Goal: Task Accomplishment & Management: Complete application form

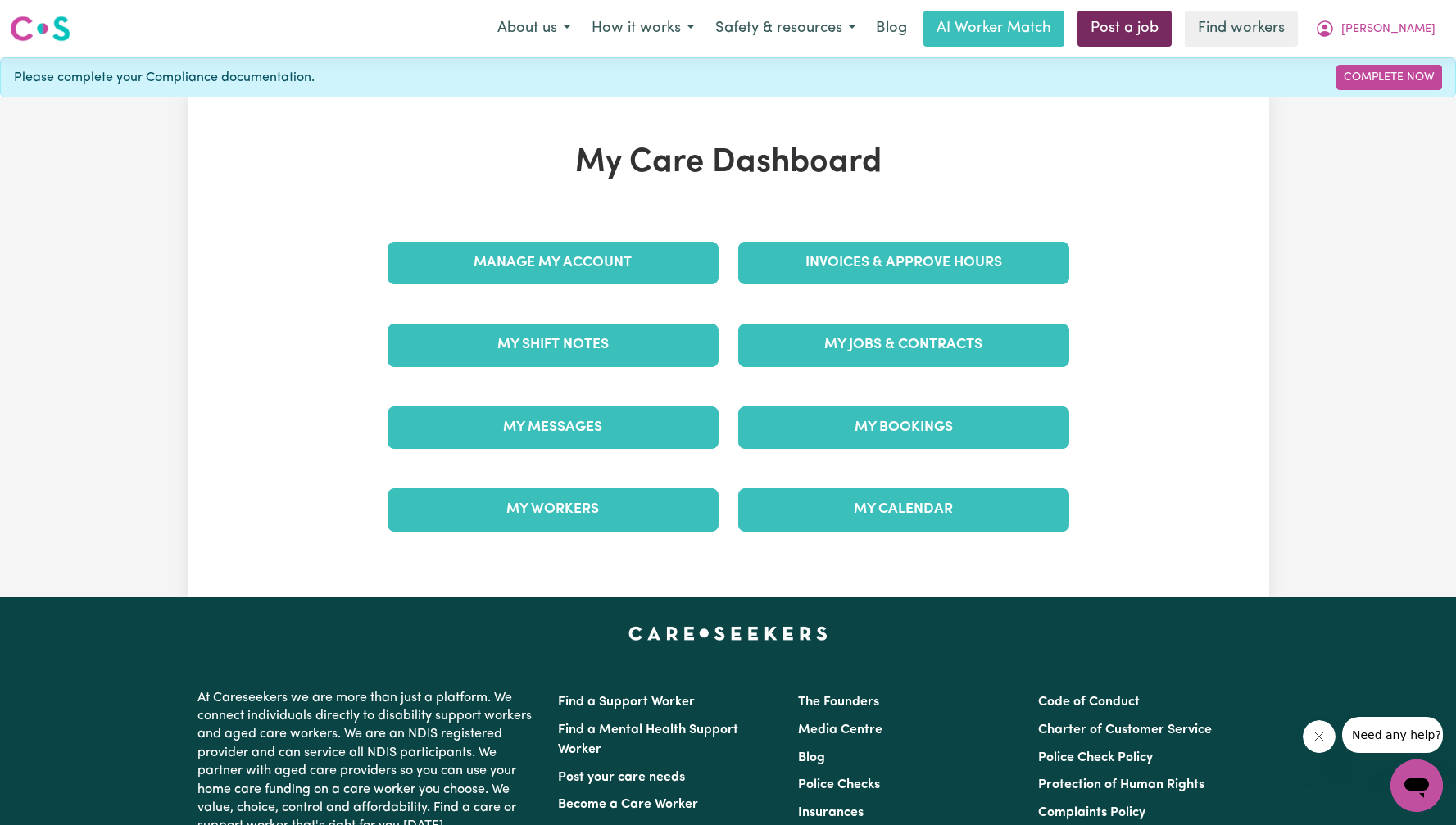
click at [1172, 33] on link "Post a job" at bounding box center [1124, 29] width 95 height 36
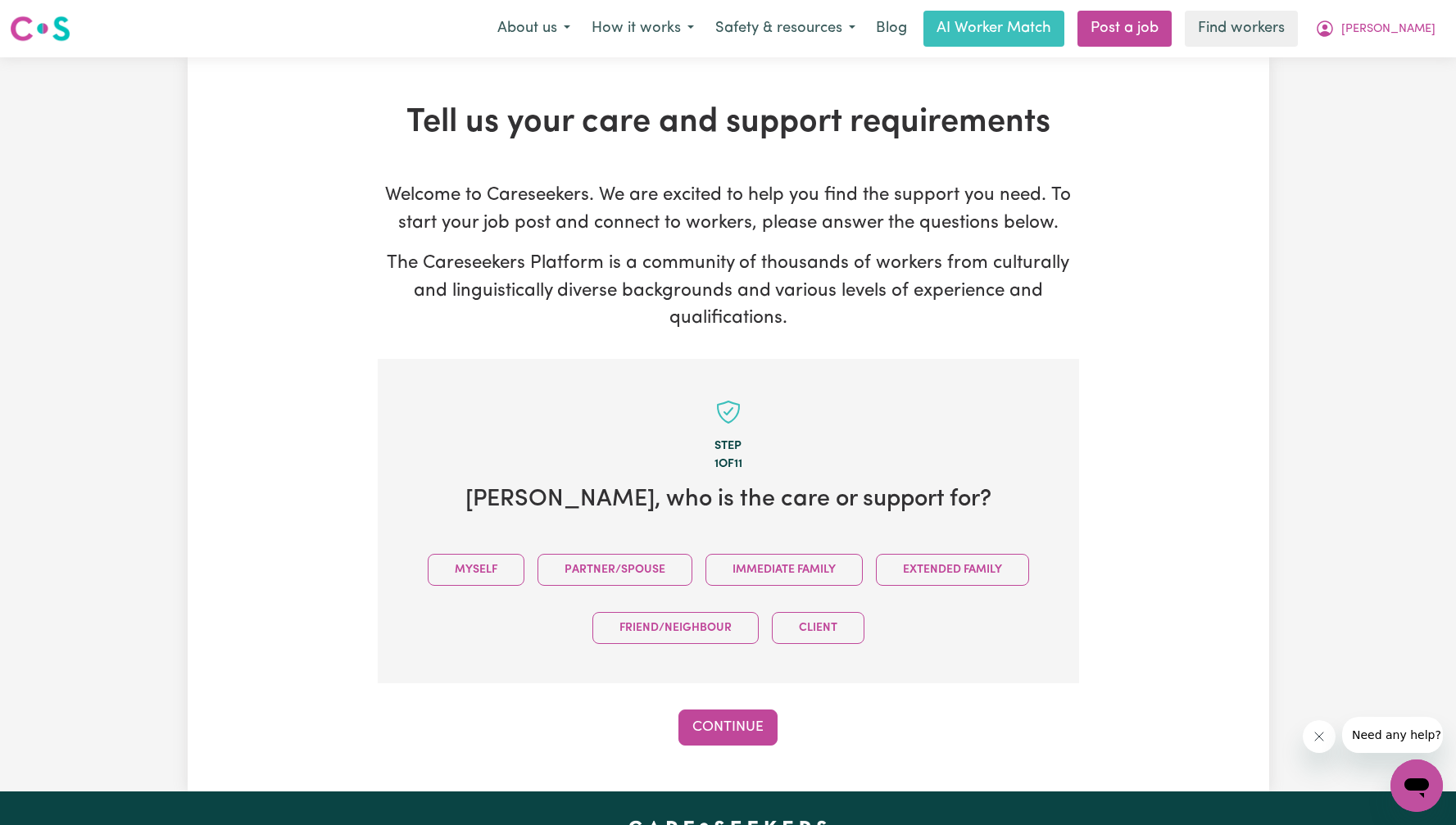
scroll to position [27, 0]
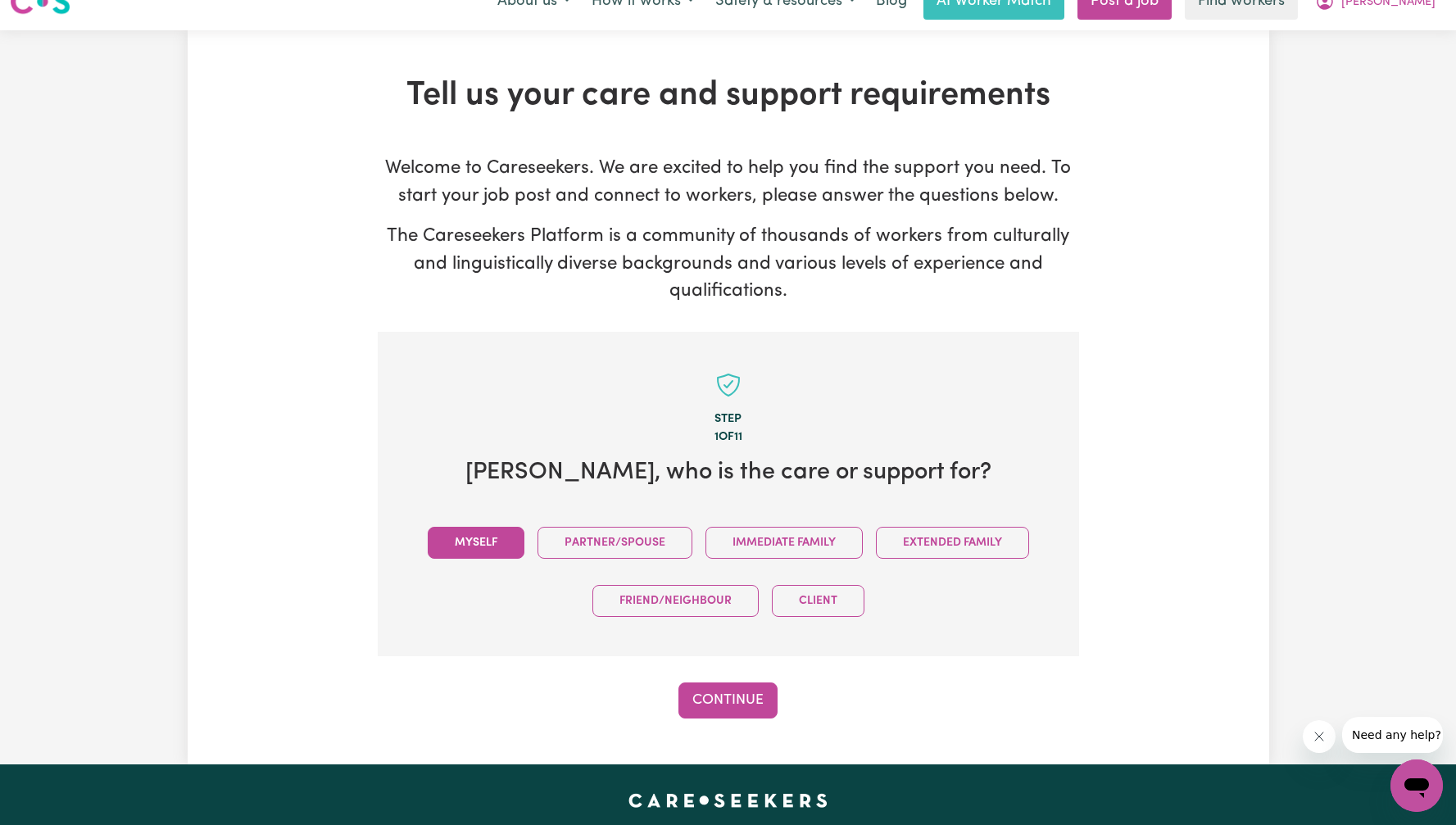
drag, startPoint x: 483, startPoint y: 519, endPoint x: 484, endPoint y: 543, distance: 24.0
click at [483, 519] on div "Myself Partner/Spouse Immediate Family Extended Family Friend/Neighbour Client" at bounding box center [728, 572] width 649 height 117
click at [484, 543] on button "Myself" at bounding box center [475, 542] width 97 height 32
click at [740, 710] on button "Continue" at bounding box center [728, 701] width 99 height 36
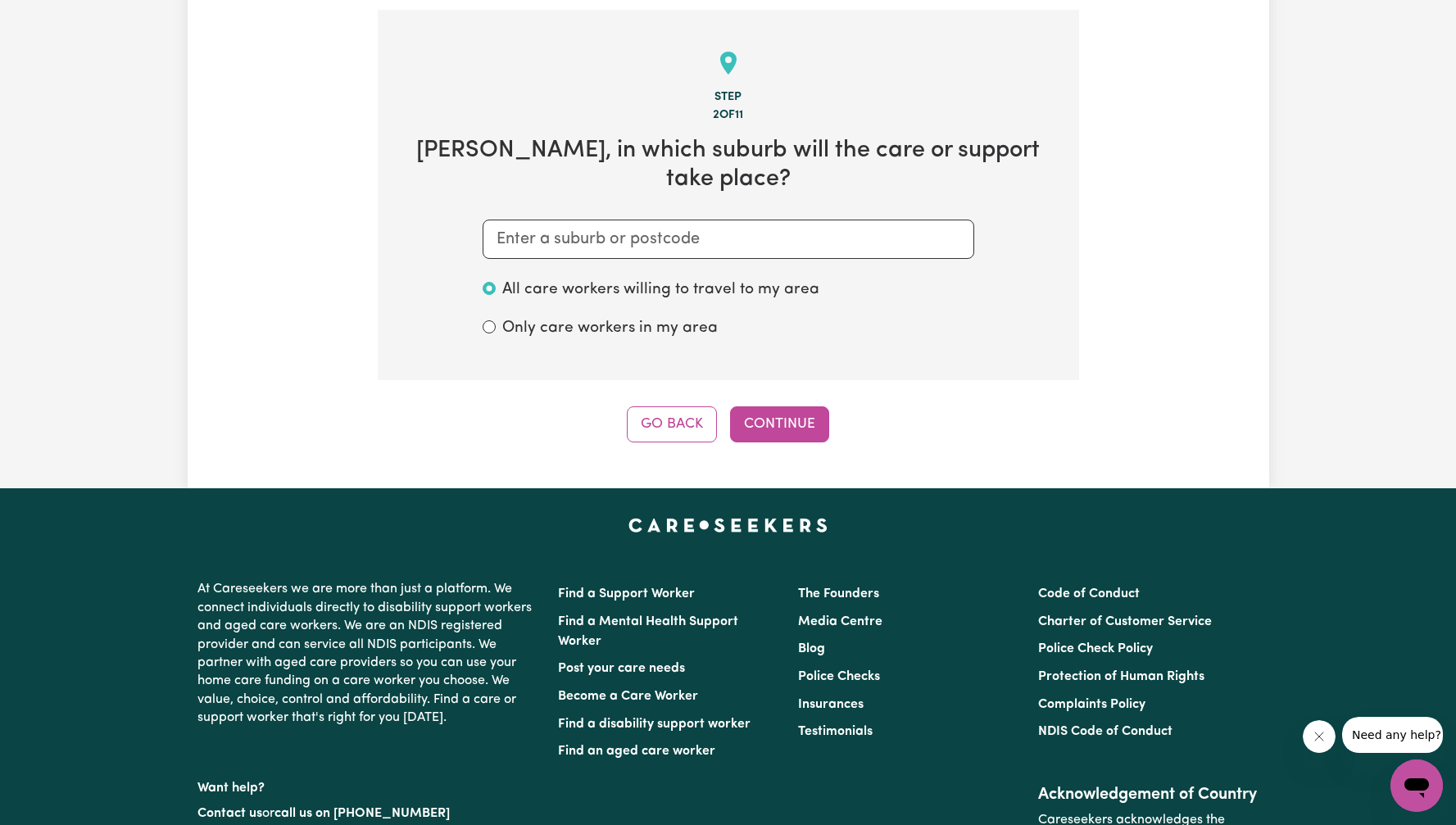
scroll to position [358, 0]
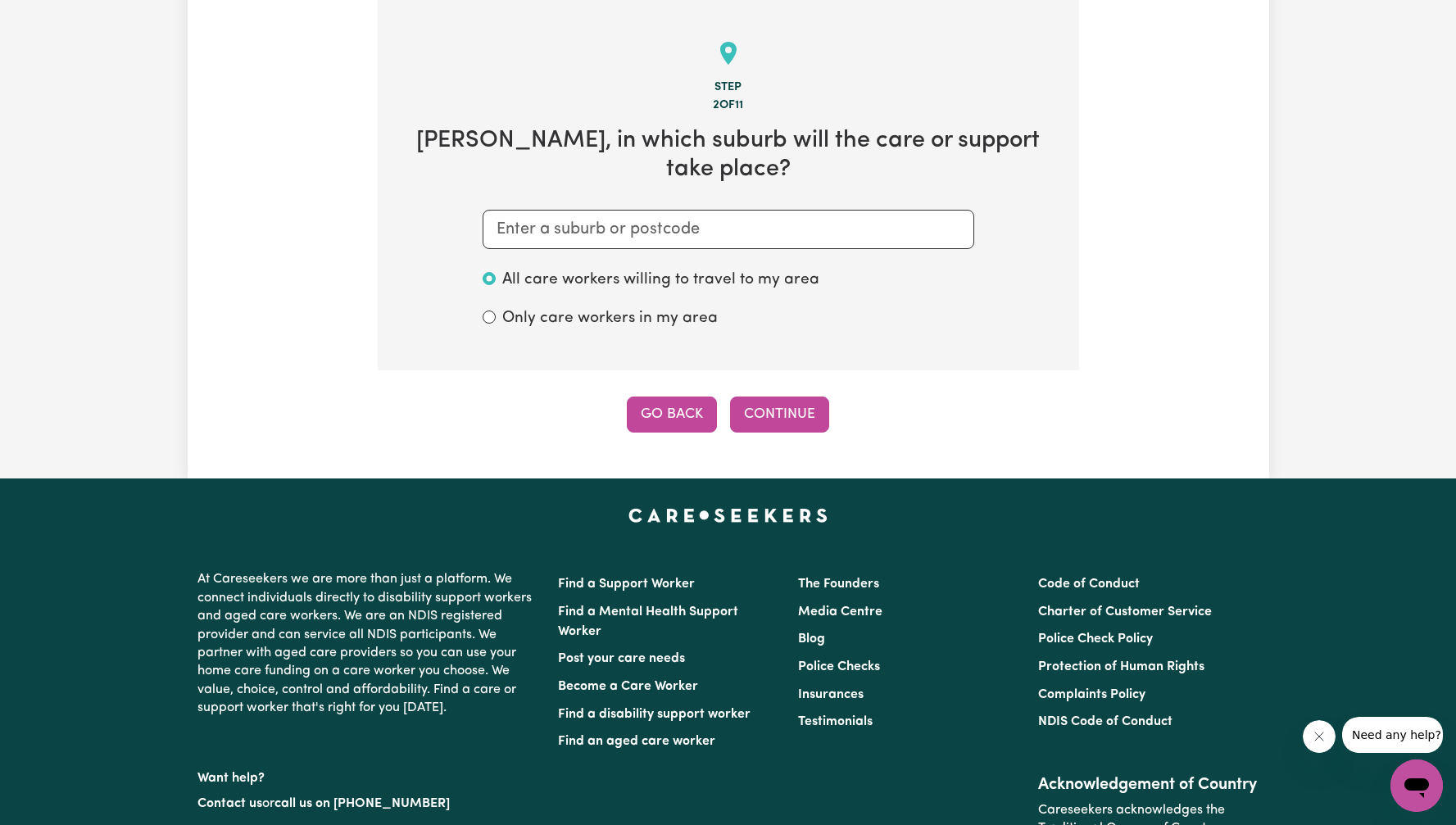
click at [663, 397] on button "Go Back" at bounding box center [672, 415] width 90 height 36
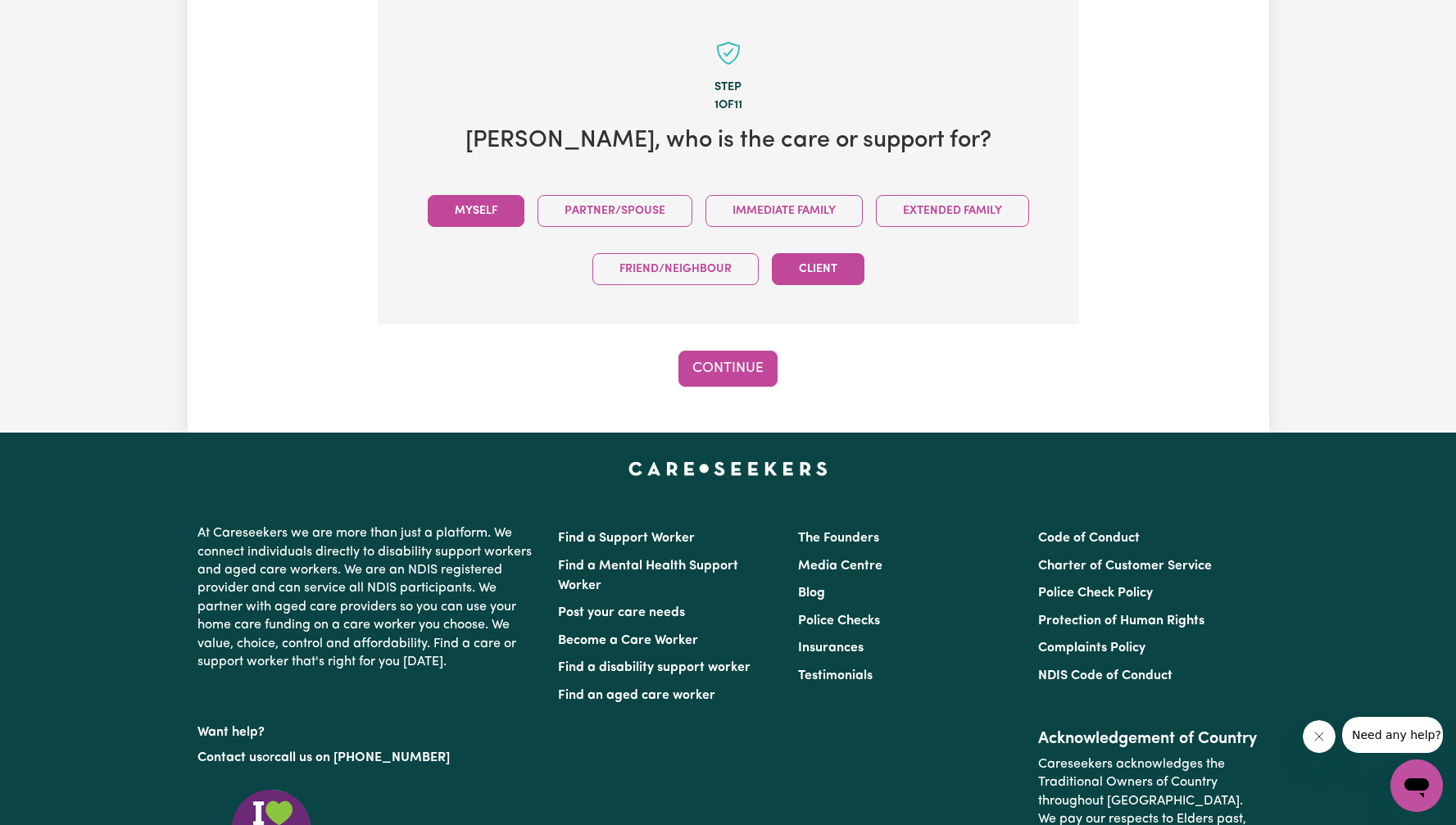
click at [813, 271] on button "Client" at bounding box center [817, 269] width 93 height 32
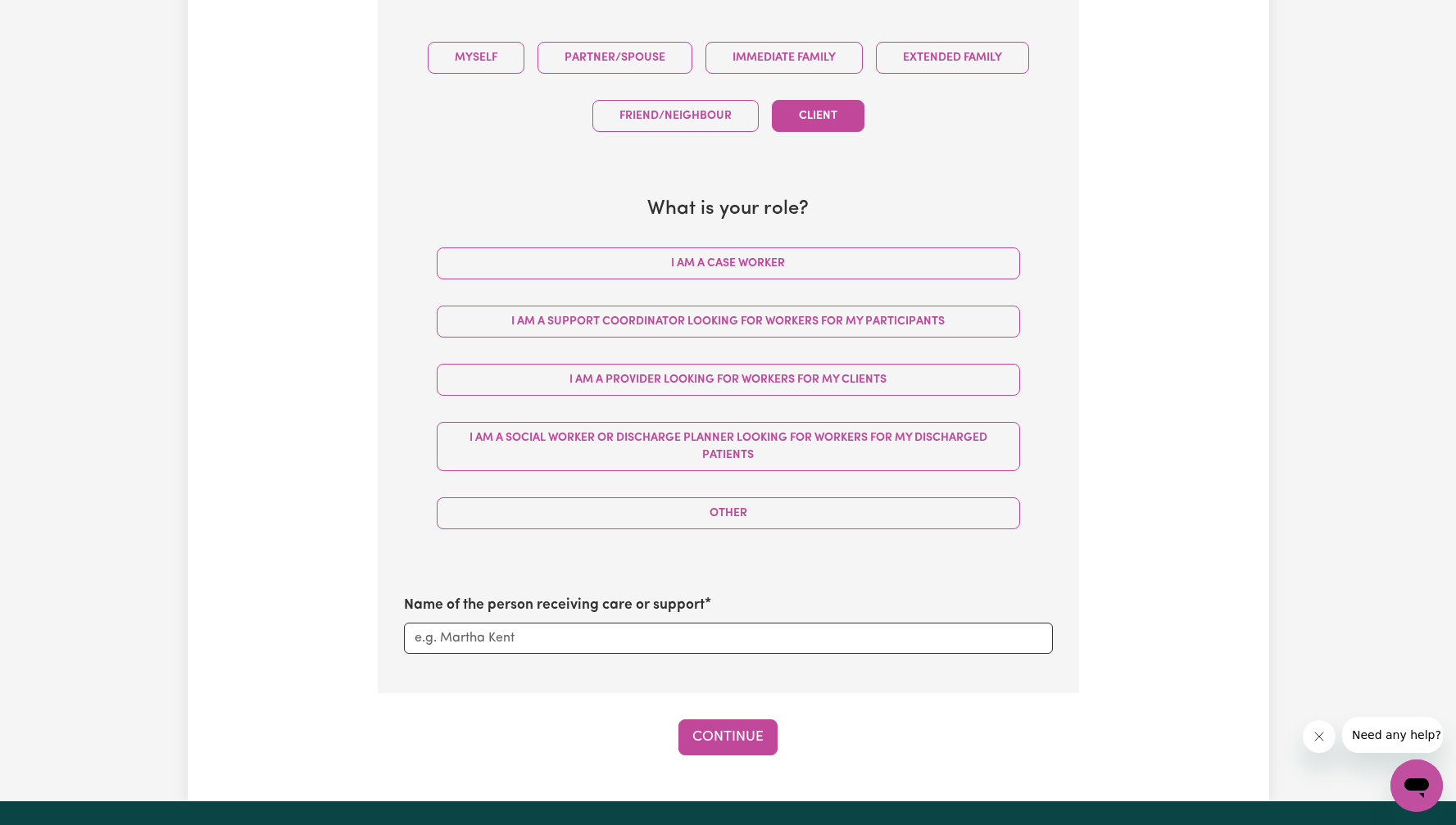
scroll to position [597, 0]
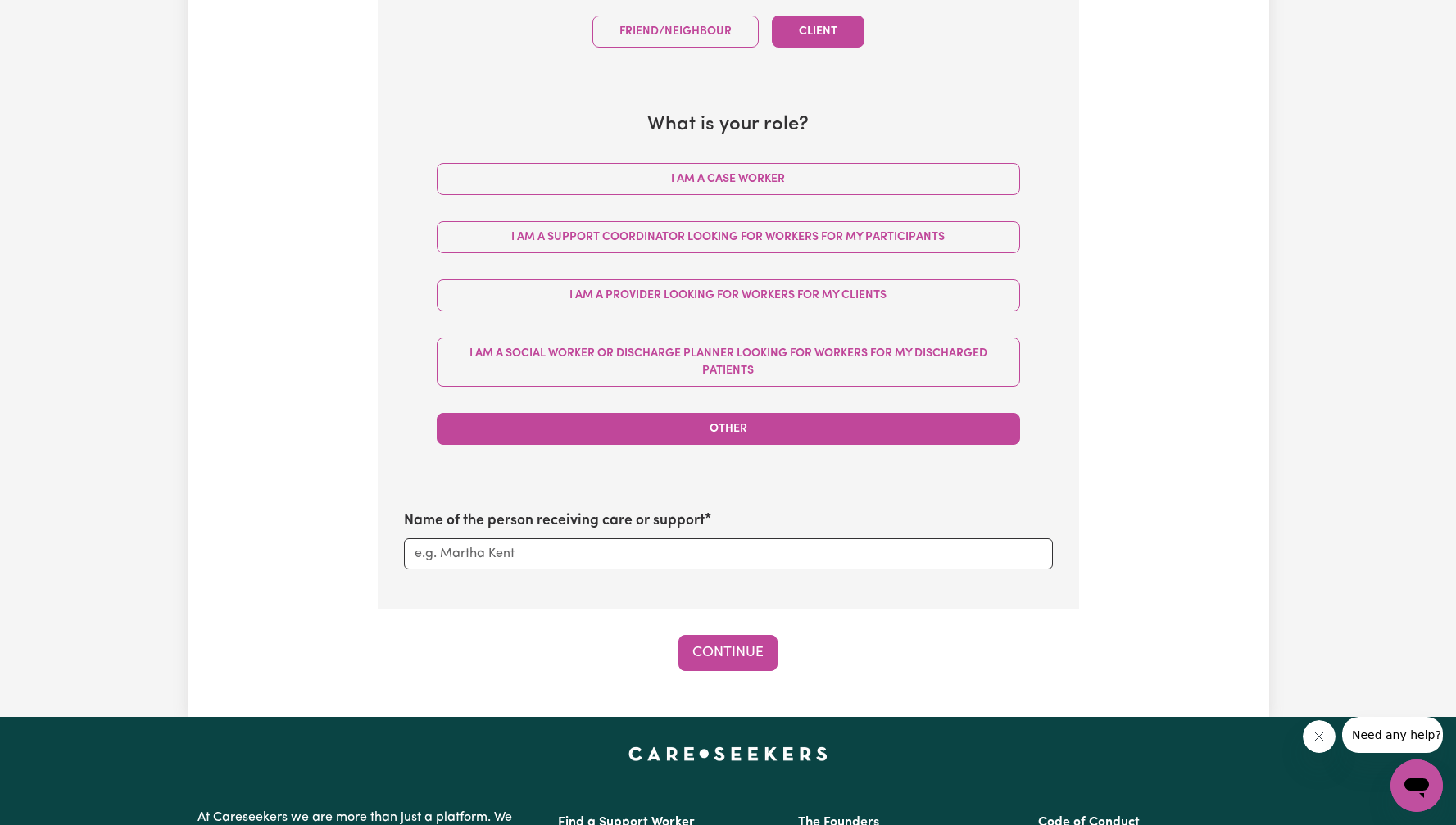
click at [795, 441] on button "Other" at bounding box center [728, 428] width 583 height 32
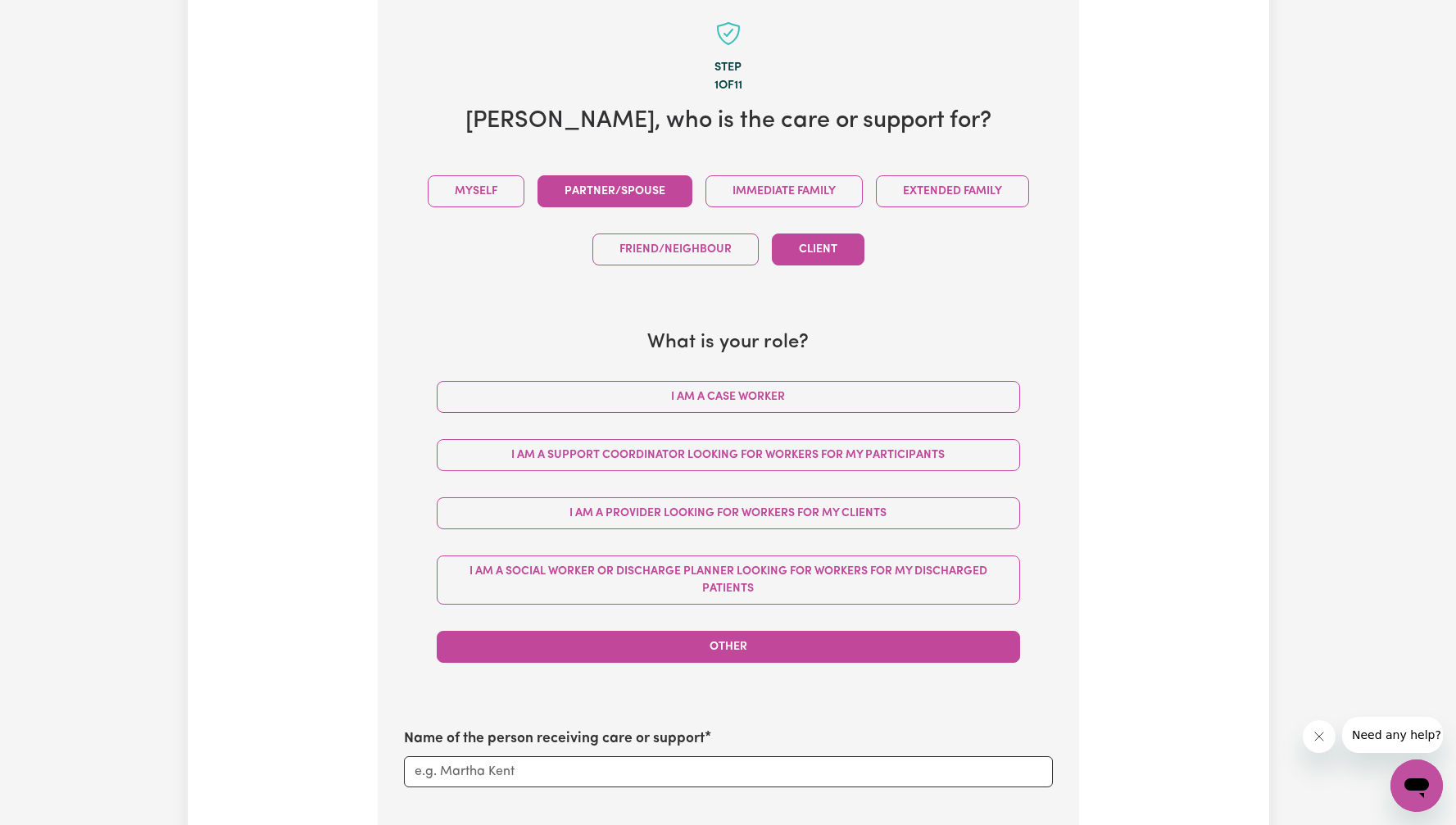
scroll to position [271, 0]
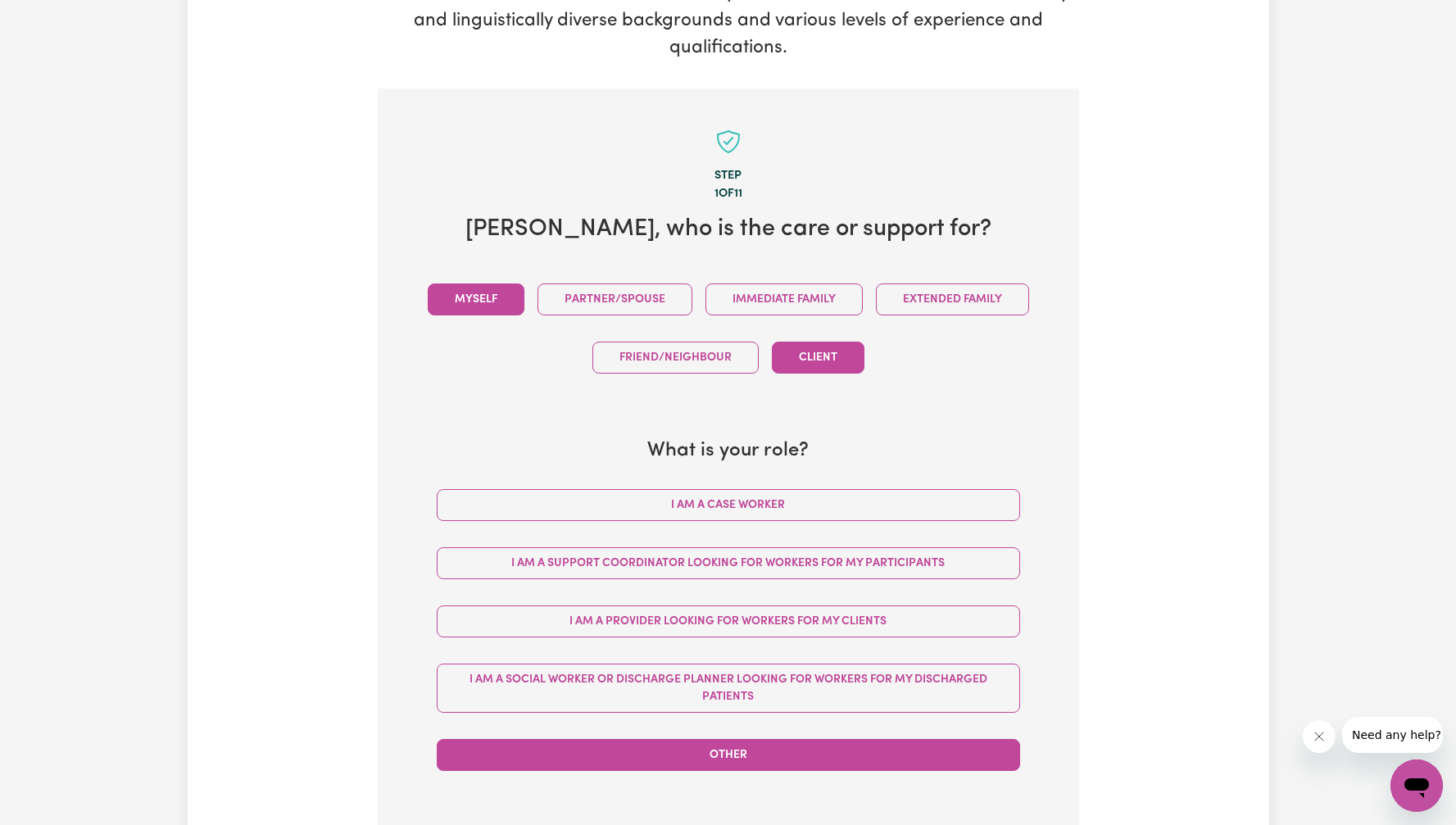
click at [510, 300] on button "Myself" at bounding box center [475, 299] width 97 height 32
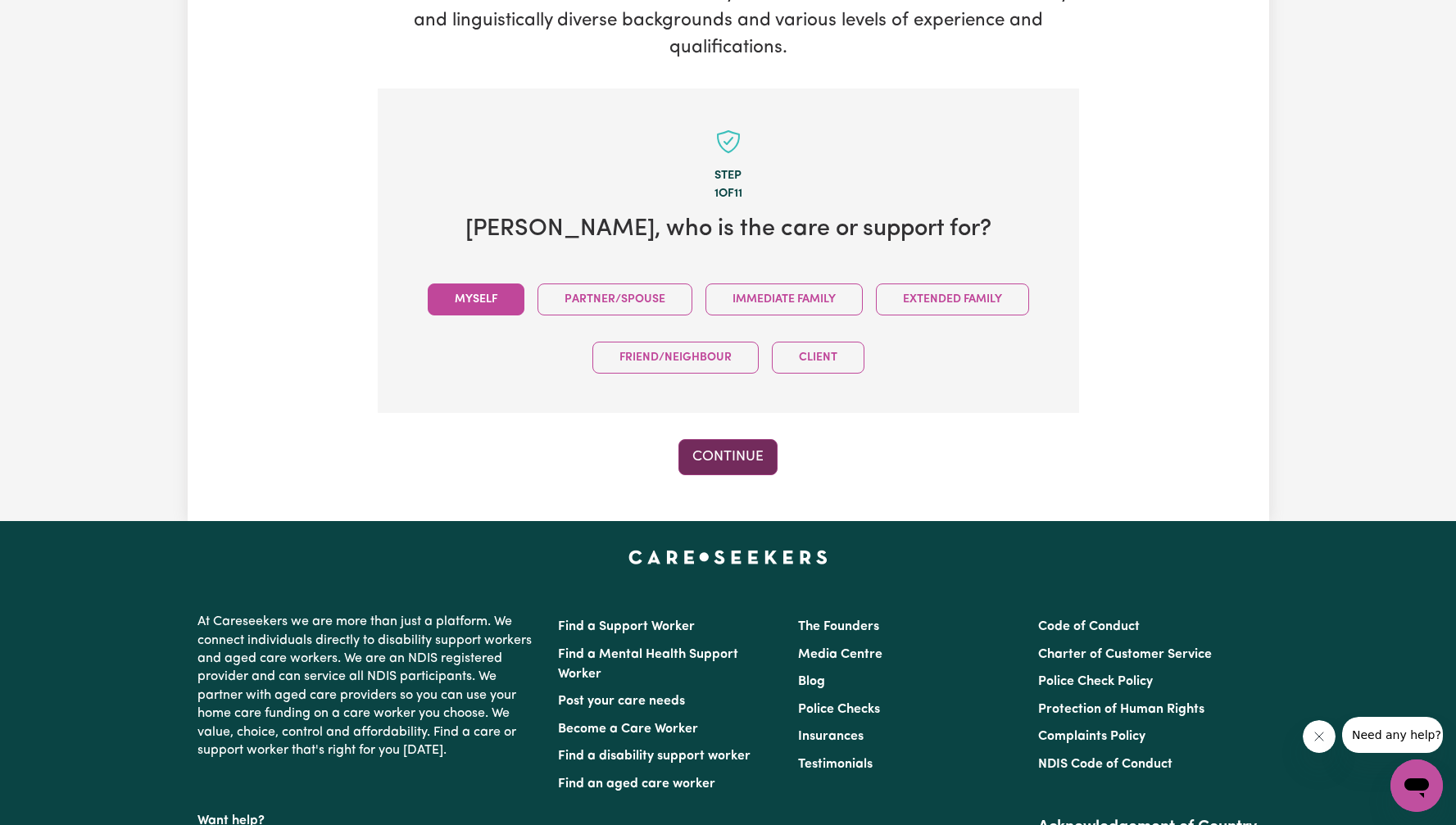
click at [731, 462] on button "Continue" at bounding box center [728, 457] width 99 height 36
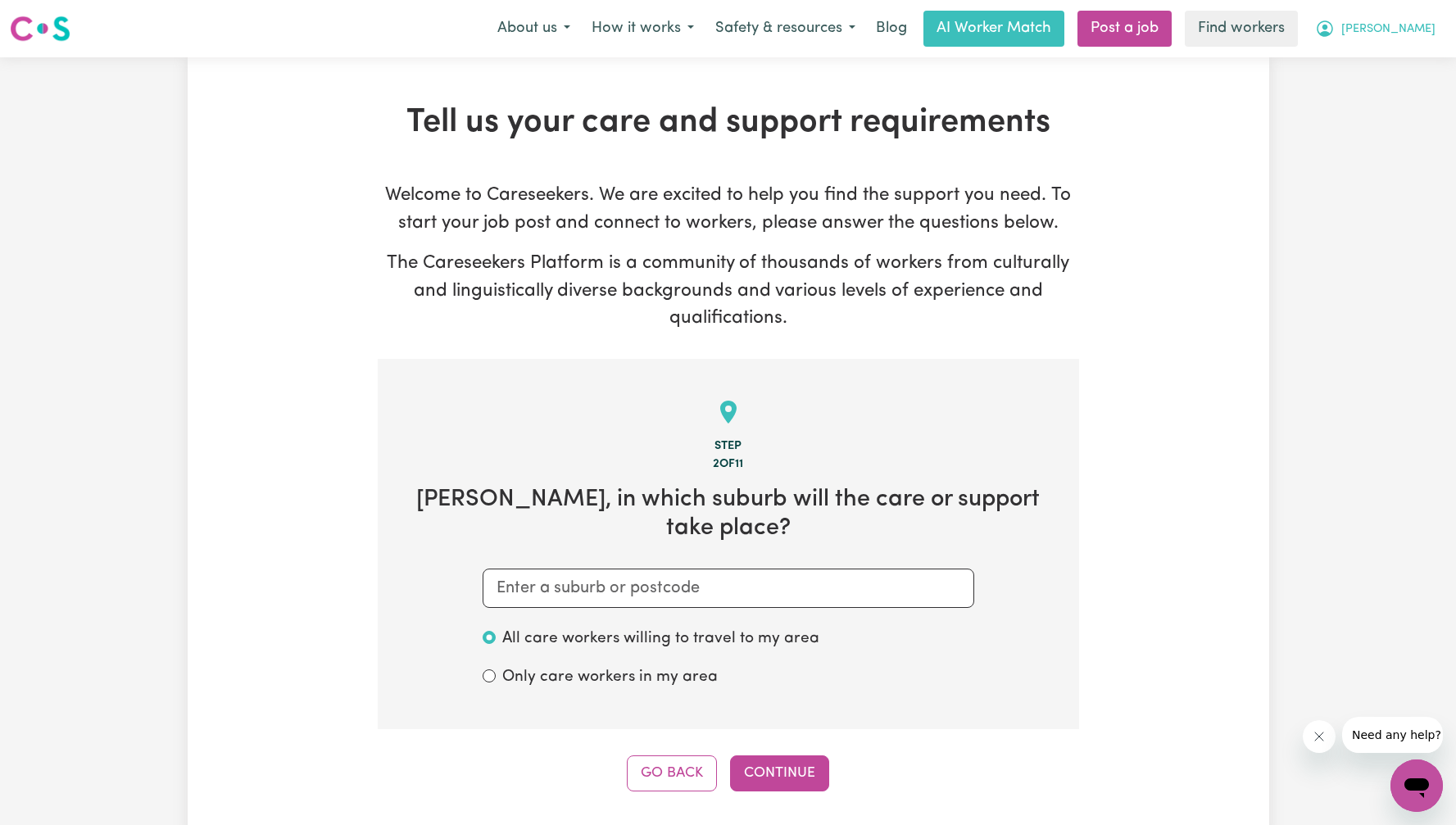
click at [1419, 26] on span "[PERSON_NAME]" at bounding box center [1388, 29] width 95 height 18
click at [1401, 66] on link "My Dashboard" at bounding box center [1380, 64] width 129 height 32
click at [695, 569] on input "text" at bounding box center [728, 588] width 491 height 39
paste input "KEPERRA"
type input "KEPERRA"
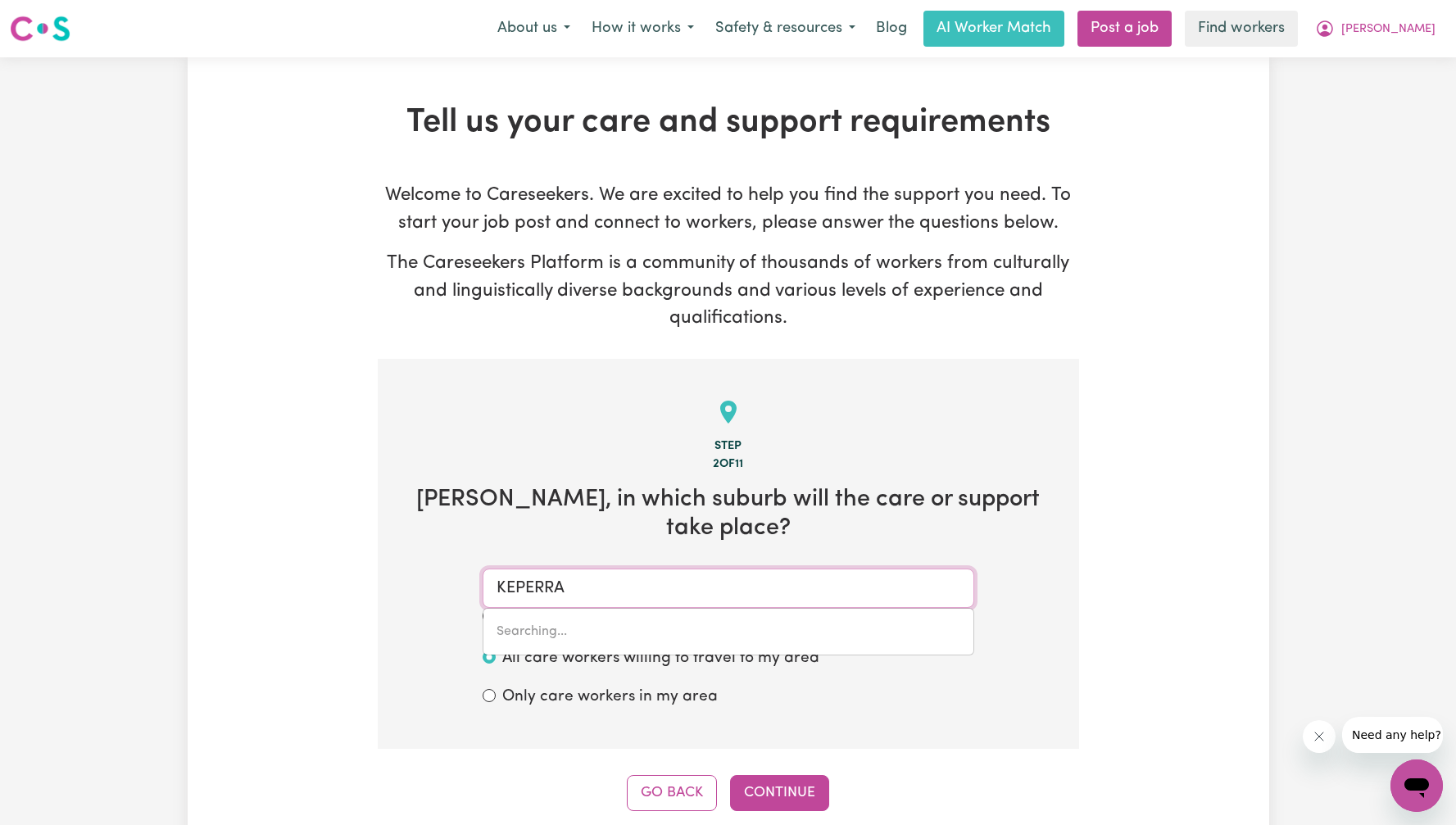
type input "KEPERRA, [GEOGRAPHIC_DATA], 4054"
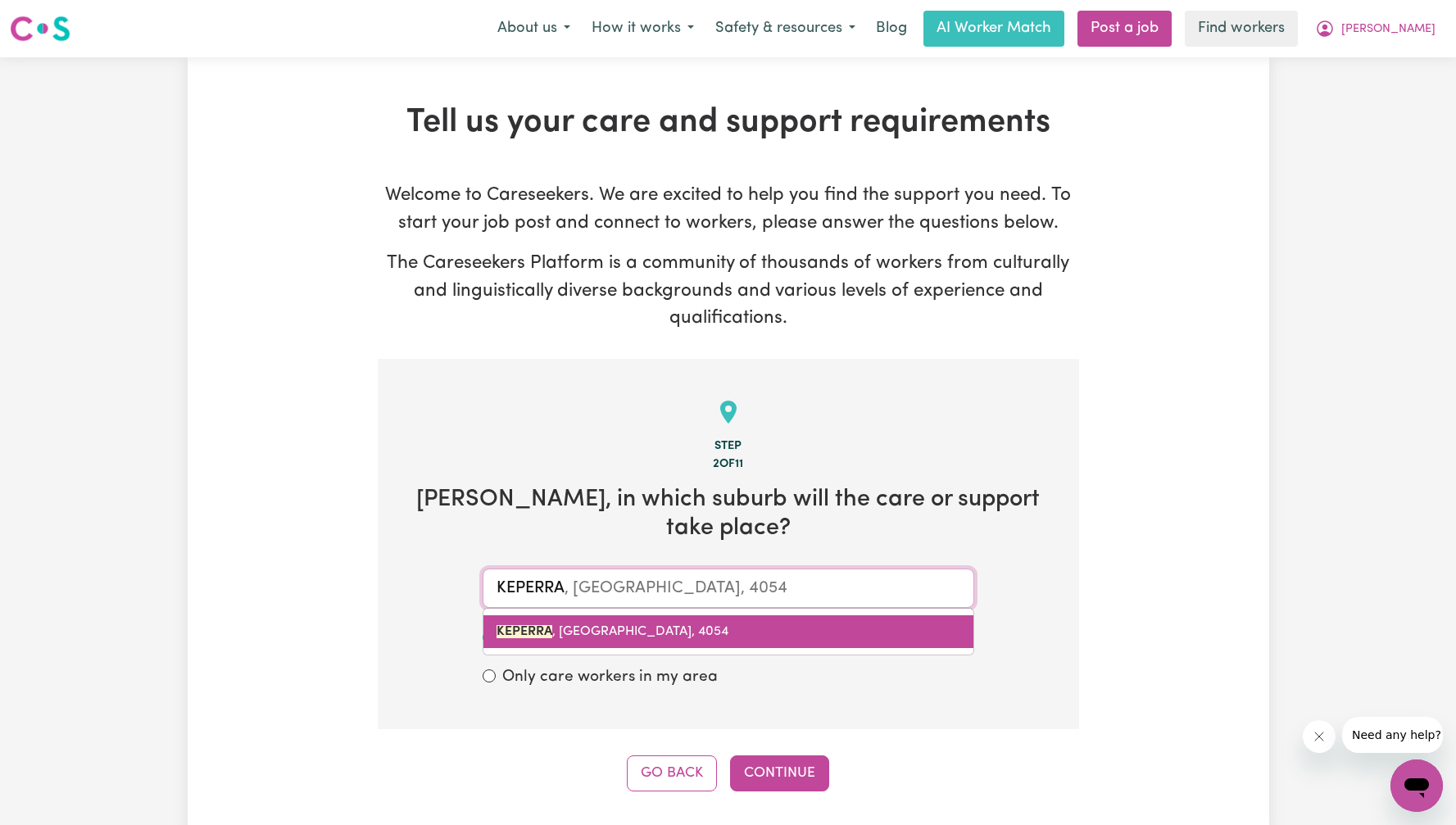
click at [675, 616] on link "KEPERRA , [GEOGRAPHIC_DATA], 4054" at bounding box center [728, 632] width 490 height 33
type input "KEPERRA, [GEOGRAPHIC_DATA], 4054"
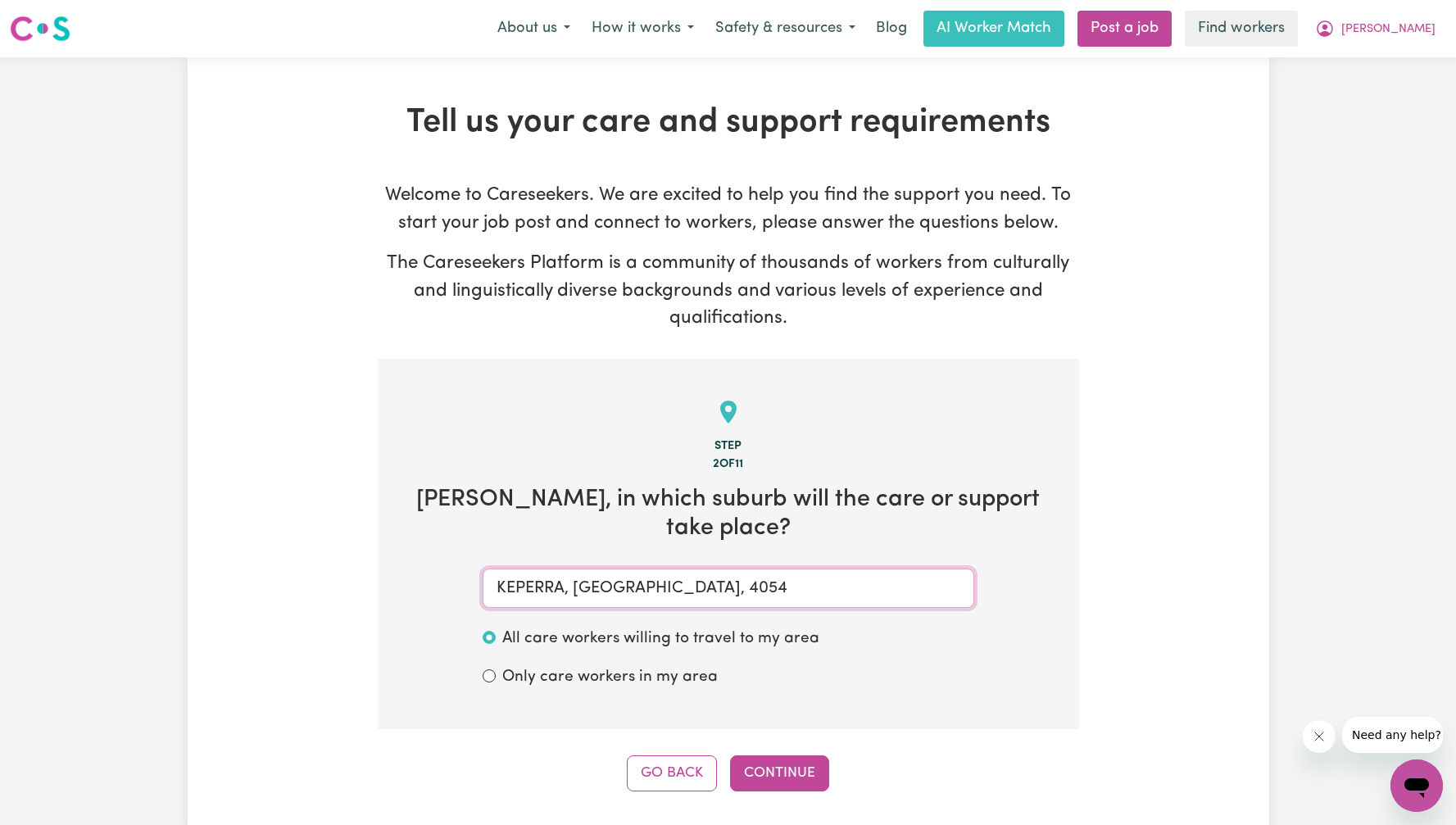
type input "KEPERRA, [GEOGRAPHIC_DATA], 4054"
click at [777, 755] on button "Continue" at bounding box center [780, 773] width 99 height 36
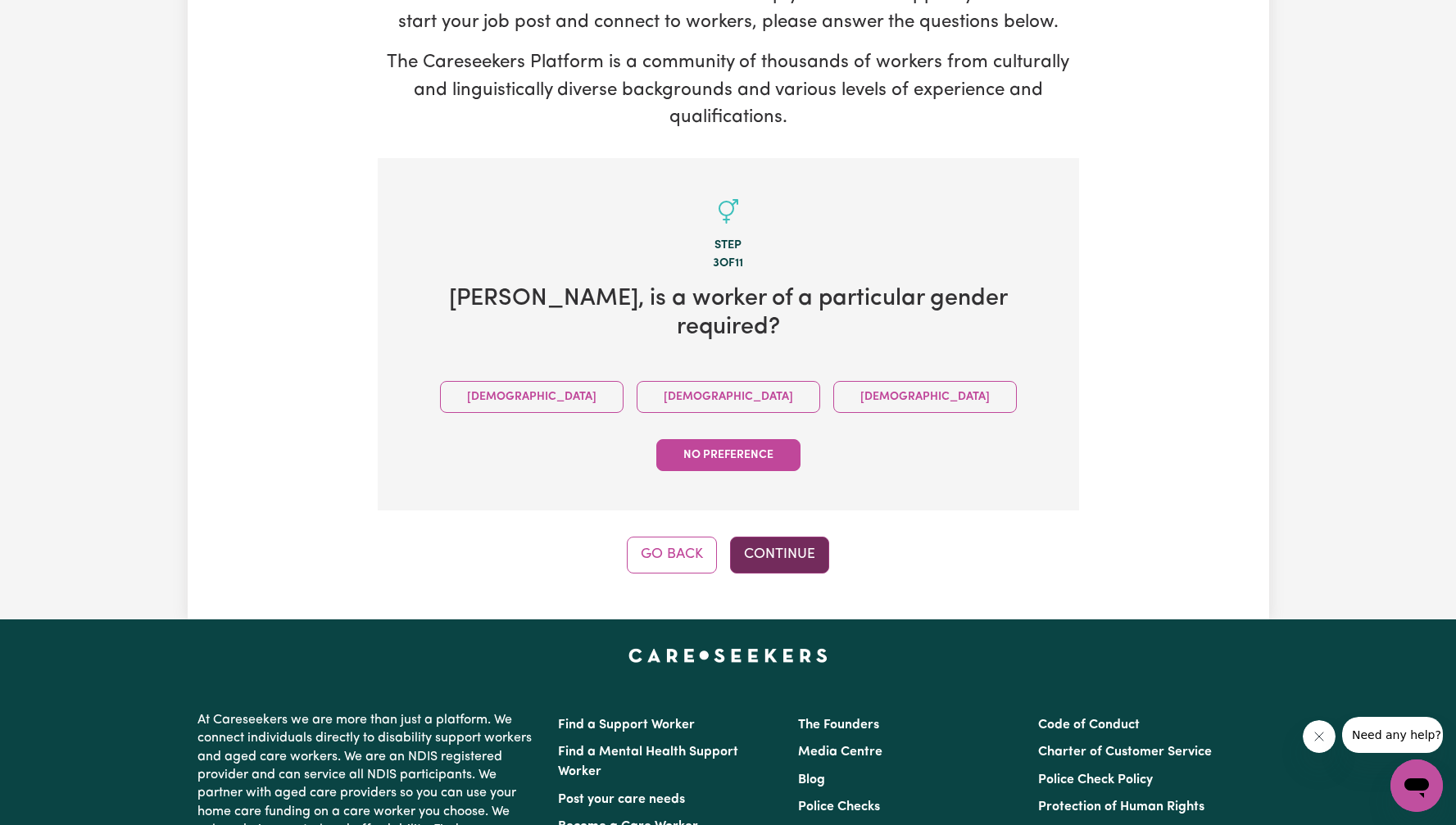
click at [804, 536] on button "Continue" at bounding box center [780, 554] width 99 height 36
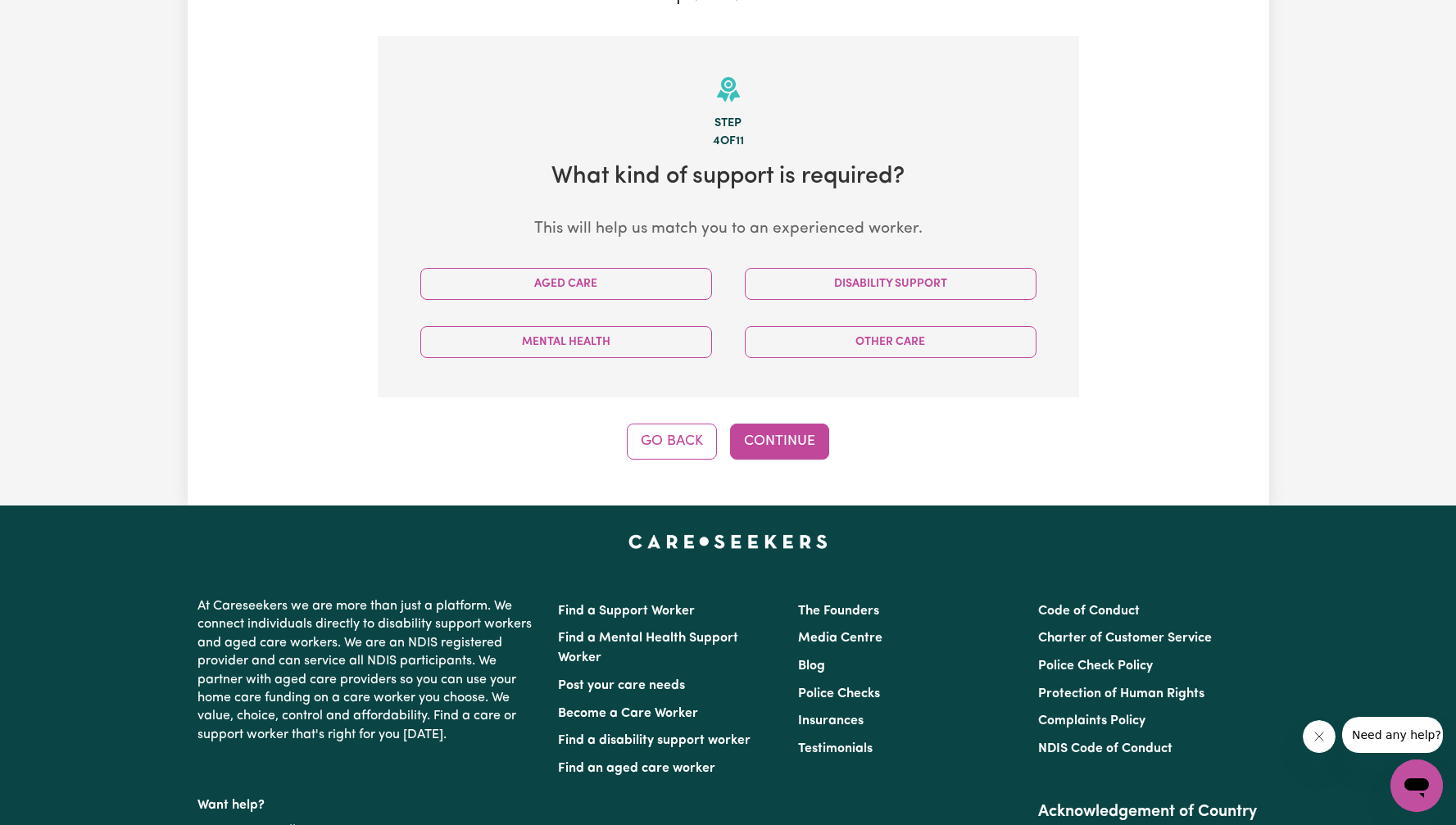
scroll to position [206, 0]
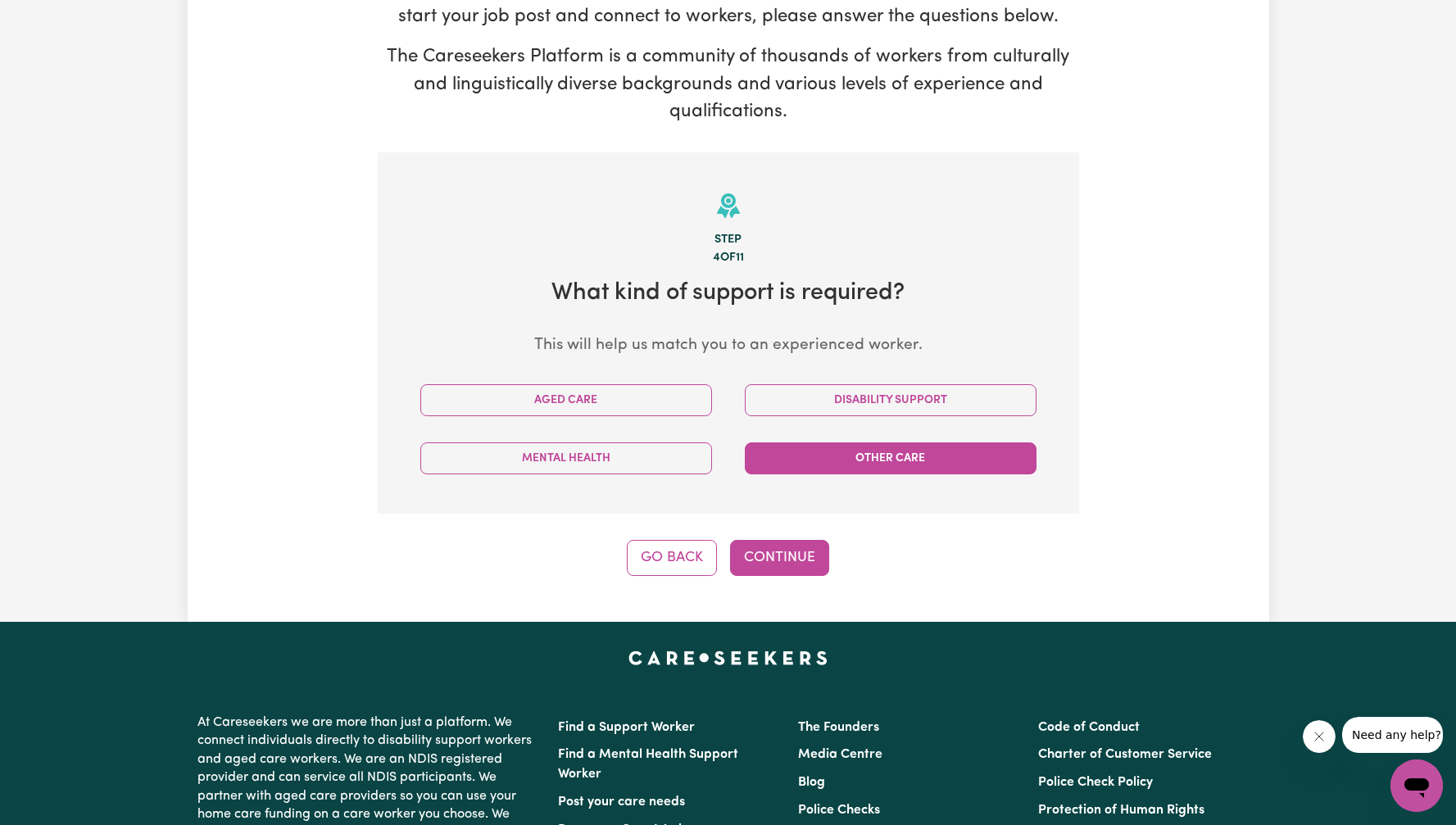
click at [901, 463] on button "Other Care" at bounding box center [890, 458] width 292 height 32
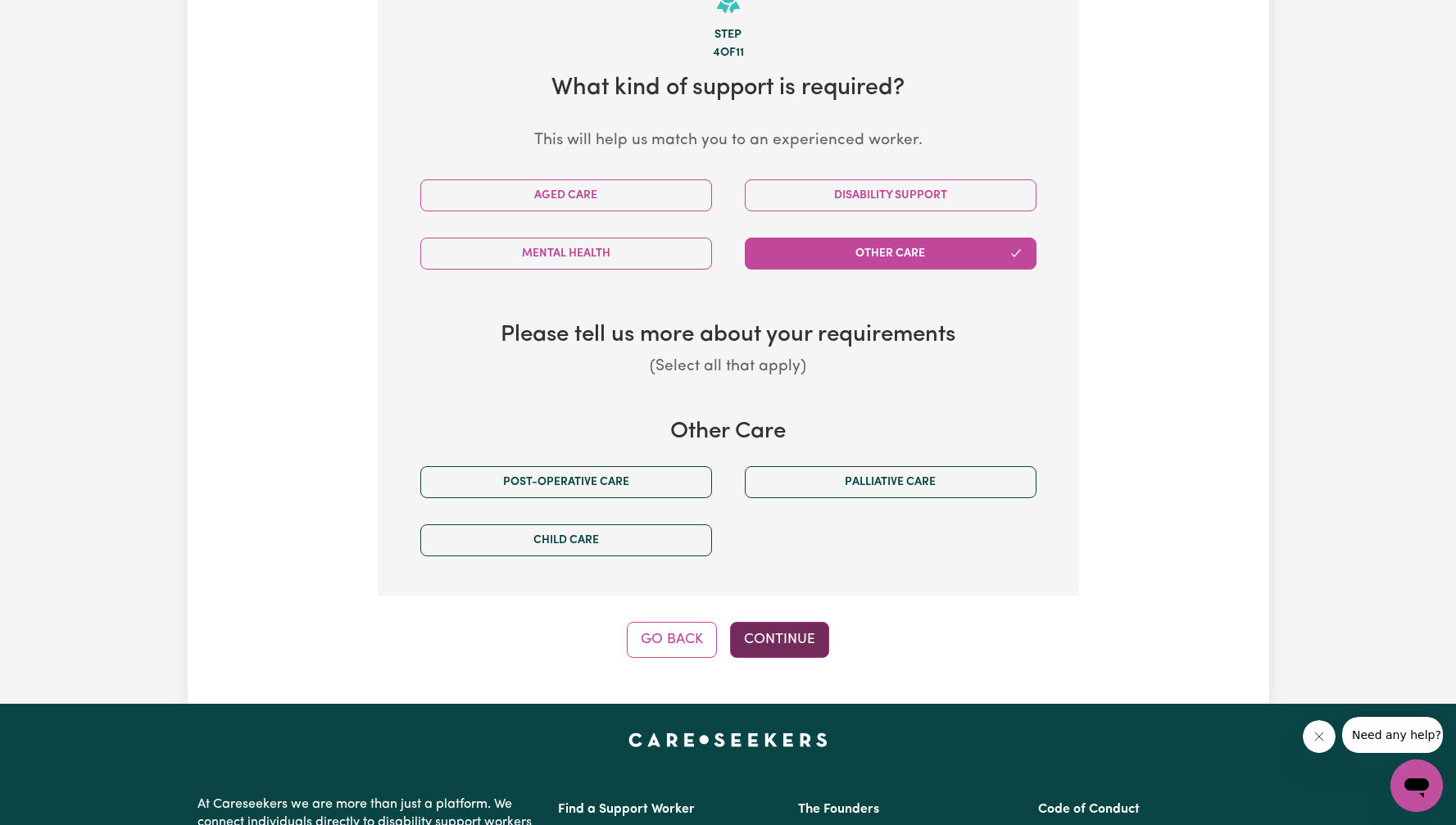
scroll to position [495, 0]
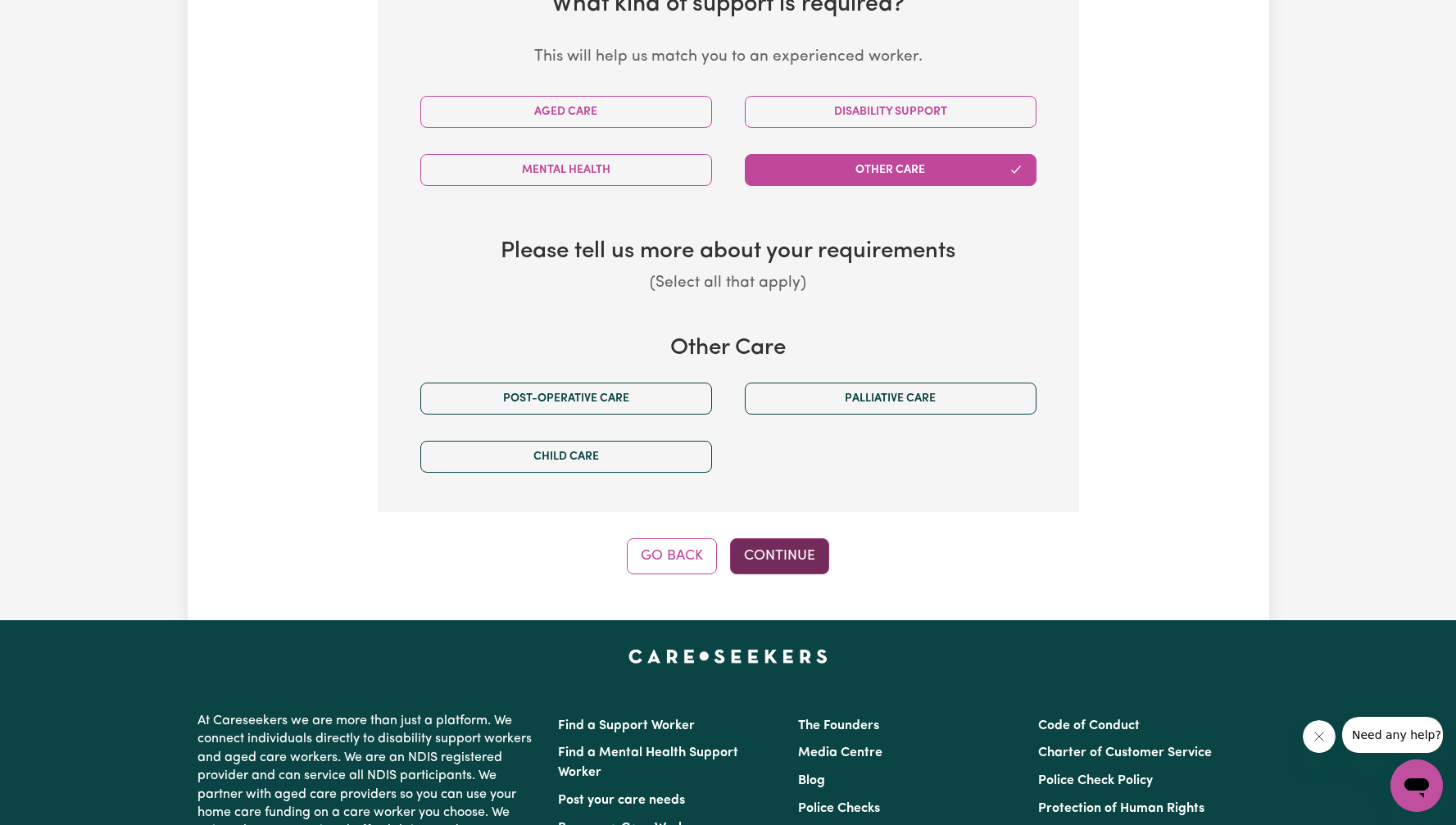
click at [793, 561] on button "Continue" at bounding box center [780, 556] width 99 height 36
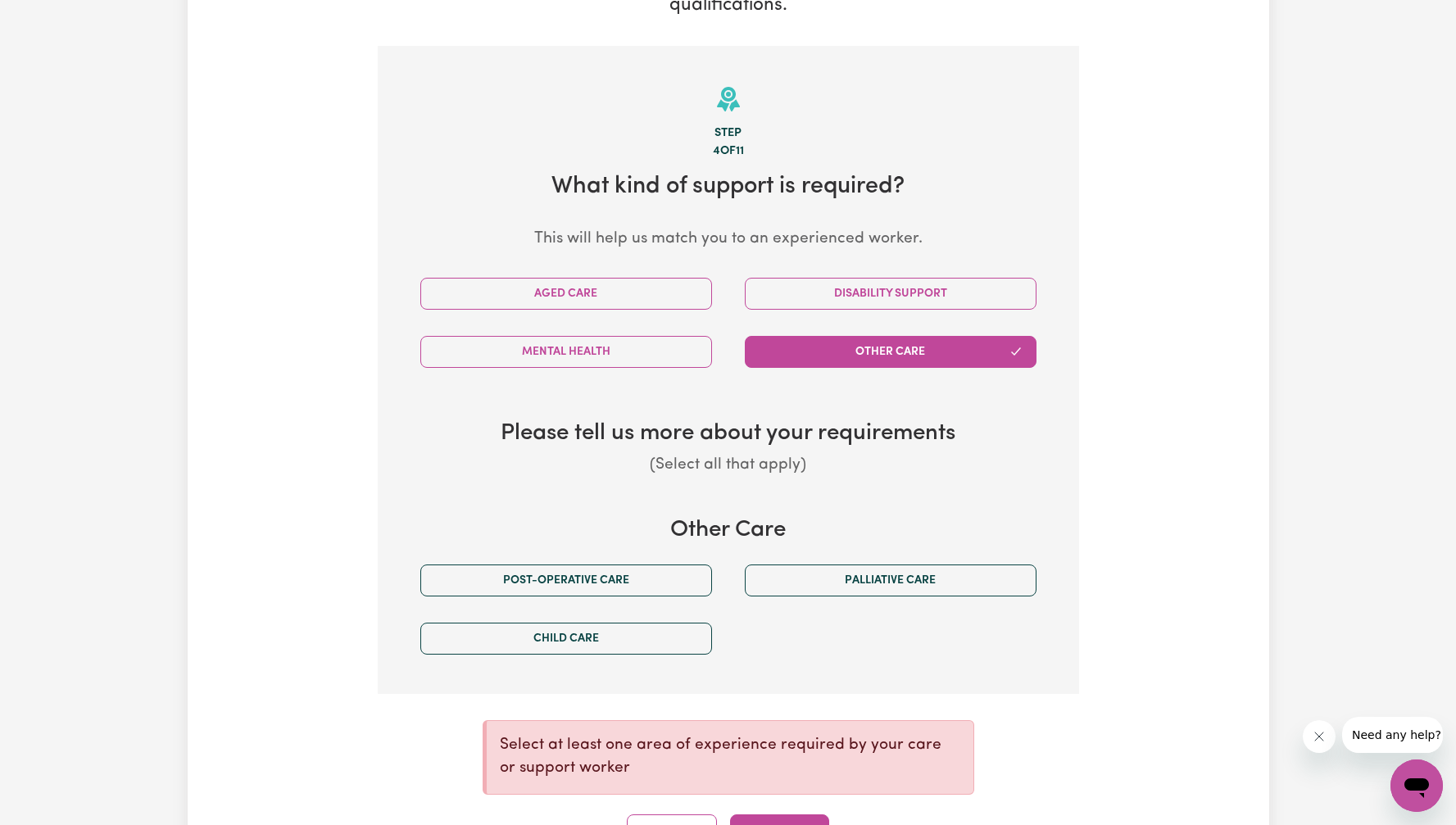
scroll to position [302, 0]
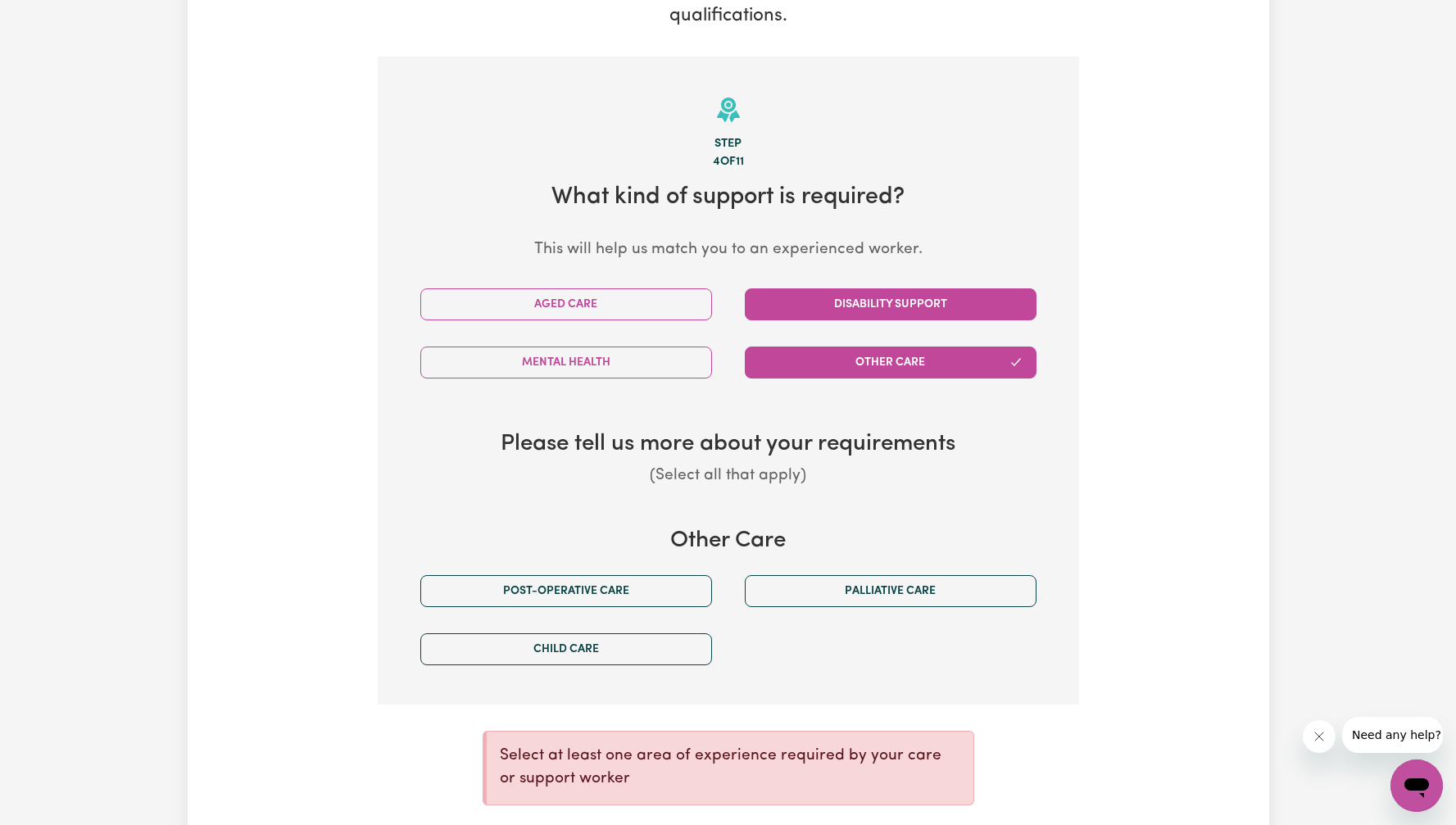
click at [908, 314] on button "Disability Support" at bounding box center [890, 304] width 292 height 32
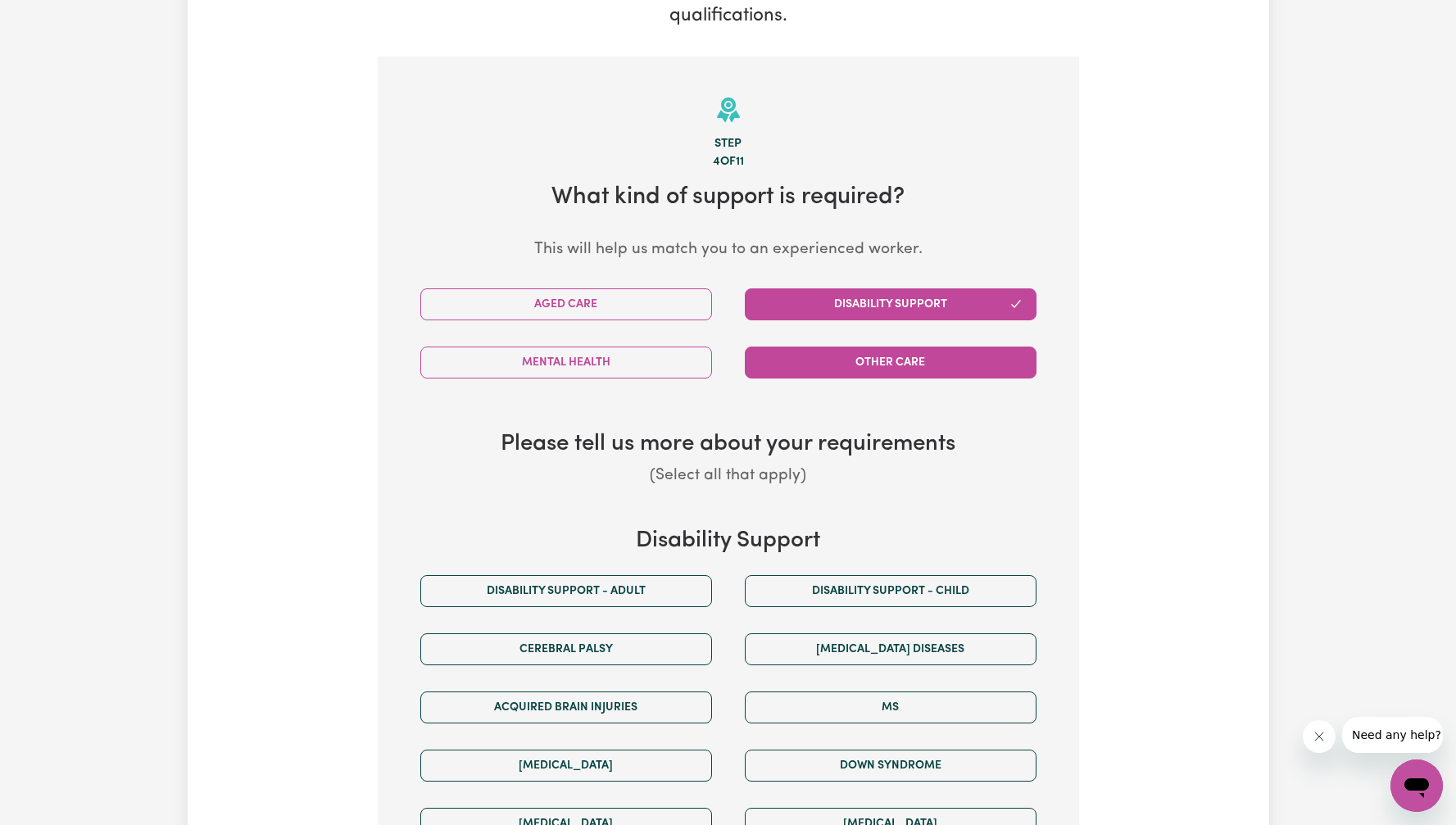
click at [869, 367] on button "Other Care" at bounding box center [890, 362] width 292 height 32
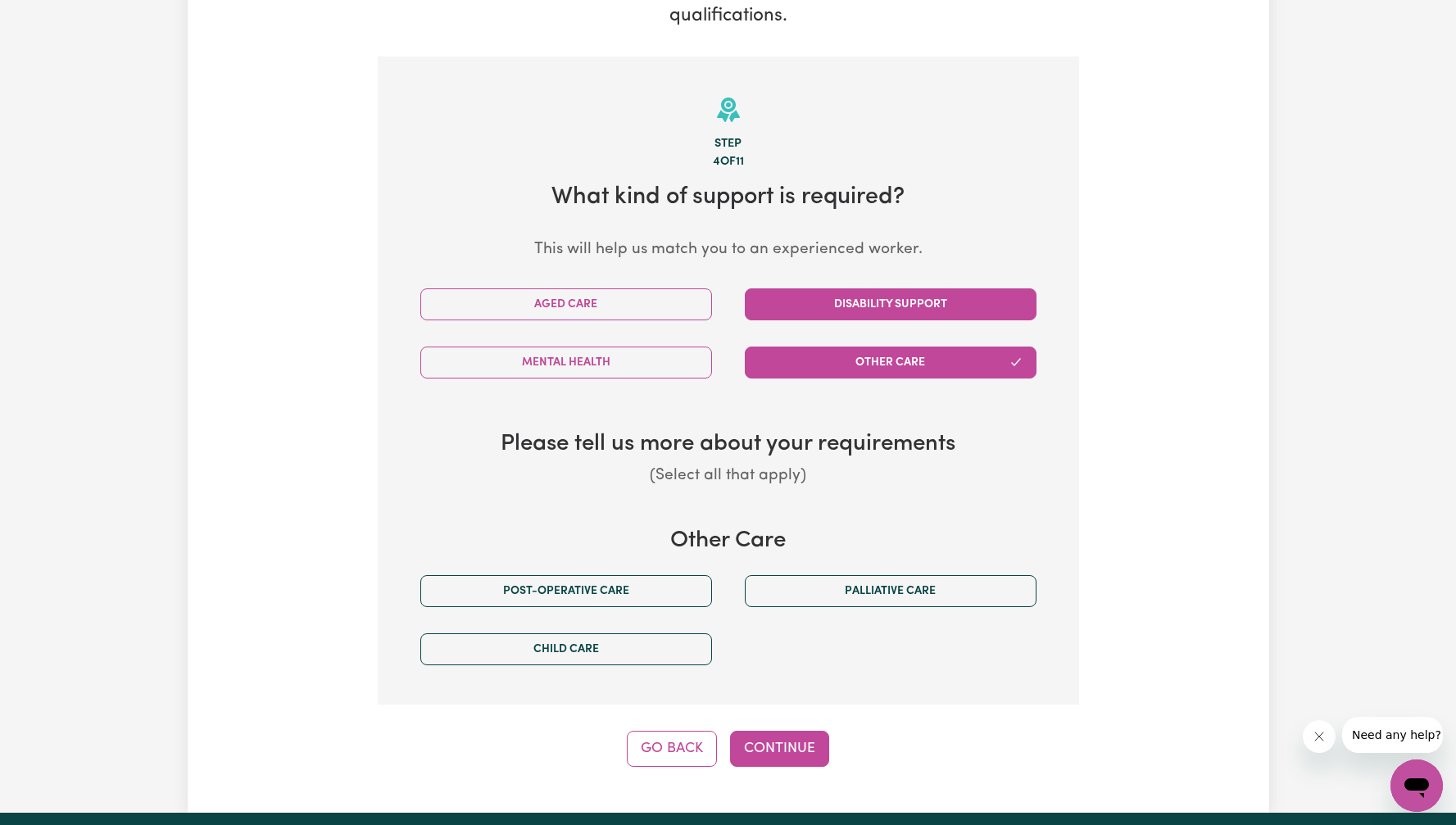
click at [876, 304] on button "Disability Support" at bounding box center [890, 304] width 292 height 32
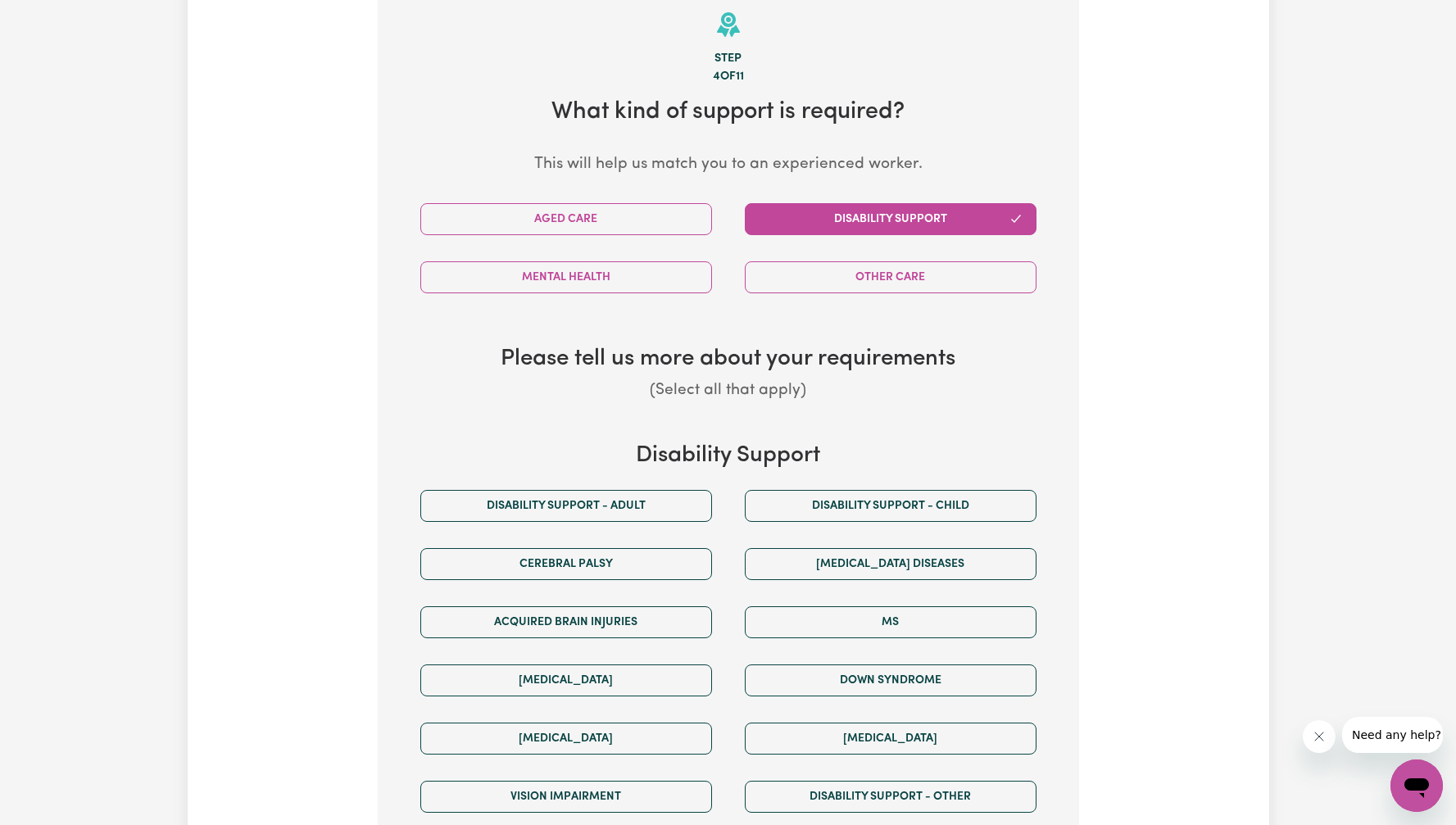
scroll to position [588, 0]
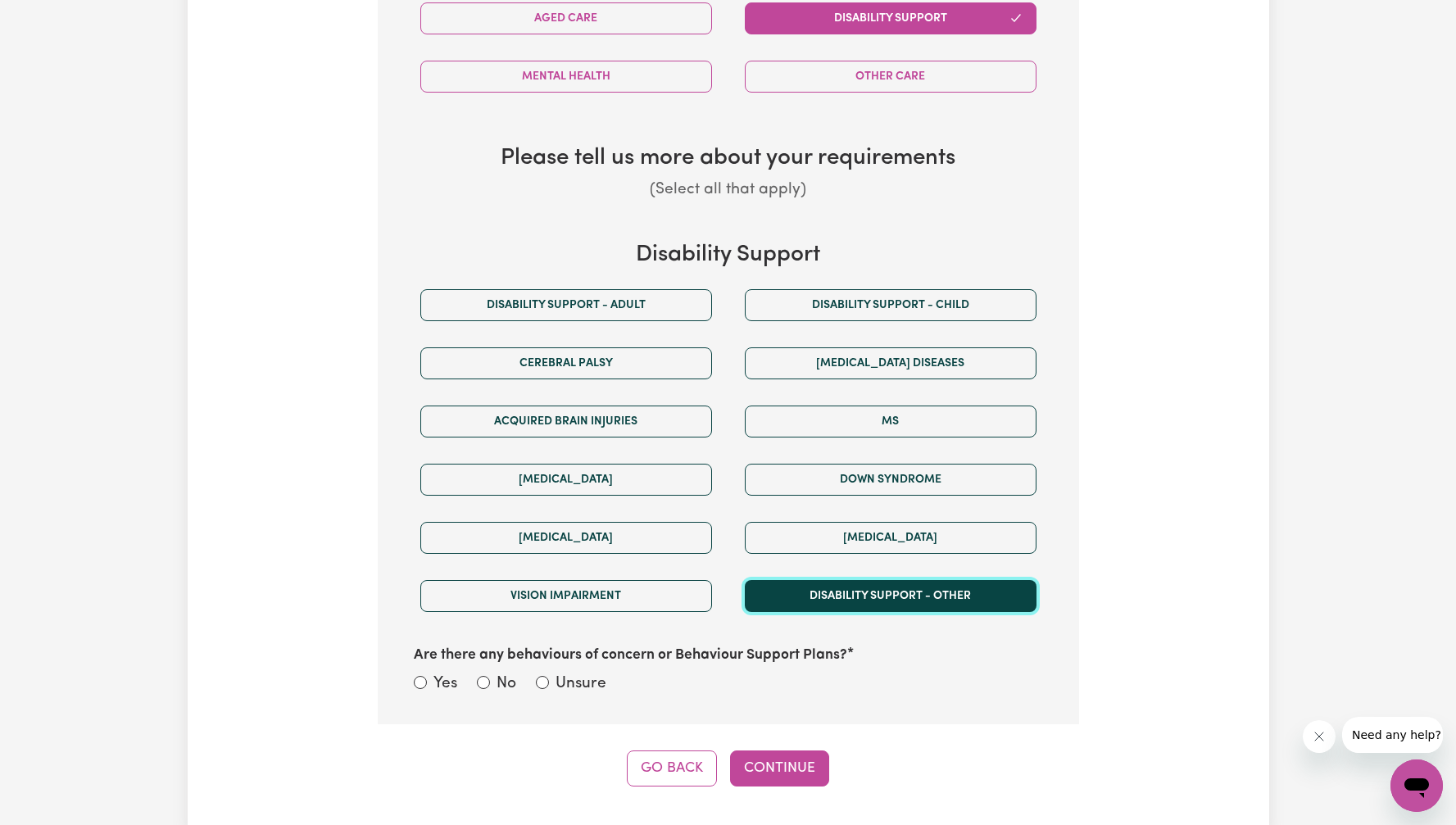
click at [871, 597] on button "Disability support - Other" at bounding box center [890, 596] width 292 height 32
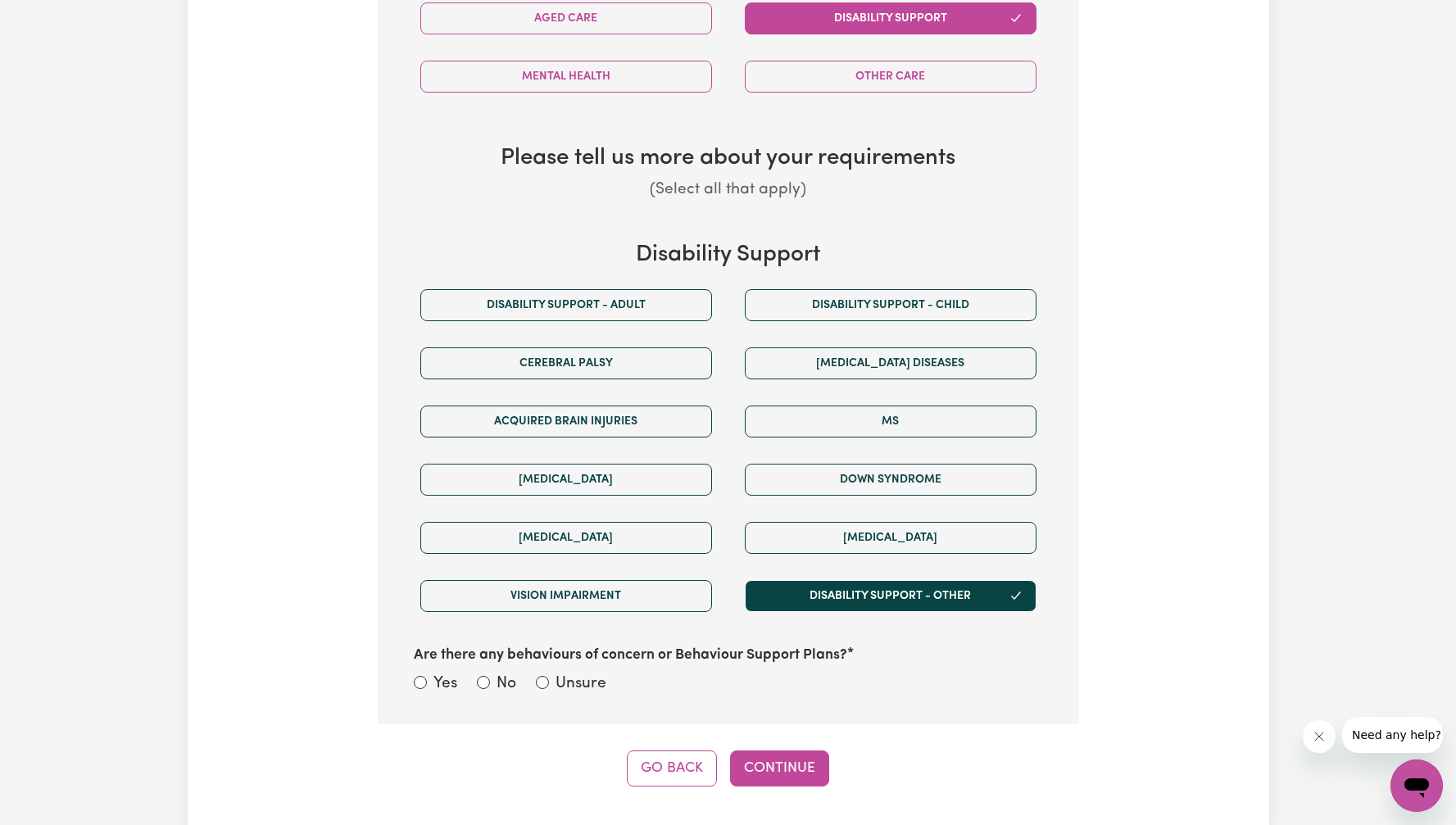
click at [584, 685] on label "Unsure" at bounding box center [580, 684] width 51 height 24
click at [549, 685] on input "Unsure" at bounding box center [543, 683] width 13 height 13
radio input "true"
click at [756, 771] on button "Continue" at bounding box center [780, 769] width 99 height 36
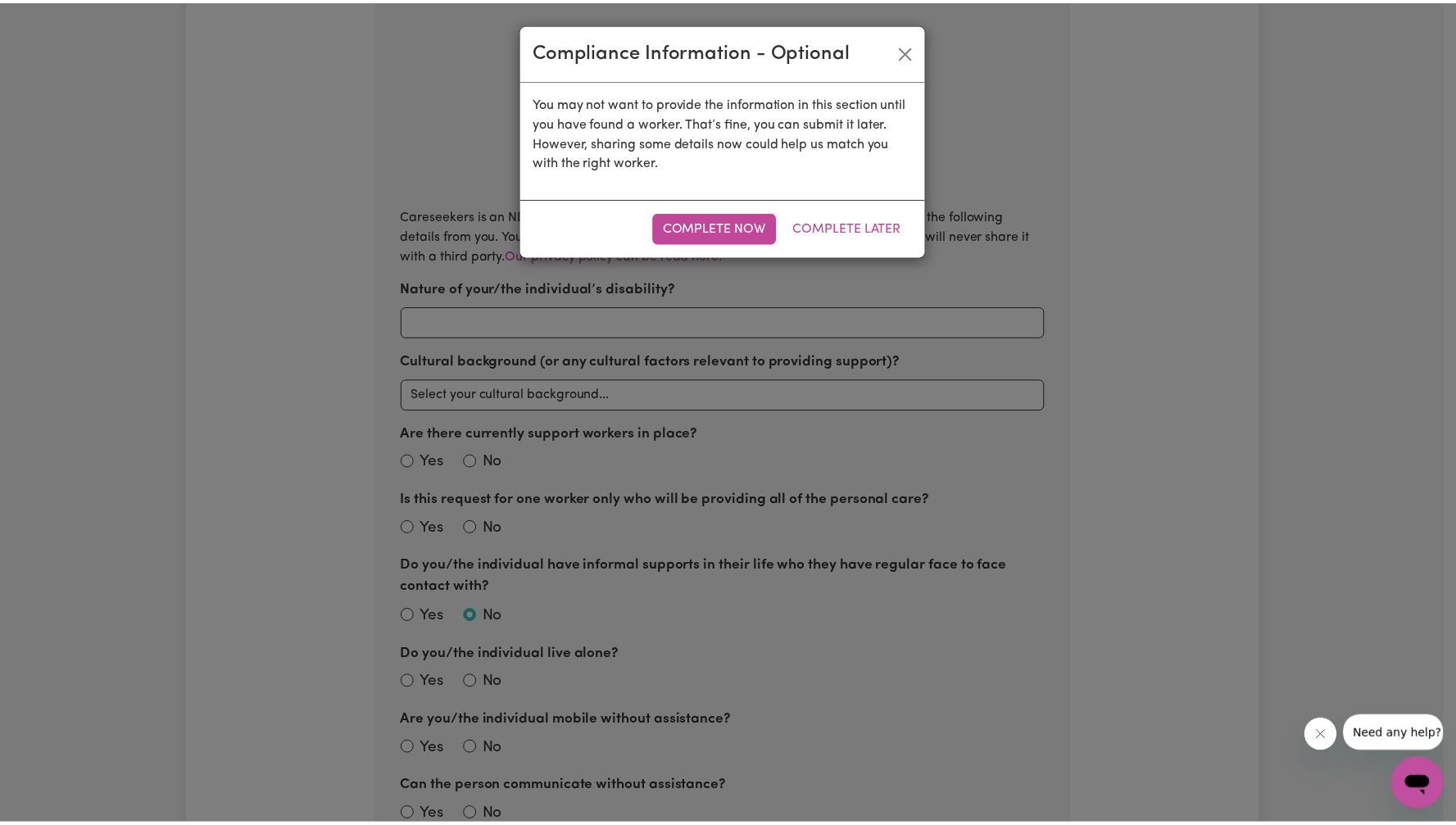
scroll to position [358, 0]
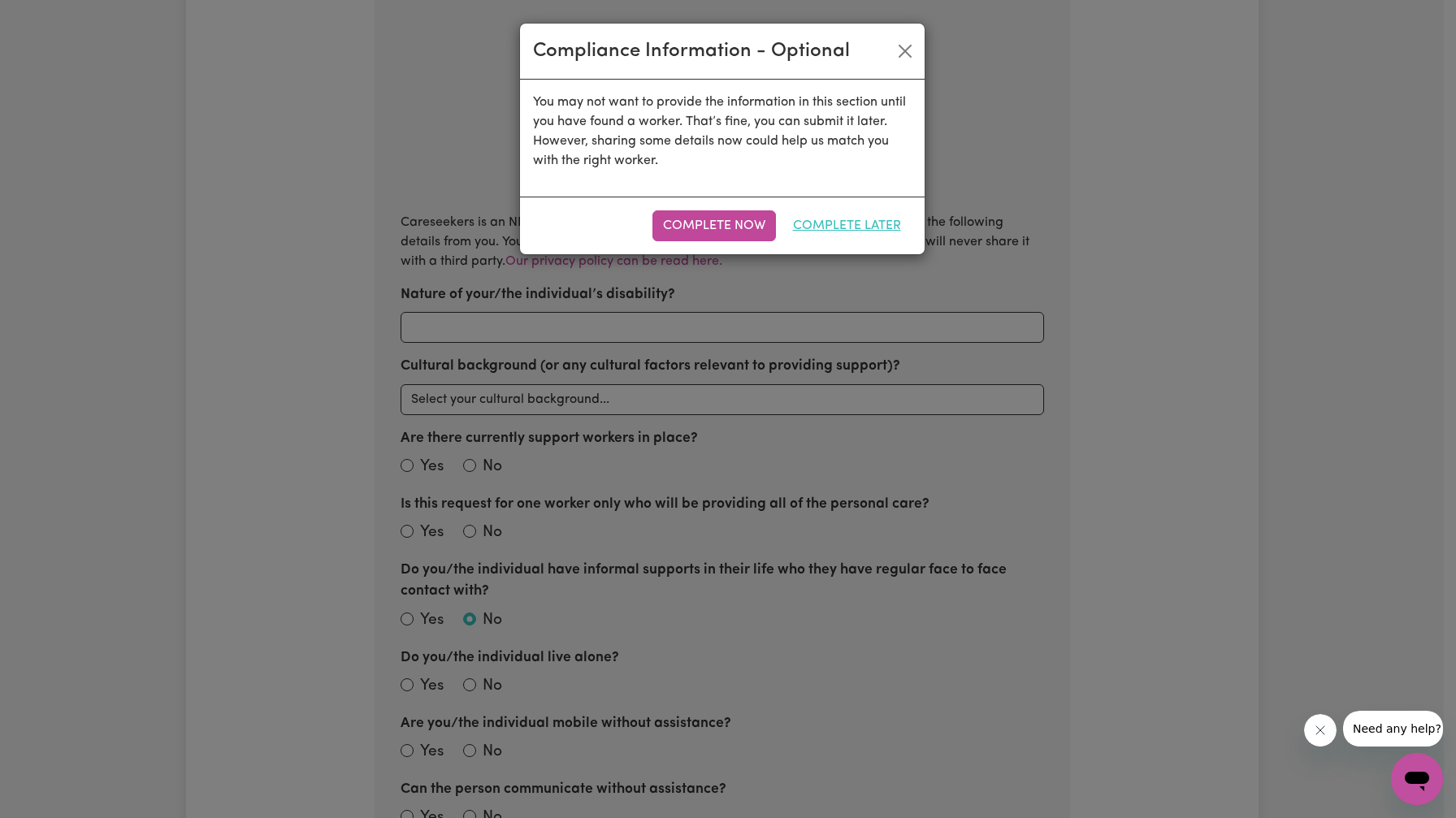
click at [849, 223] on button "Complete Later" at bounding box center [846, 226] width 129 height 31
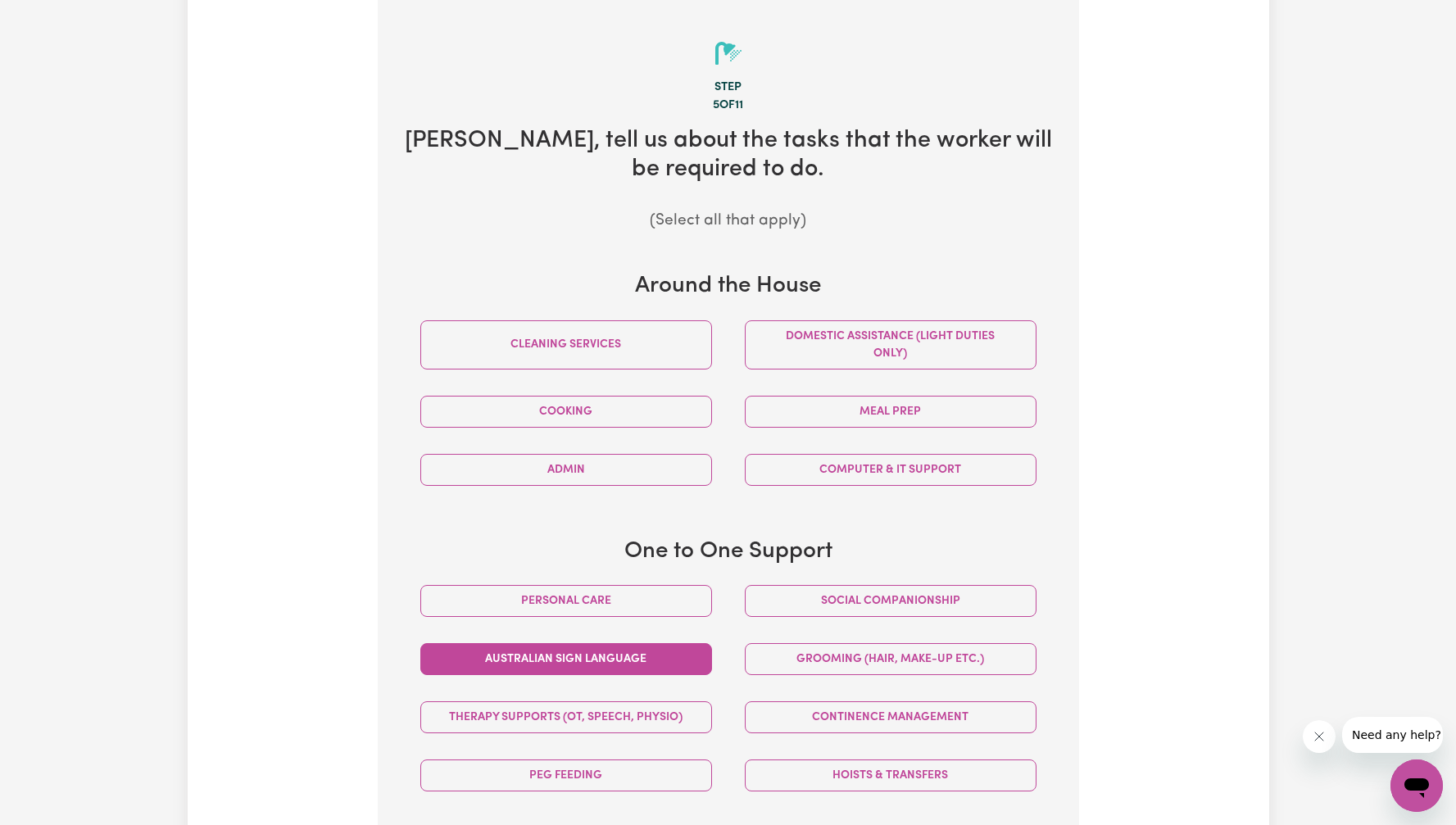
scroll to position [528, 0]
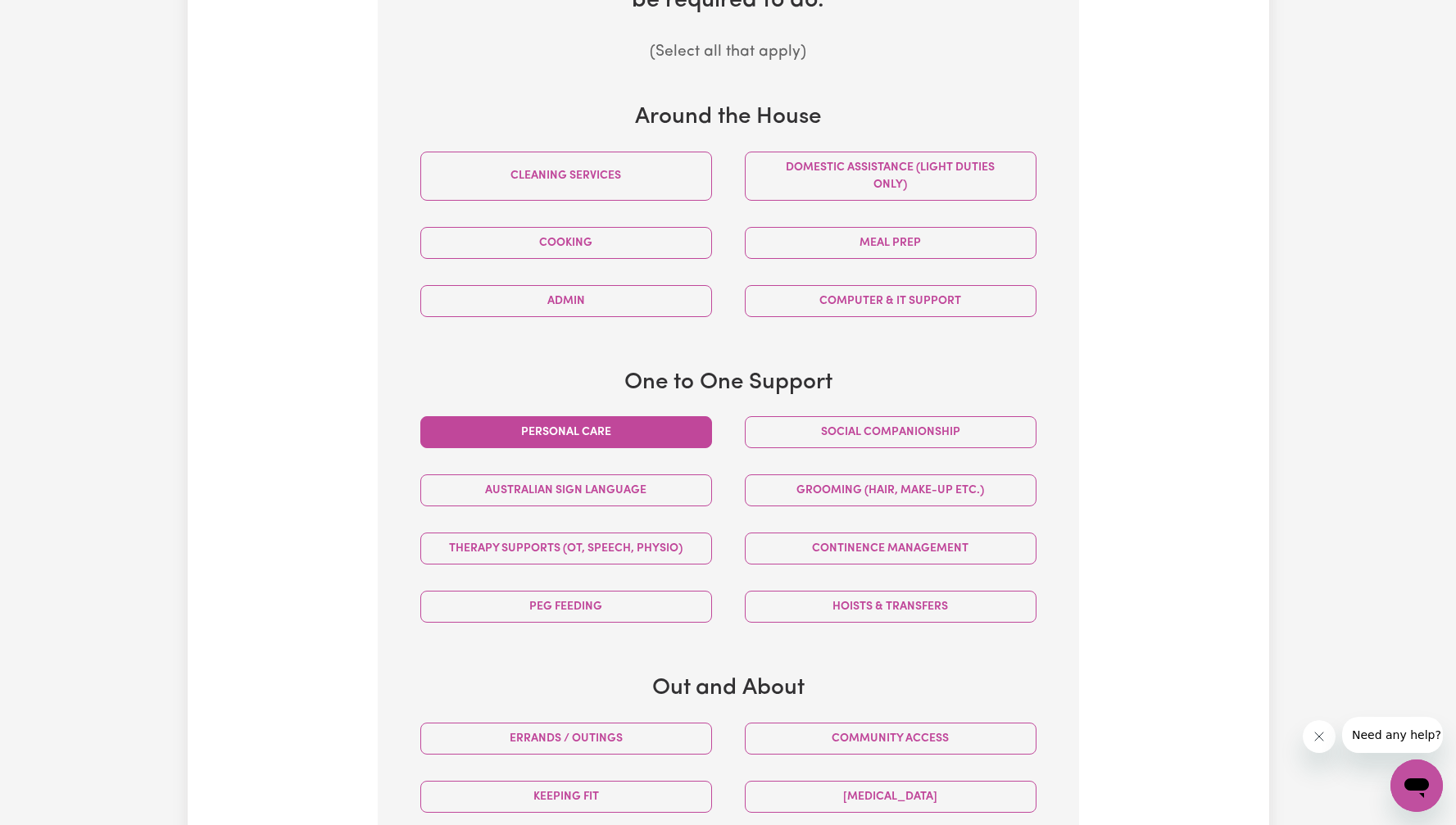
click at [670, 427] on button "Personal care" at bounding box center [566, 431] width 292 height 32
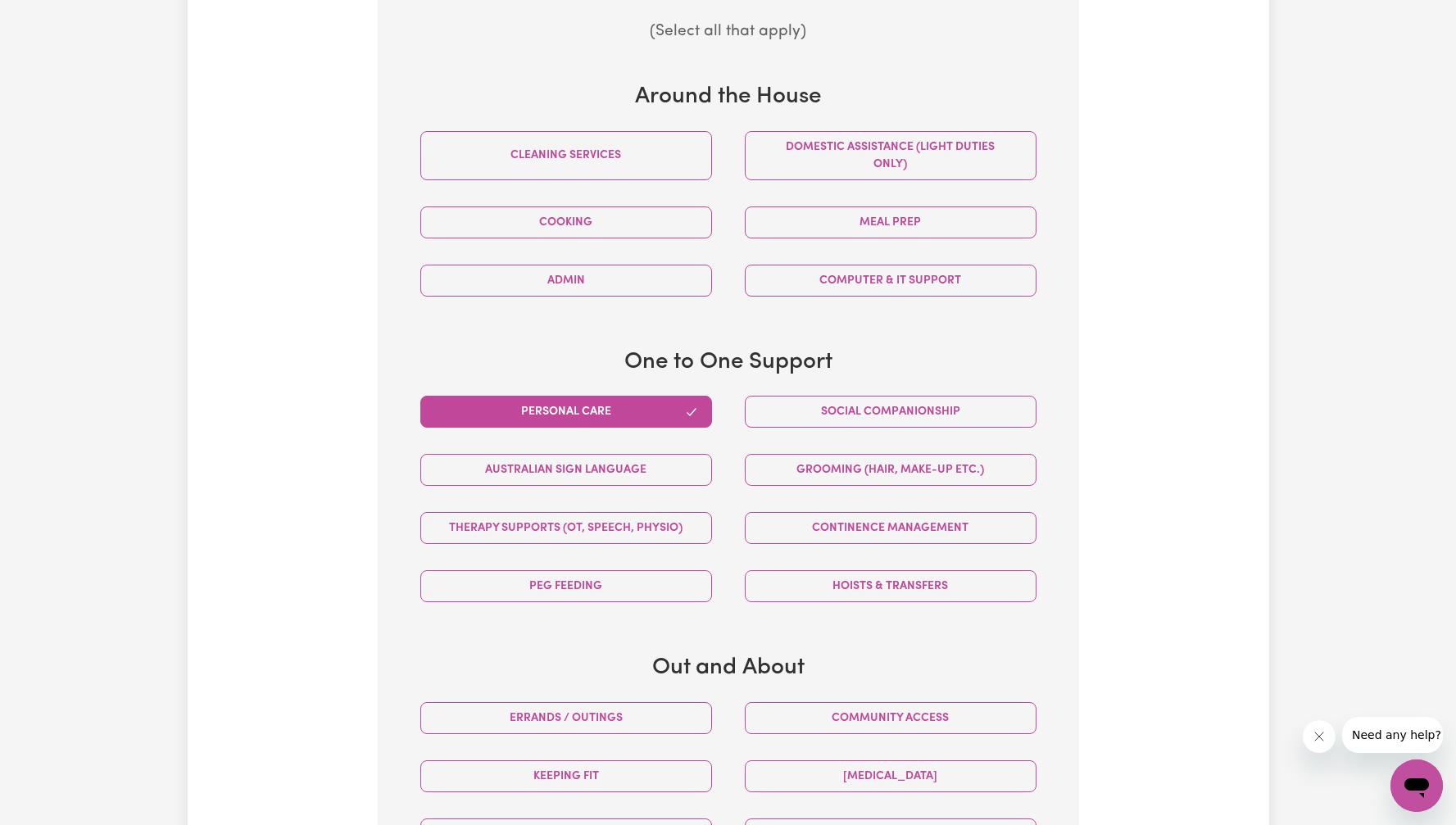
scroll to position [617, 0]
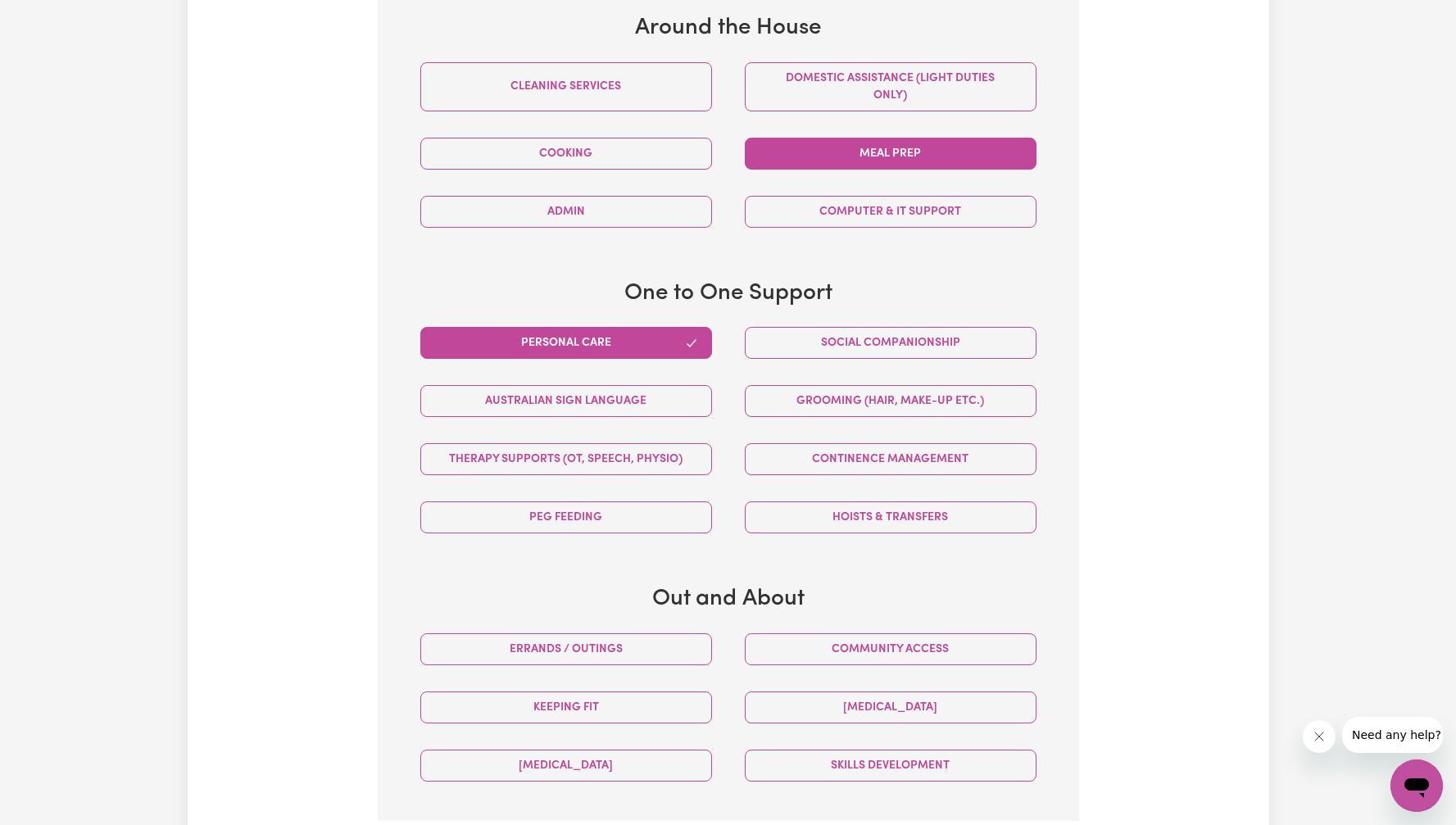
click at [902, 163] on button "Meal prep" at bounding box center [890, 153] width 292 height 32
click at [1156, 434] on div "Tell us your care and support requirements Welcome to Careseekers. We are excit…" at bounding box center [728, 185] width 1081 height 1397
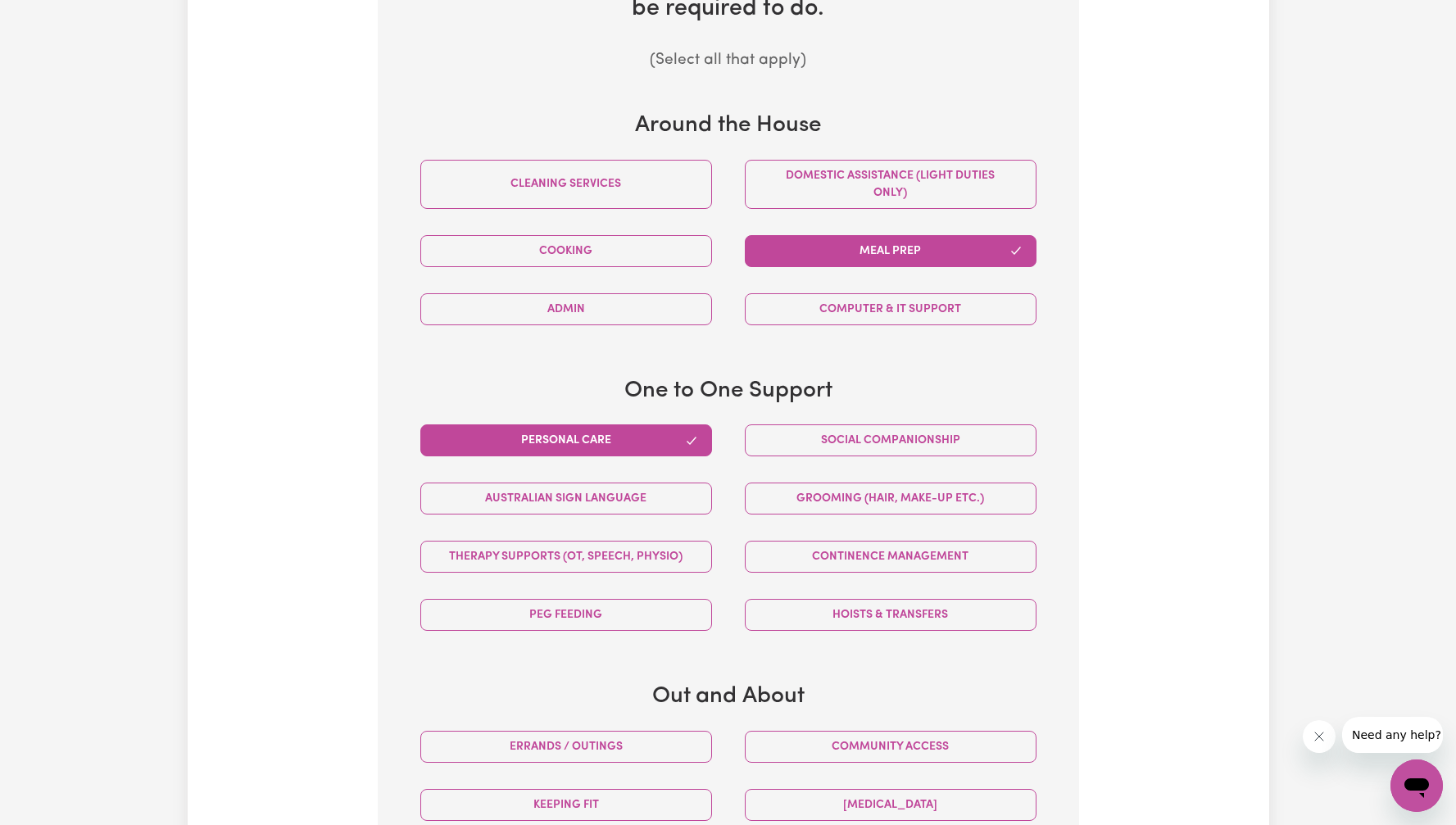
scroll to position [341, 0]
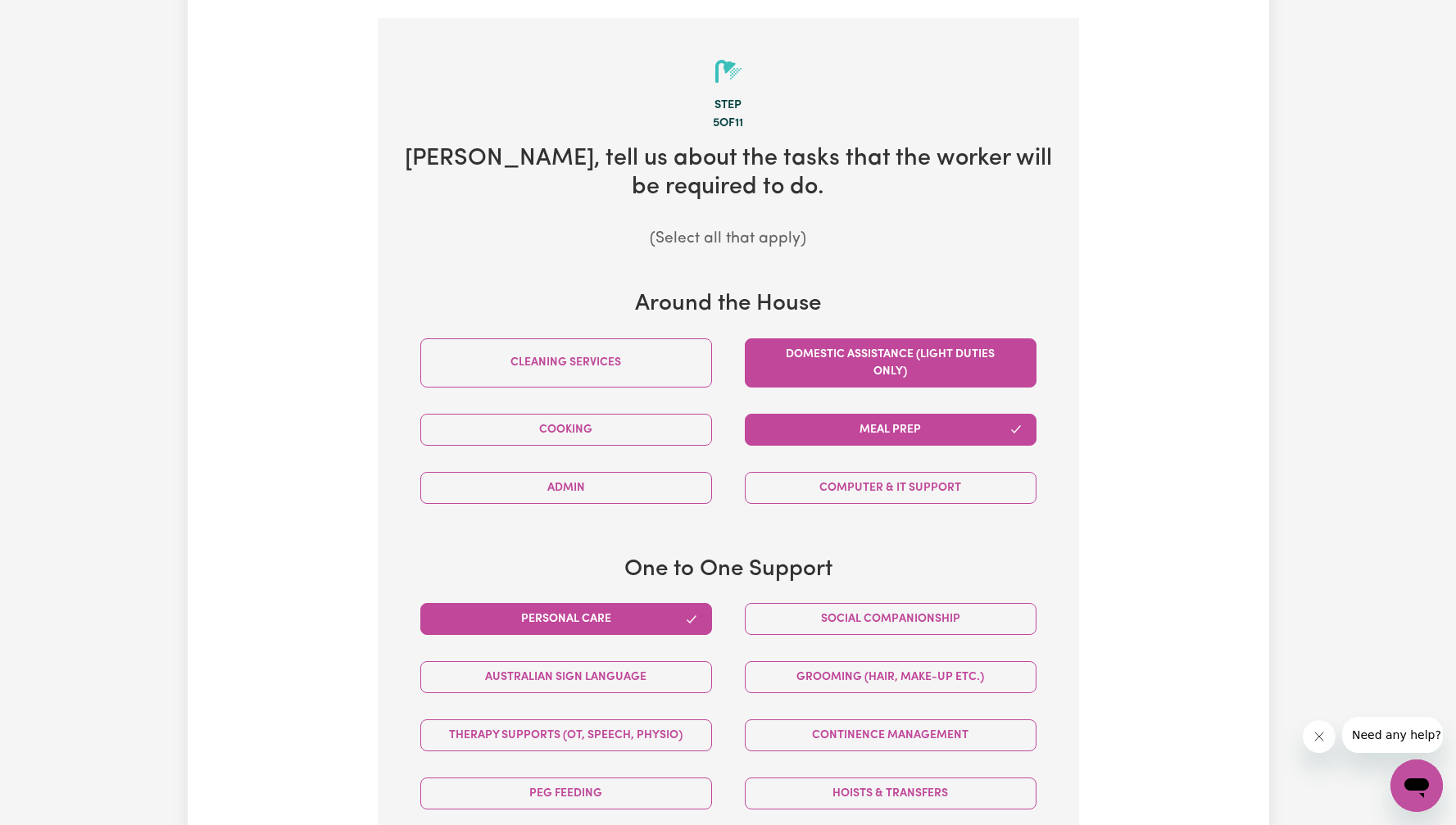
click at [949, 375] on button "Domestic assistance (light duties only)" at bounding box center [890, 362] width 292 height 49
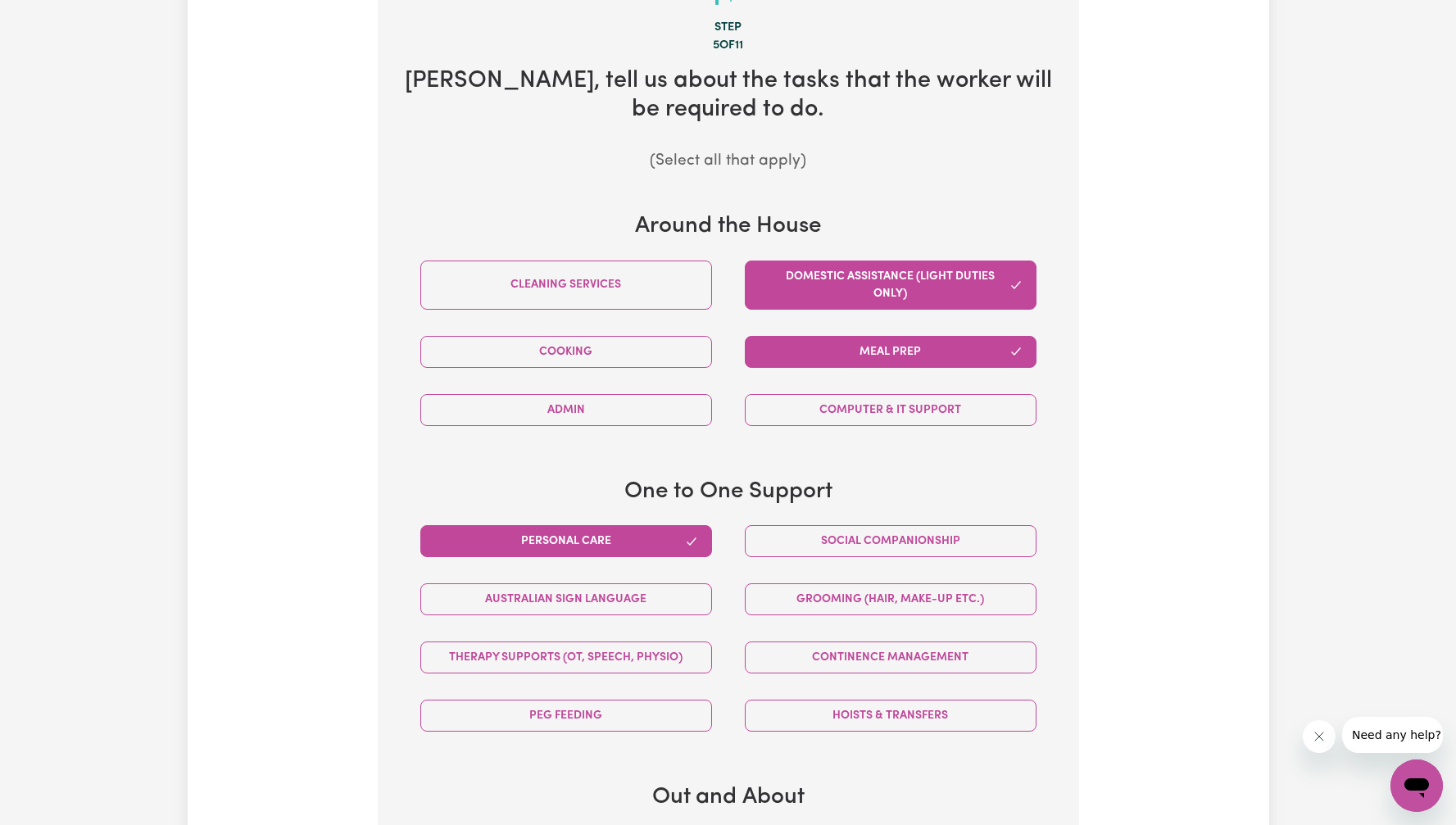
scroll to position [359, 0]
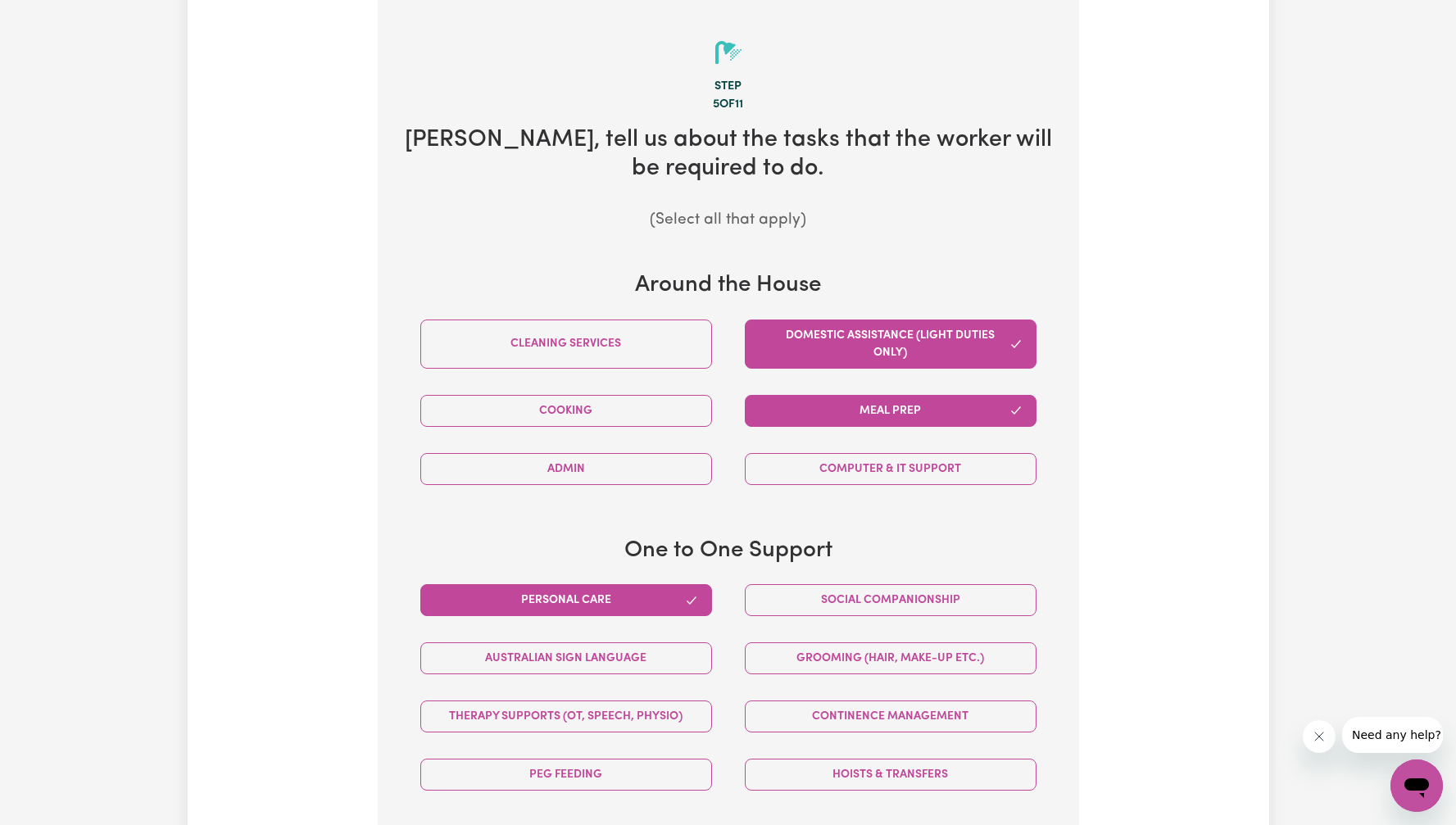
click at [1099, 363] on div "Tell us your care and support requirements Welcome to Careseekers. We are excit…" at bounding box center [728, 442] width 1081 height 1397
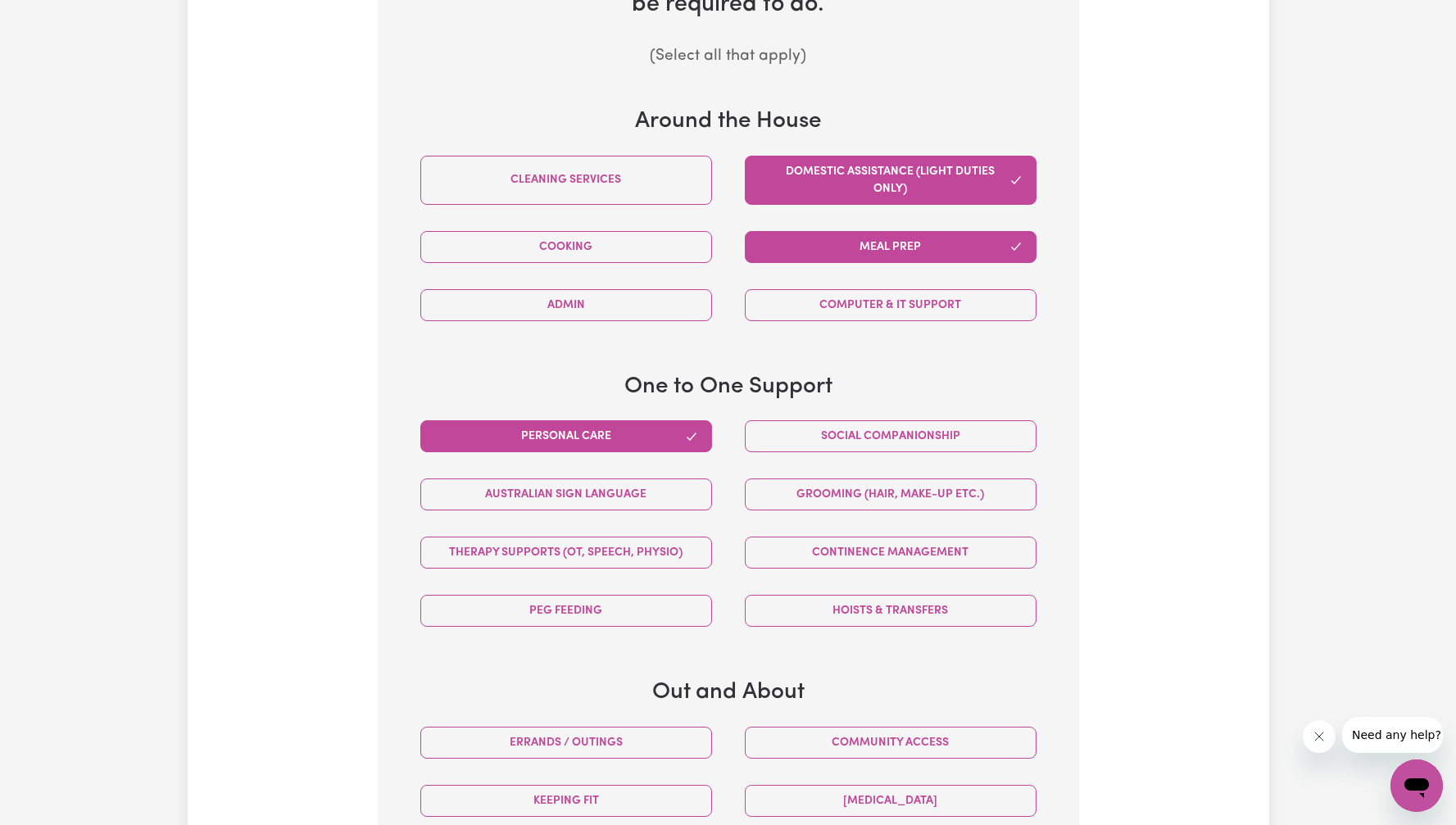
scroll to position [719, 0]
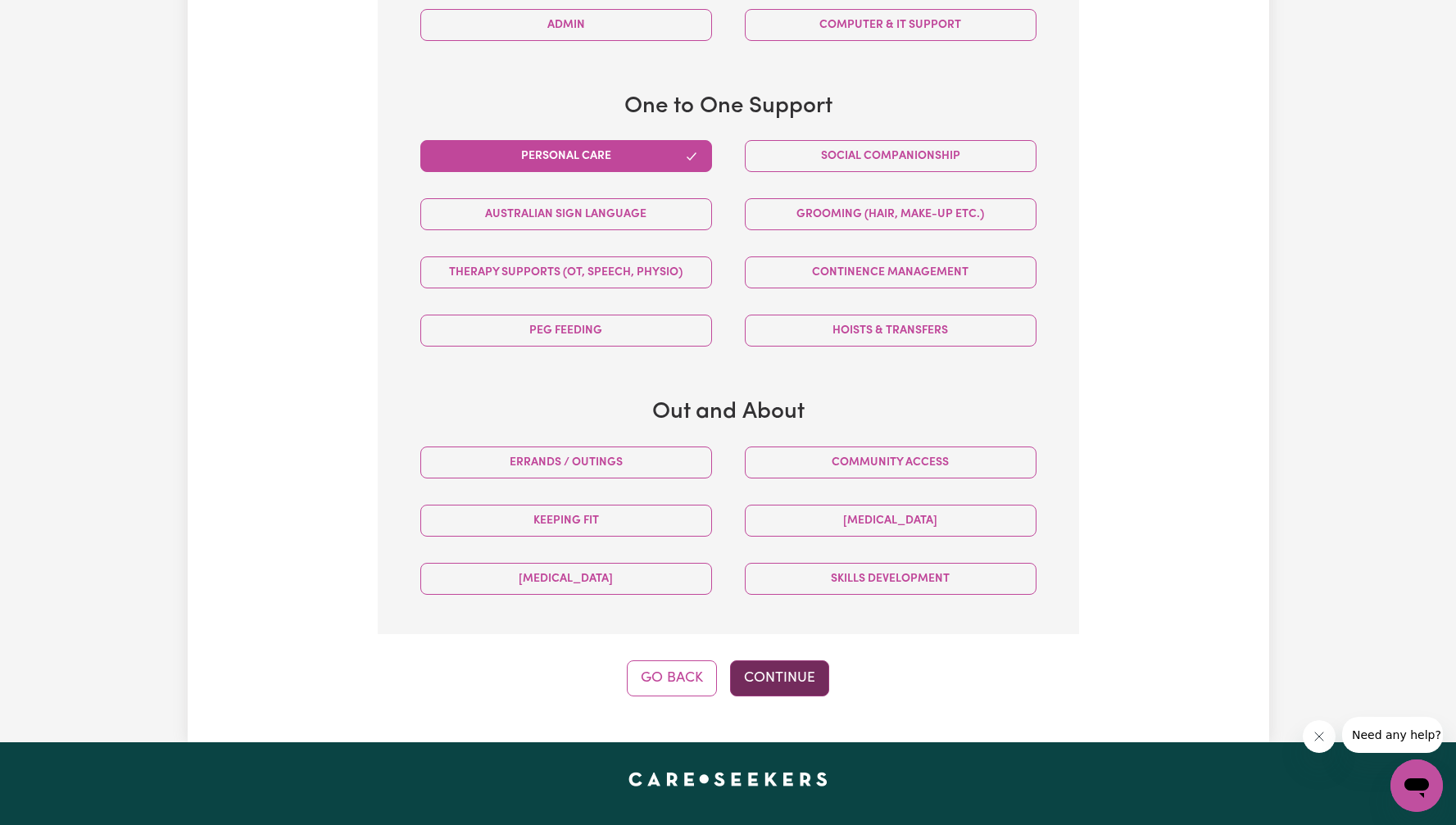
click at [802, 685] on button "Continue" at bounding box center [780, 679] width 99 height 36
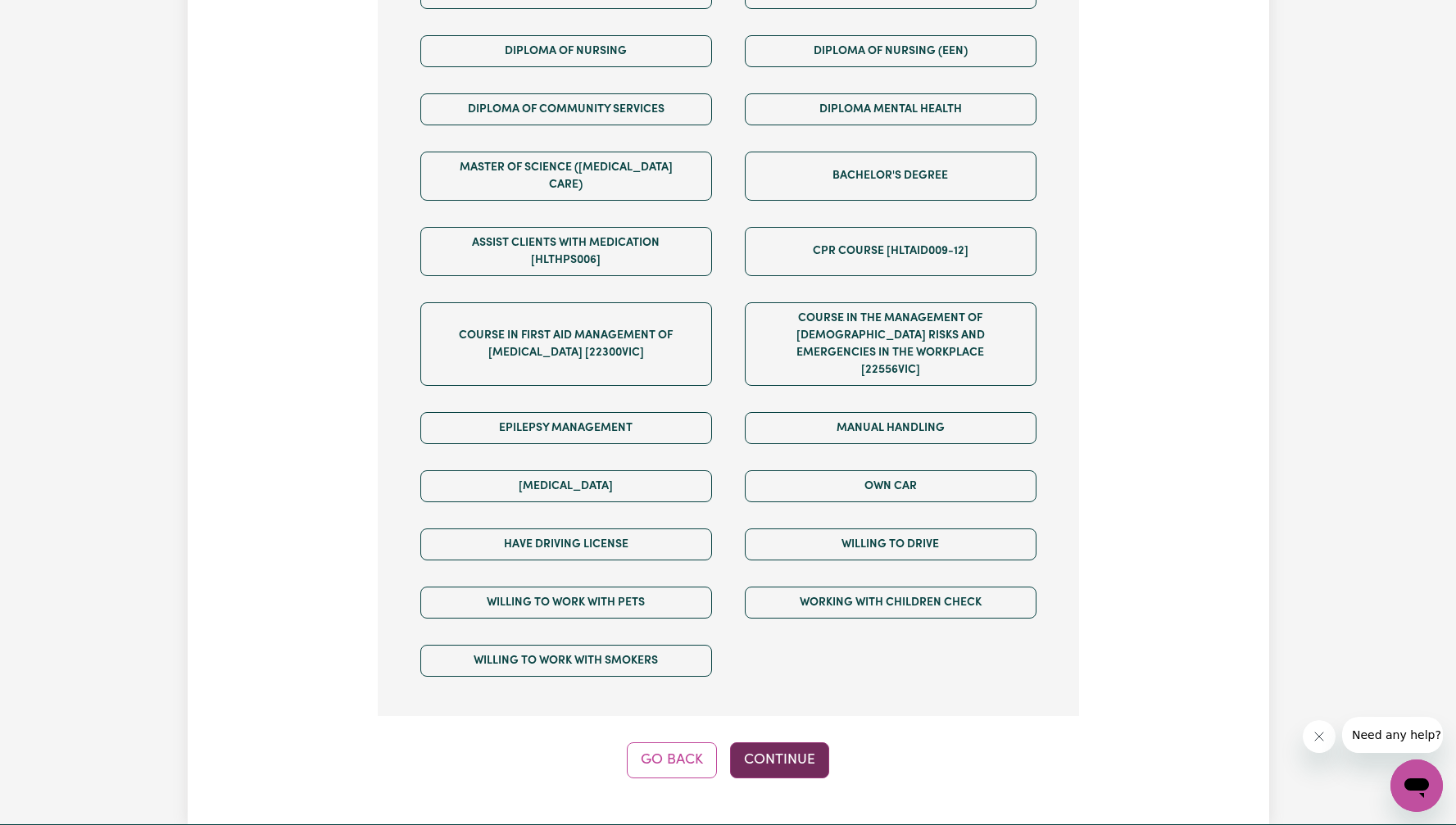
click at [789, 743] on button "Continue" at bounding box center [780, 761] width 99 height 36
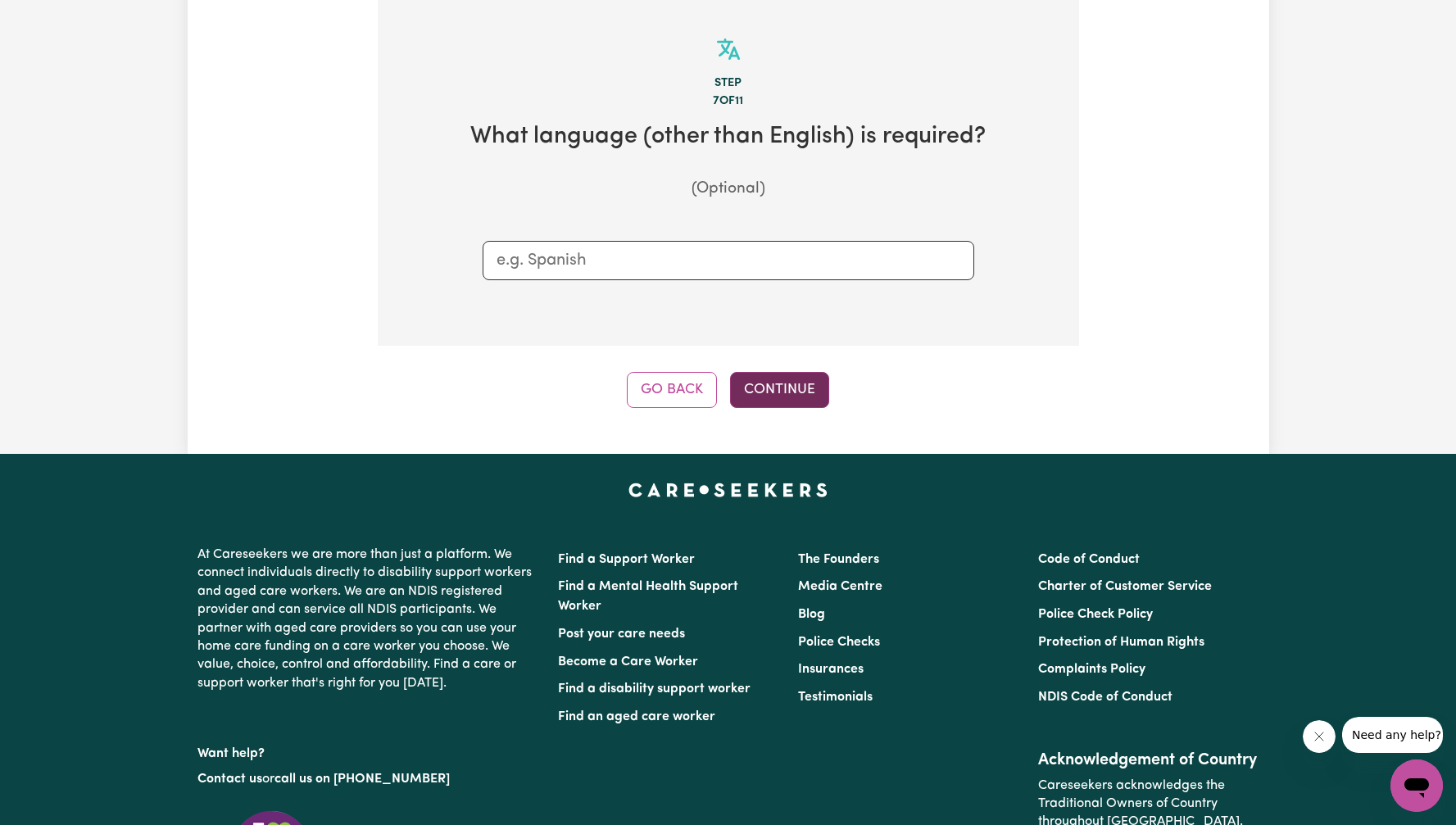
scroll to position [358, 0]
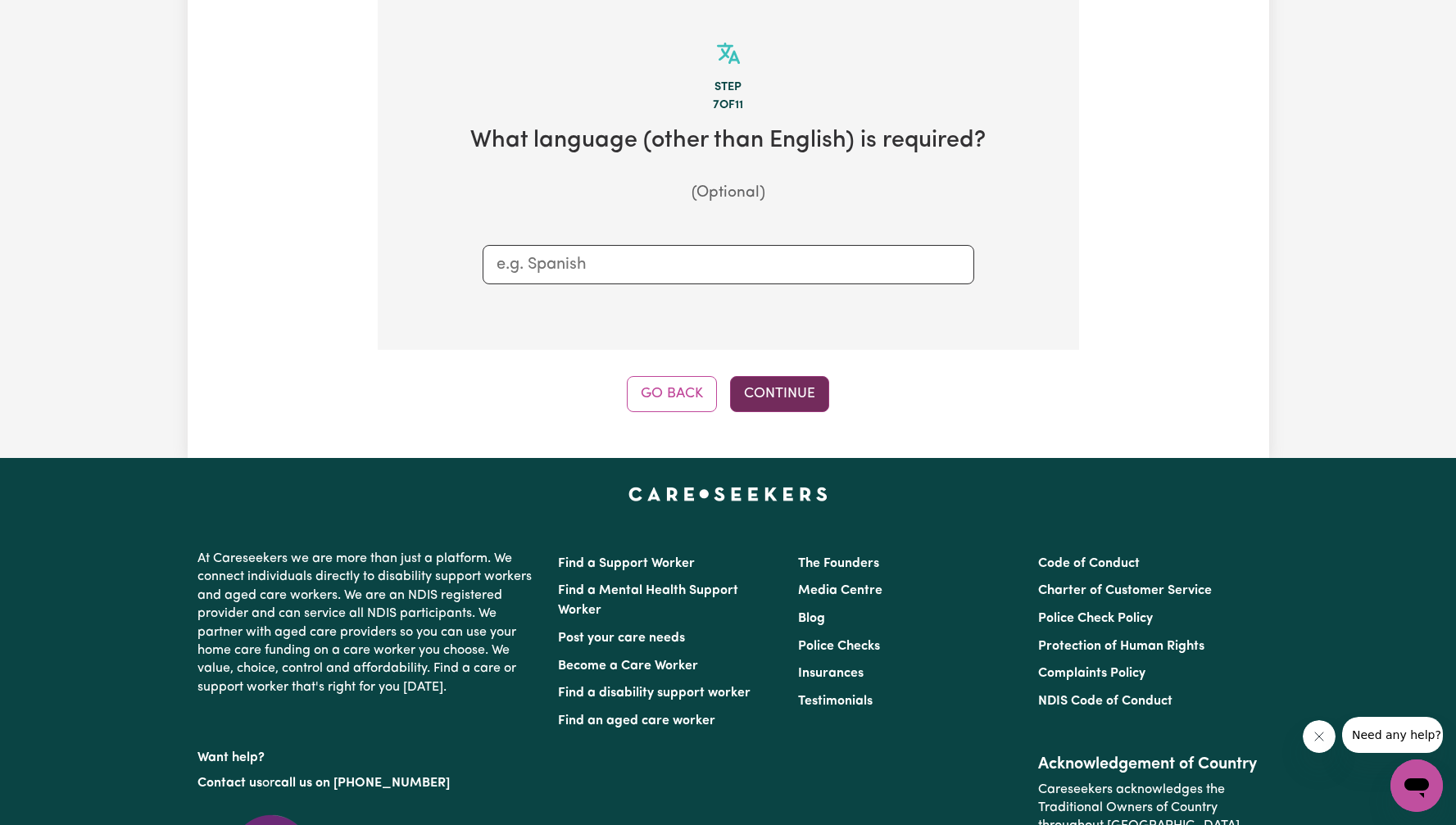
click at [794, 385] on button "Continue" at bounding box center [780, 394] width 99 height 36
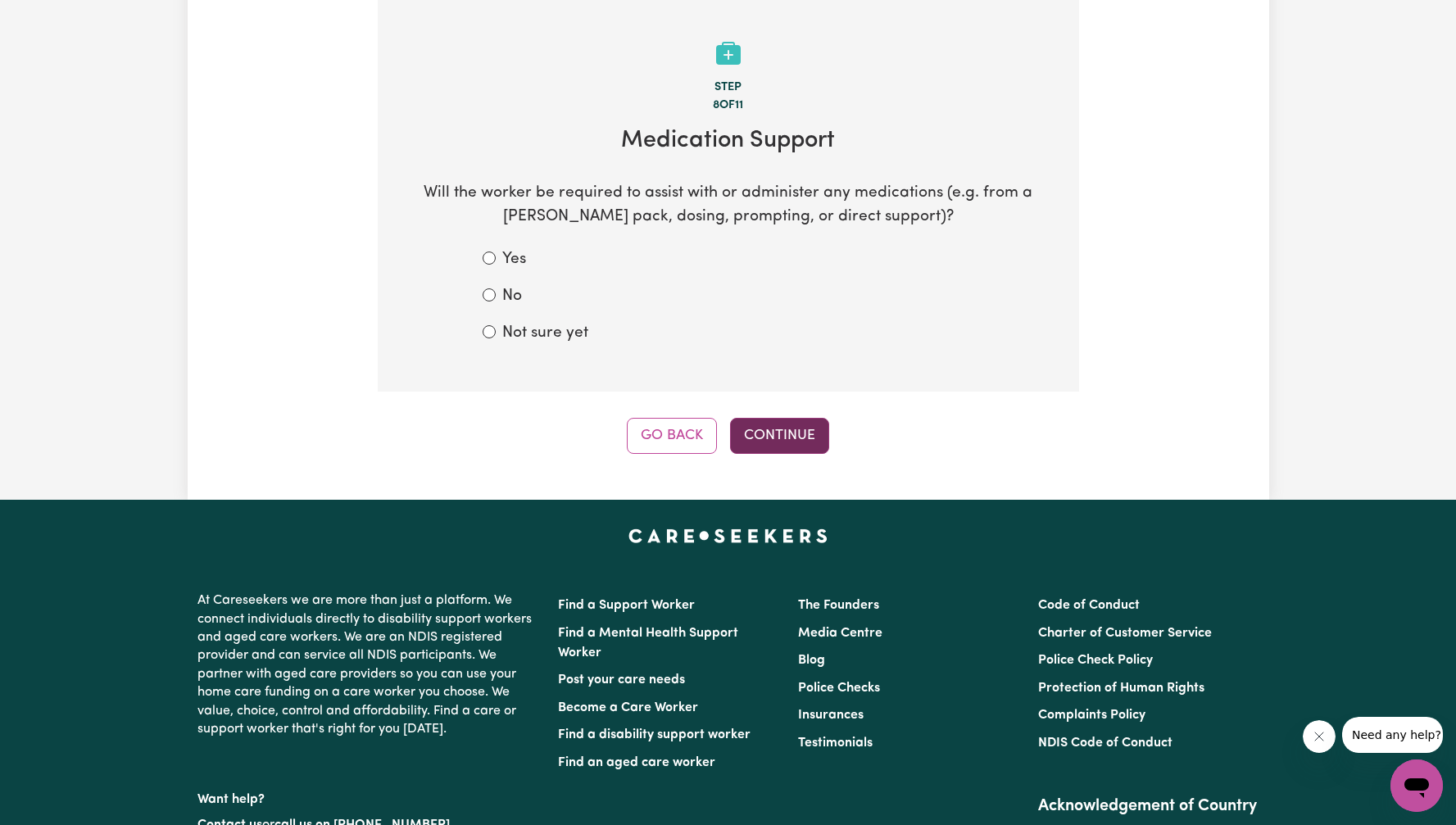
click at [780, 432] on button "Continue" at bounding box center [780, 436] width 99 height 36
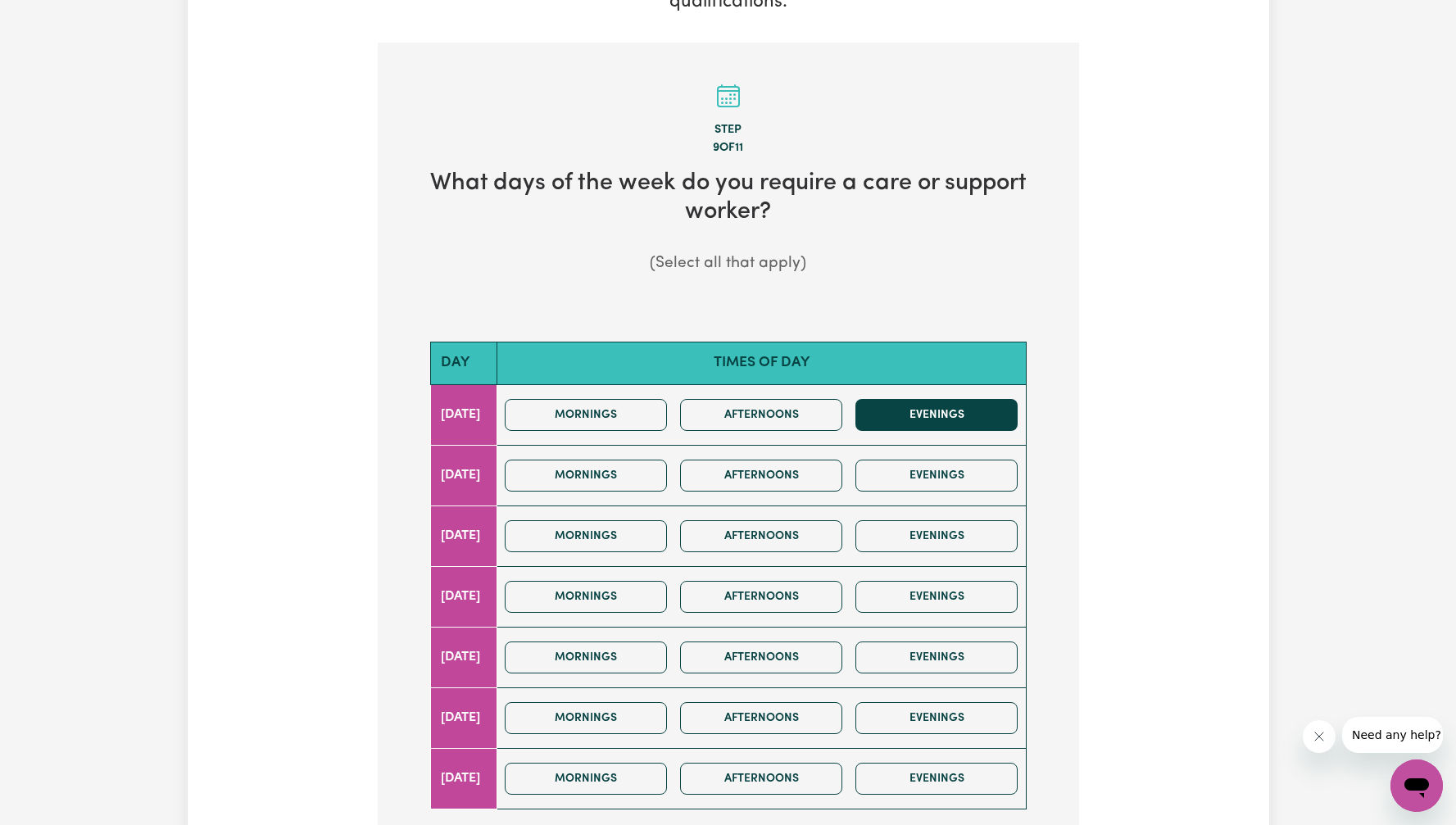
scroll to position [429, 0]
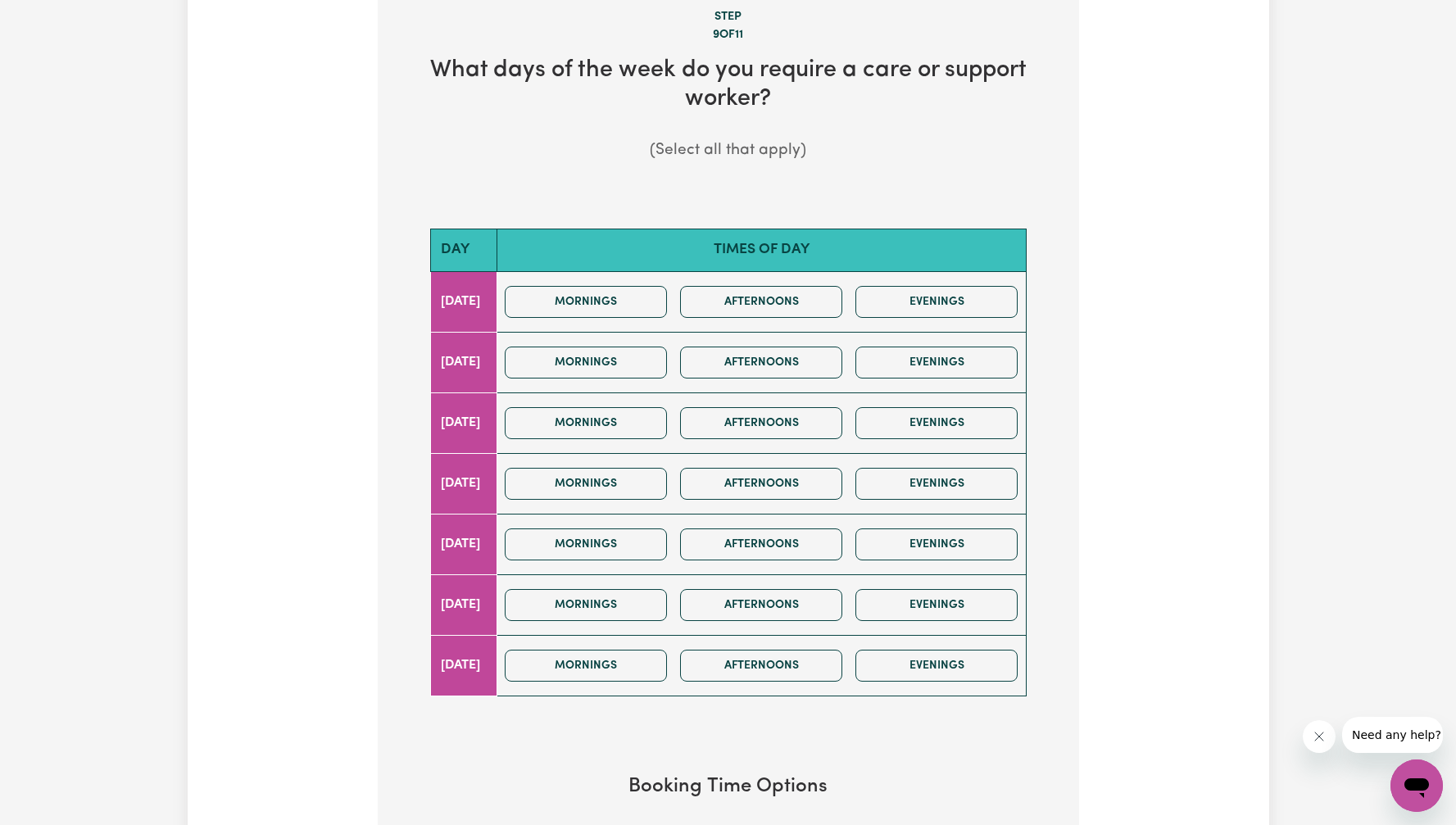
click at [768, 324] on div "Mornings Afternoons Evenings" at bounding box center [761, 301] width 526 height 58
click at [783, 380] on div "Mornings Afternoons Evenings" at bounding box center [761, 362] width 526 height 58
click at [781, 350] on button "Afternoons" at bounding box center [761, 362] width 163 height 32
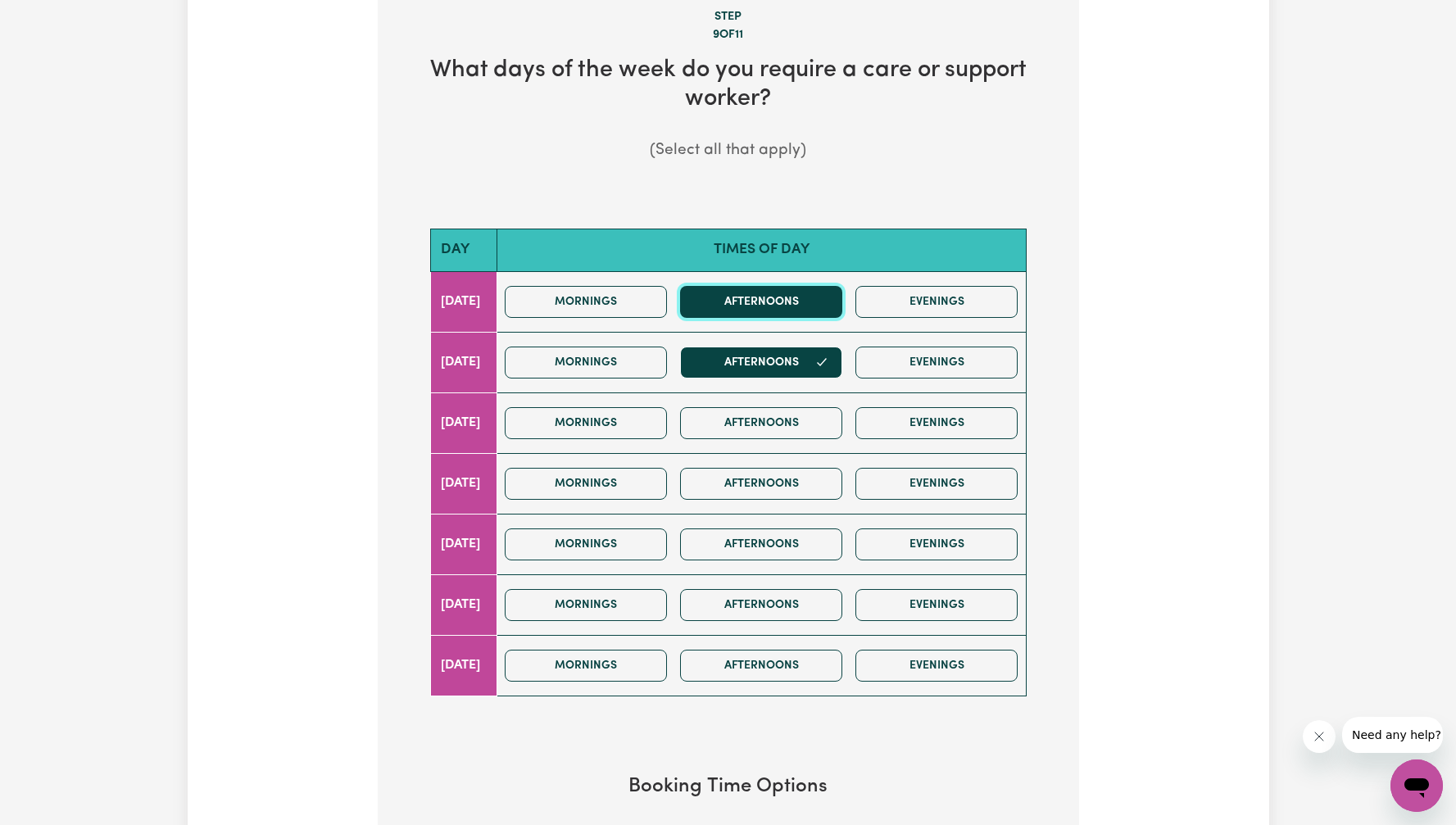
click at [800, 310] on button "Afternoons" at bounding box center [761, 301] width 163 height 32
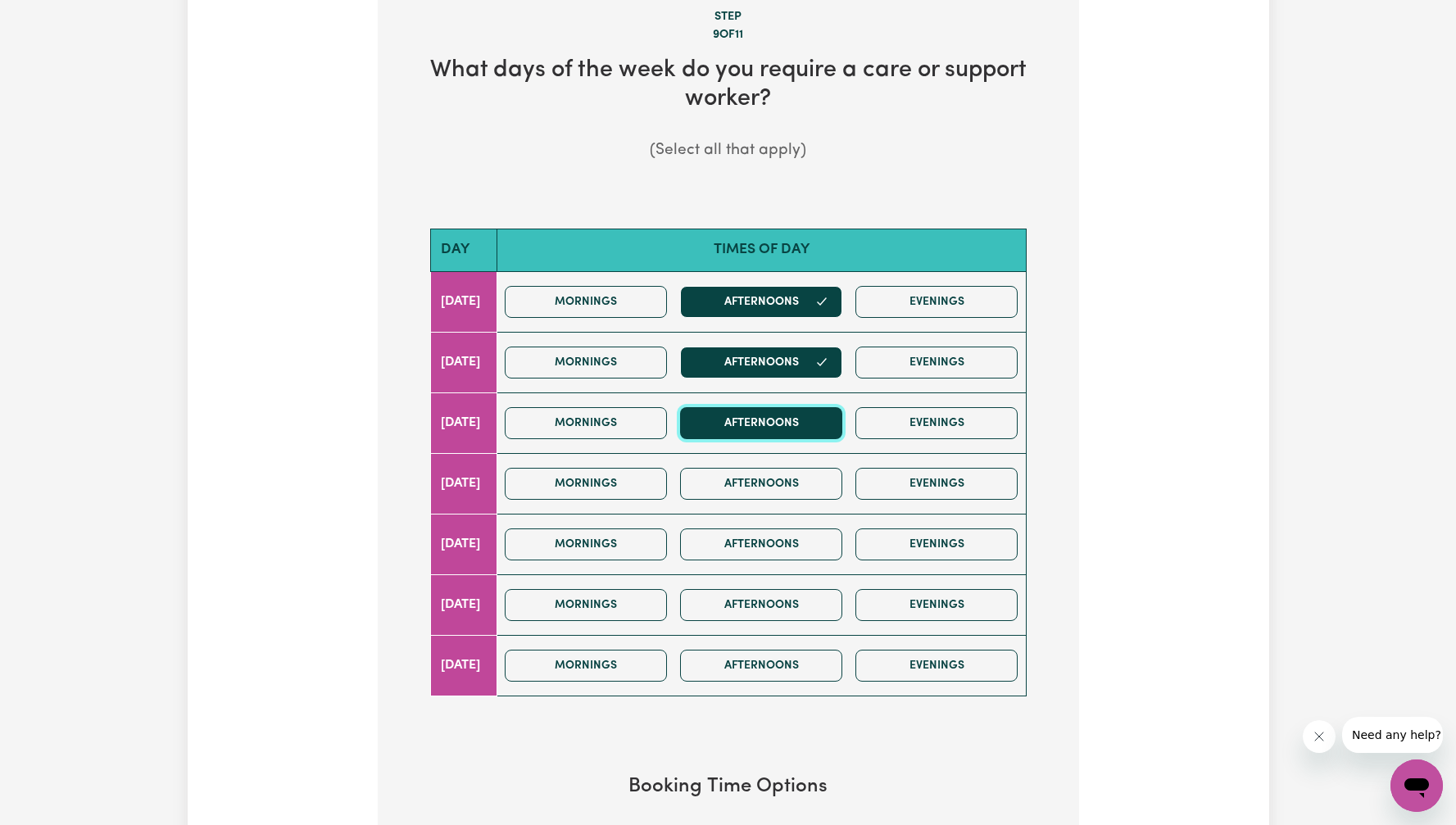
click at [800, 423] on button "Afternoons" at bounding box center [761, 423] width 163 height 32
click at [799, 467] on button "Afternoons" at bounding box center [761, 483] width 163 height 32
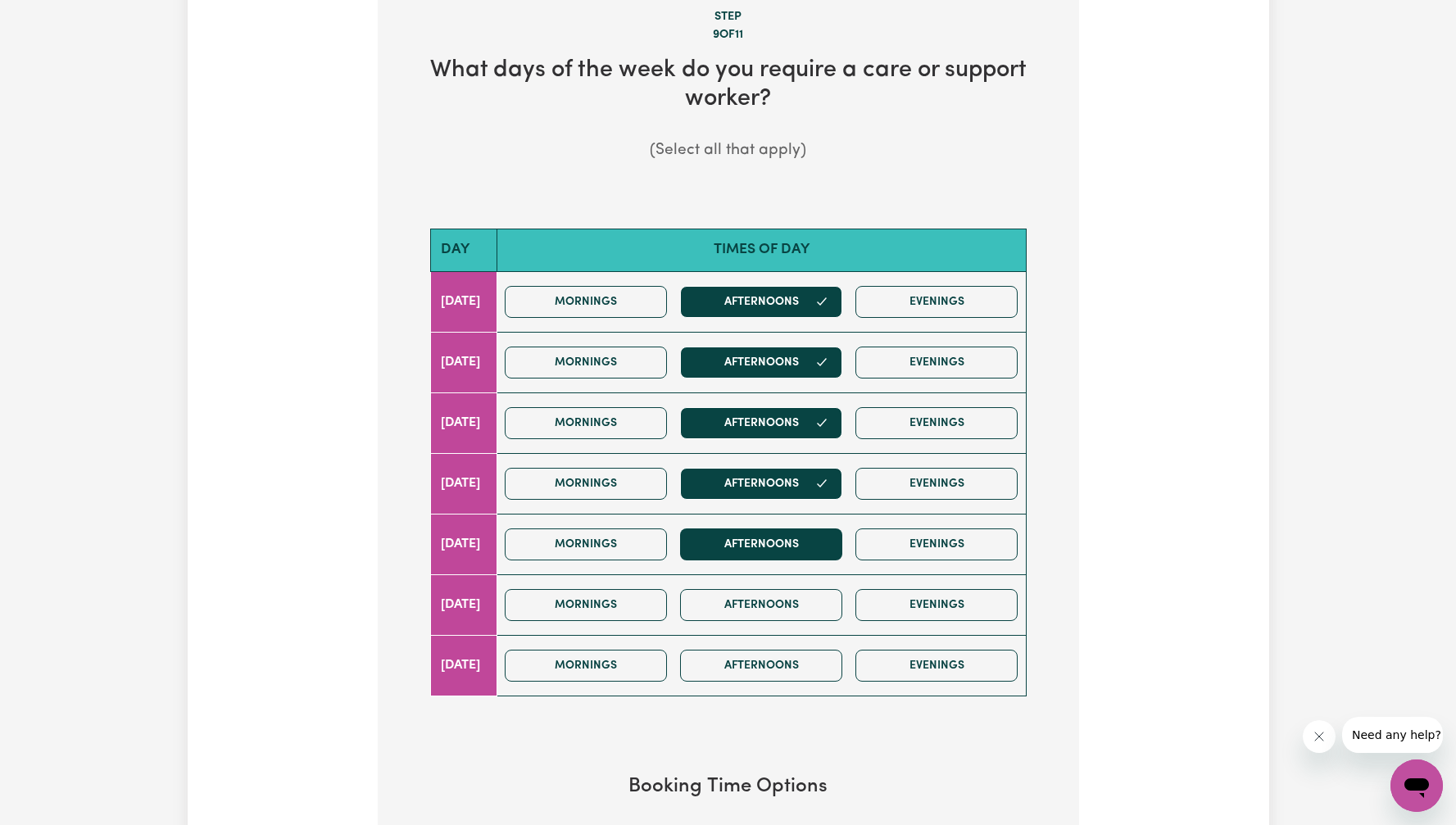
click at [796, 527] on div "Mornings Afternoons Evenings" at bounding box center [761, 544] width 526 height 58
click at [797, 570] on div "Mornings Afternoons Evenings" at bounding box center [761, 544] width 526 height 58
click at [804, 544] on button "Afternoons" at bounding box center [761, 544] width 163 height 32
click at [800, 595] on button "Afternoons" at bounding box center [761, 604] width 163 height 32
click at [804, 647] on div "Mornings Afternoons Evenings" at bounding box center [761, 665] width 526 height 58
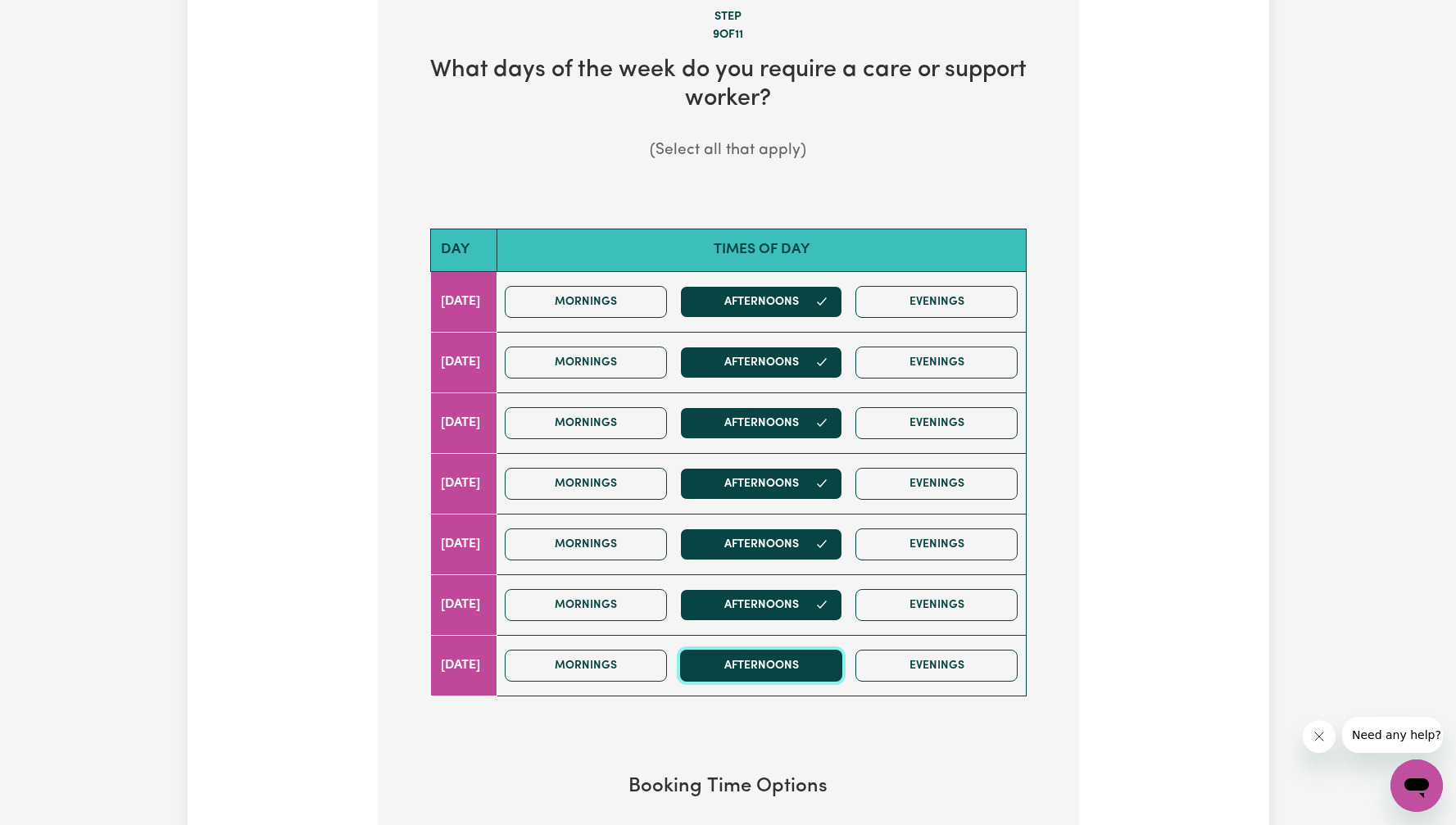
click at [803, 664] on button "Afternoons" at bounding box center [761, 665] width 163 height 32
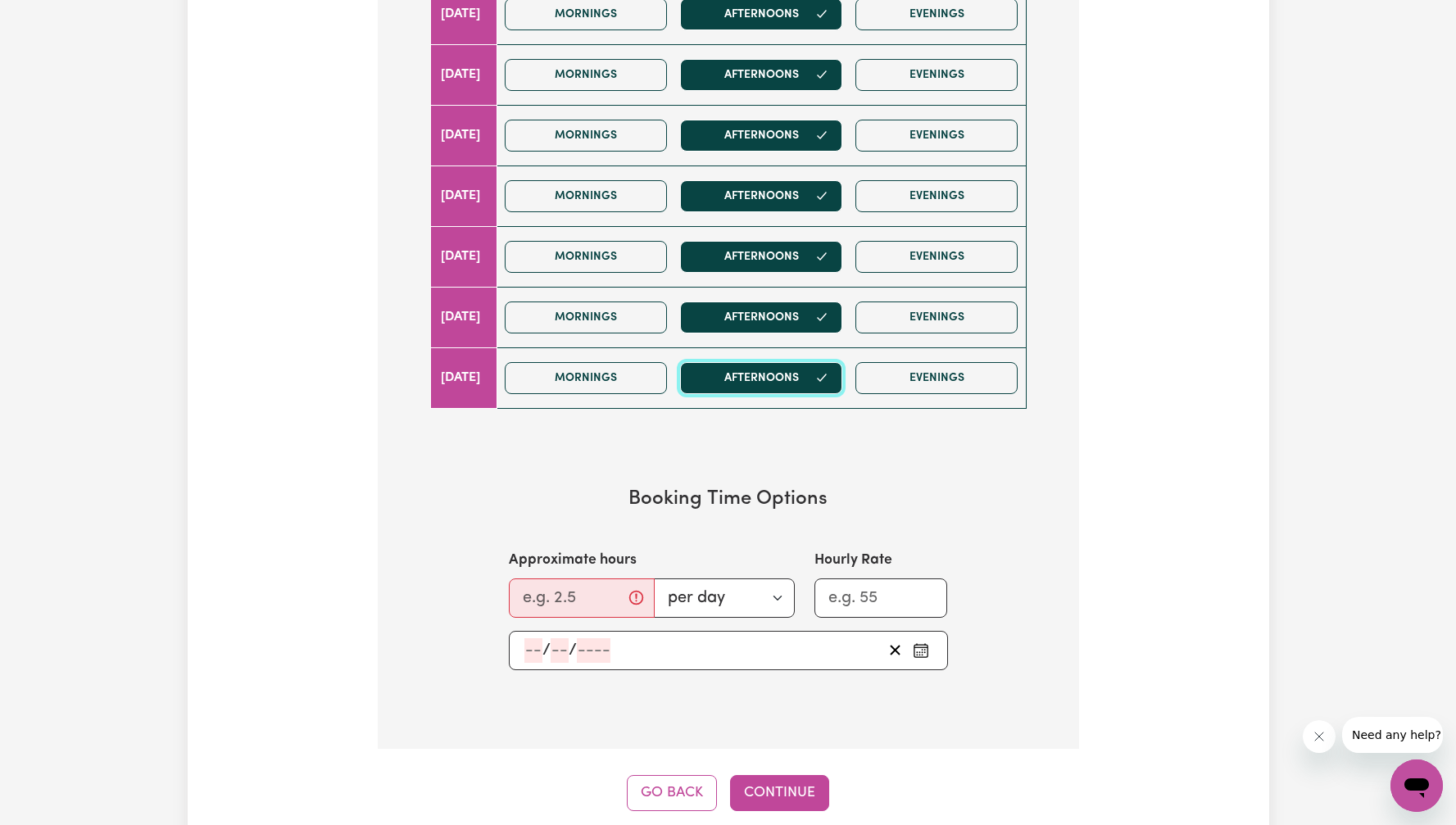
scroll to position [829, 0]
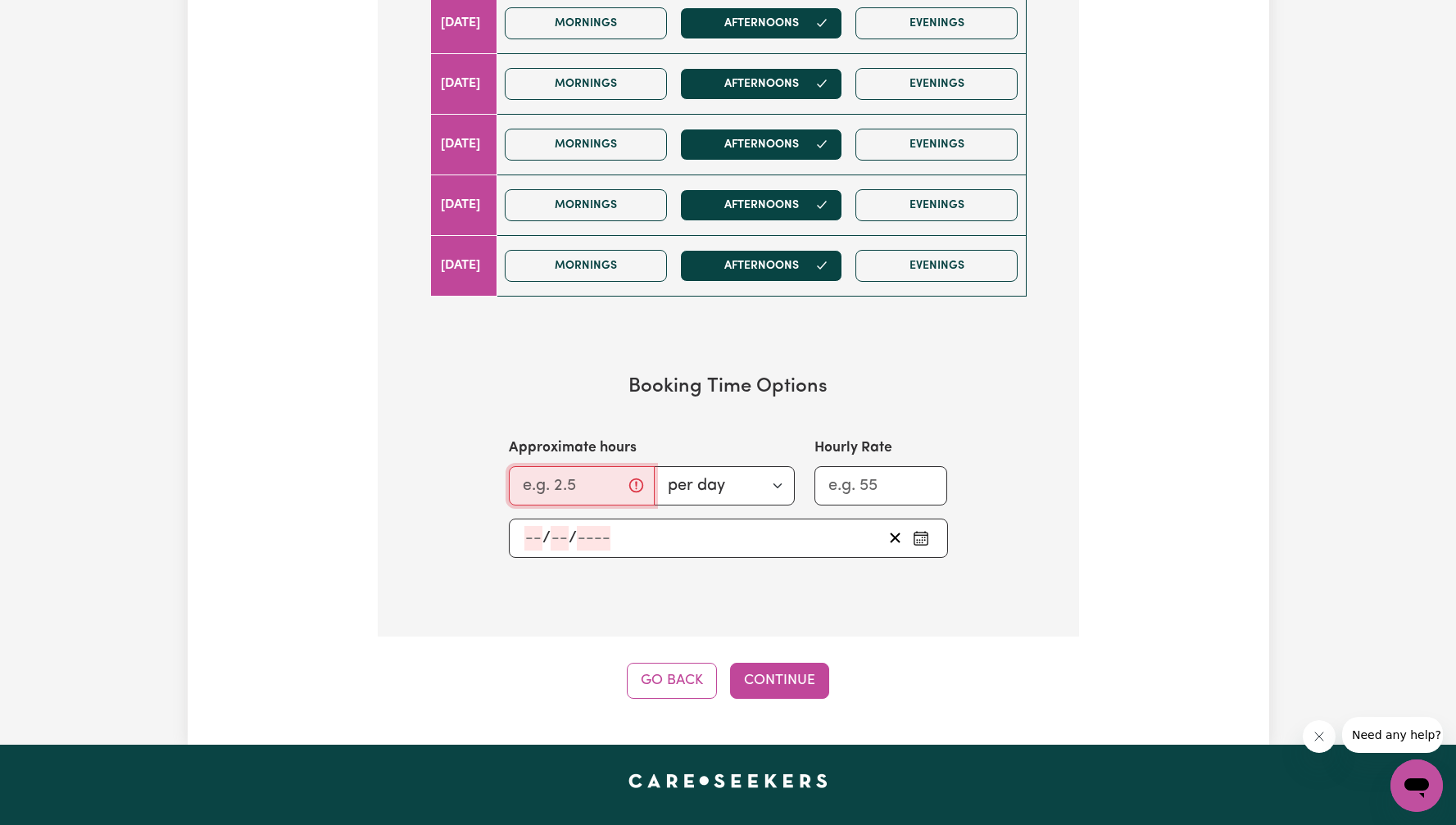
click at [576, 473] on input "Approximate hours" at bounding box center [581, 486] width 146 height 39
type input "3"
click at [861, 485] on input "Hourly Rate" at bounding box center [881, 486] width 134 height 39
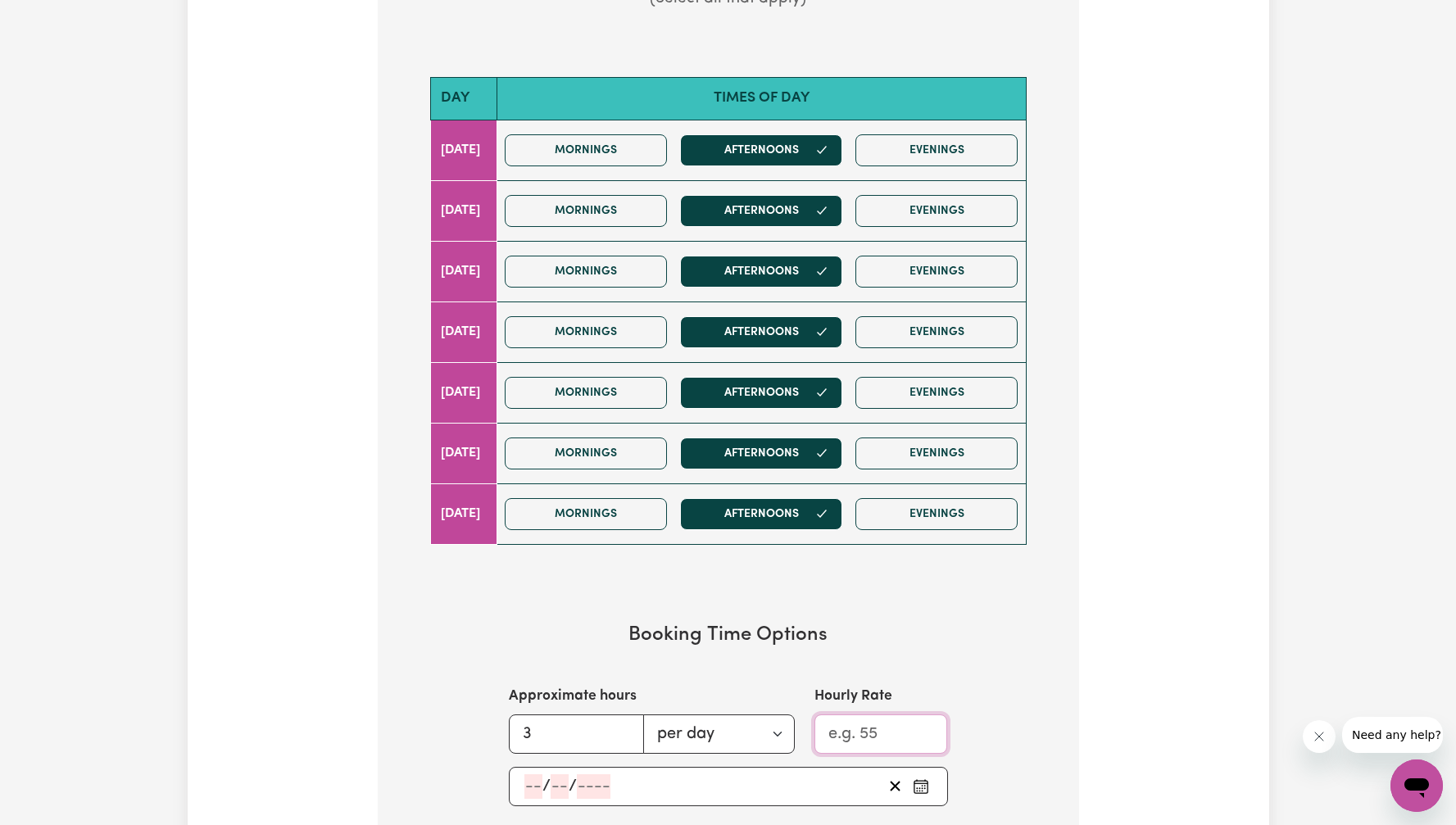
scroll to position [771, 0]
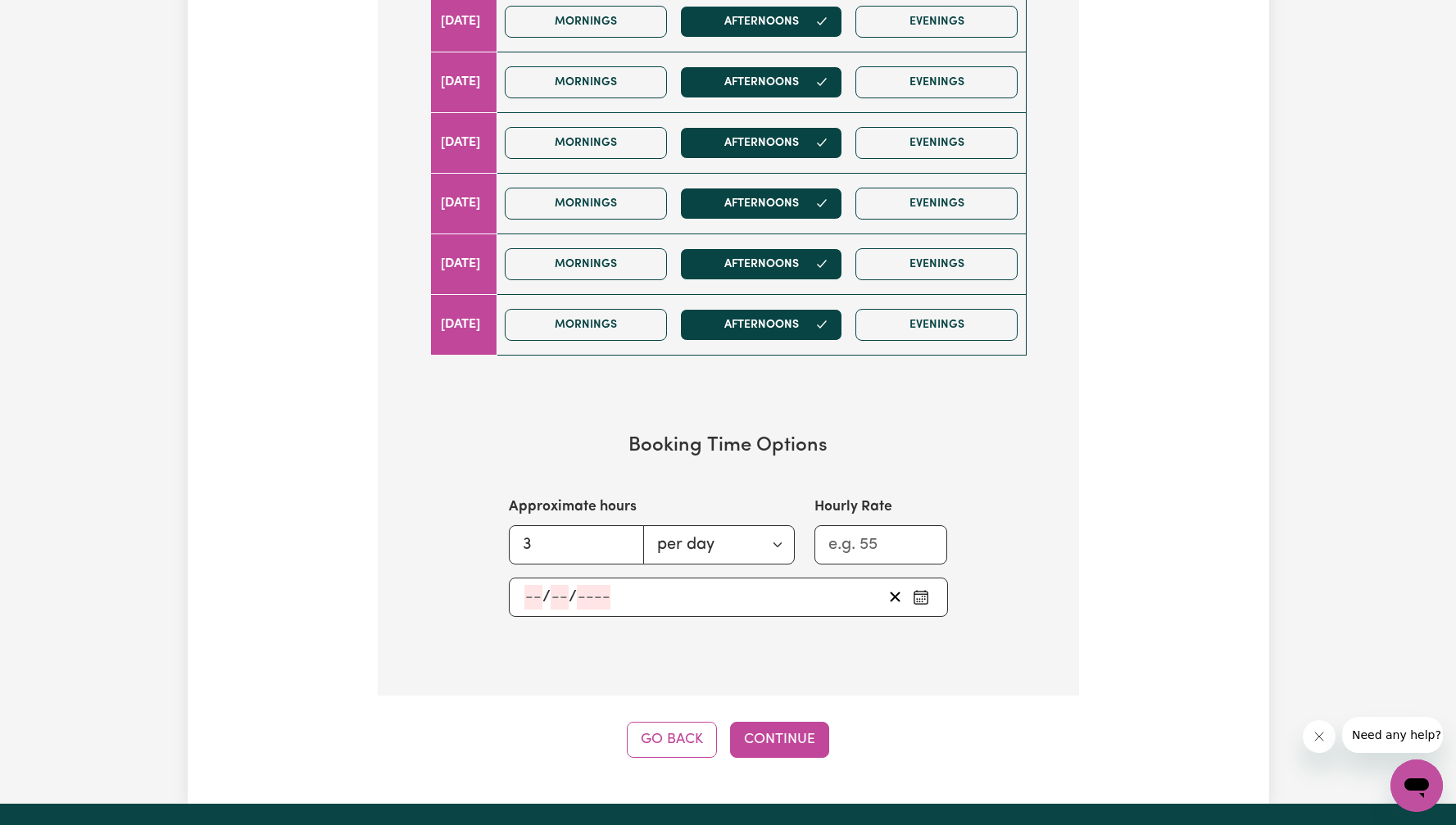
click at [595, 598] on input "number" at bounding box center [593, 597] width 33 height 25
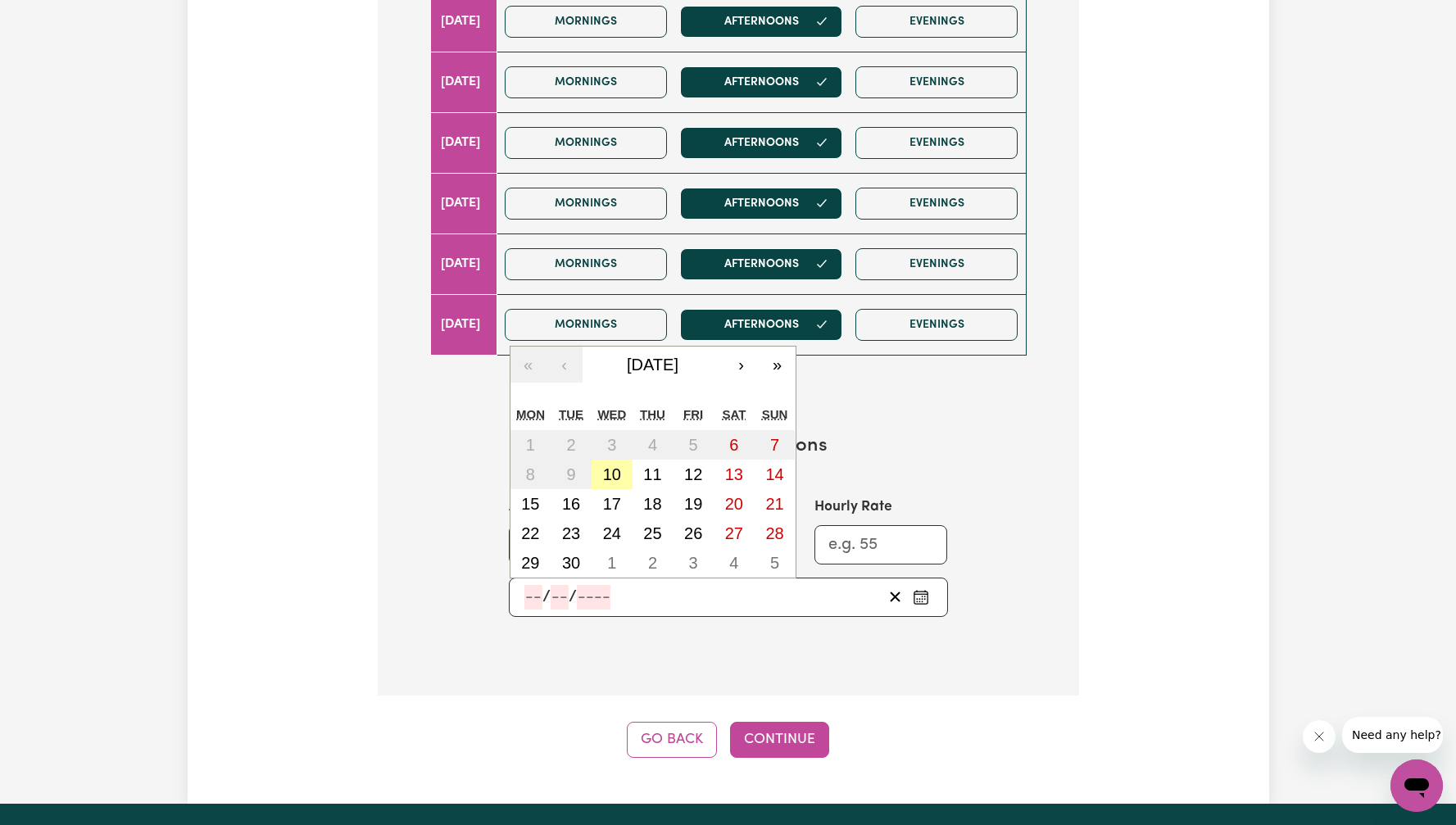
click at [618, 479] on abbr "10" at bounding box center [612, 474] width 18 height 18
type input "[DATE]"
type input "10"
type input "9"
type input "2025"
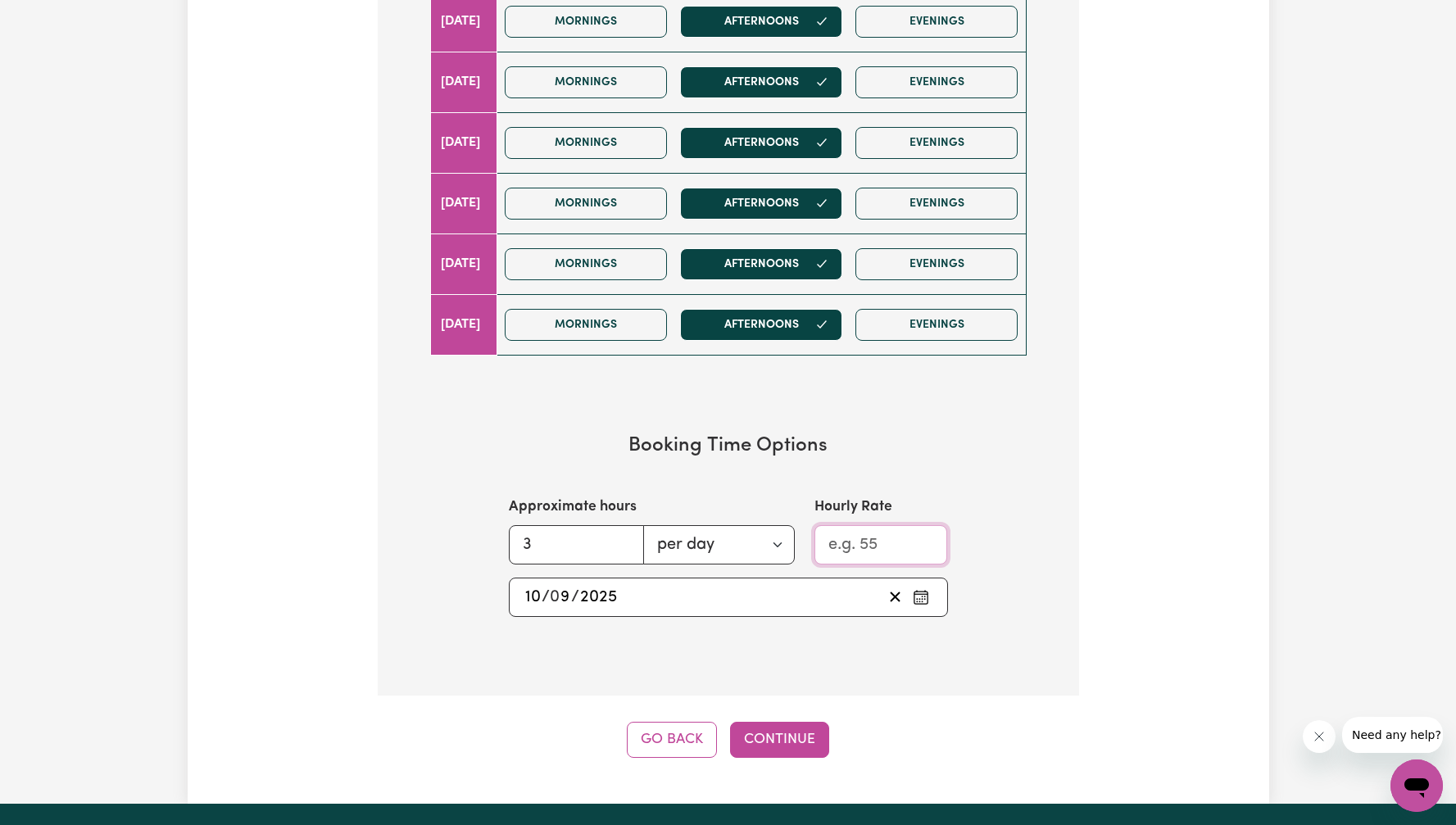
click at [853, 538] on input "Hourly Rate" at bounding box center [881, 544] width 134 height 39
click at [1063, 542] on section "Step 9 of 11 What days of the week do you require a care or support worker? (Se…" at bounding box center [728, 142] width 702 height 1107
click at [796, 735] on button "Continue" at bounding box center [780, 740] width 99 height 36
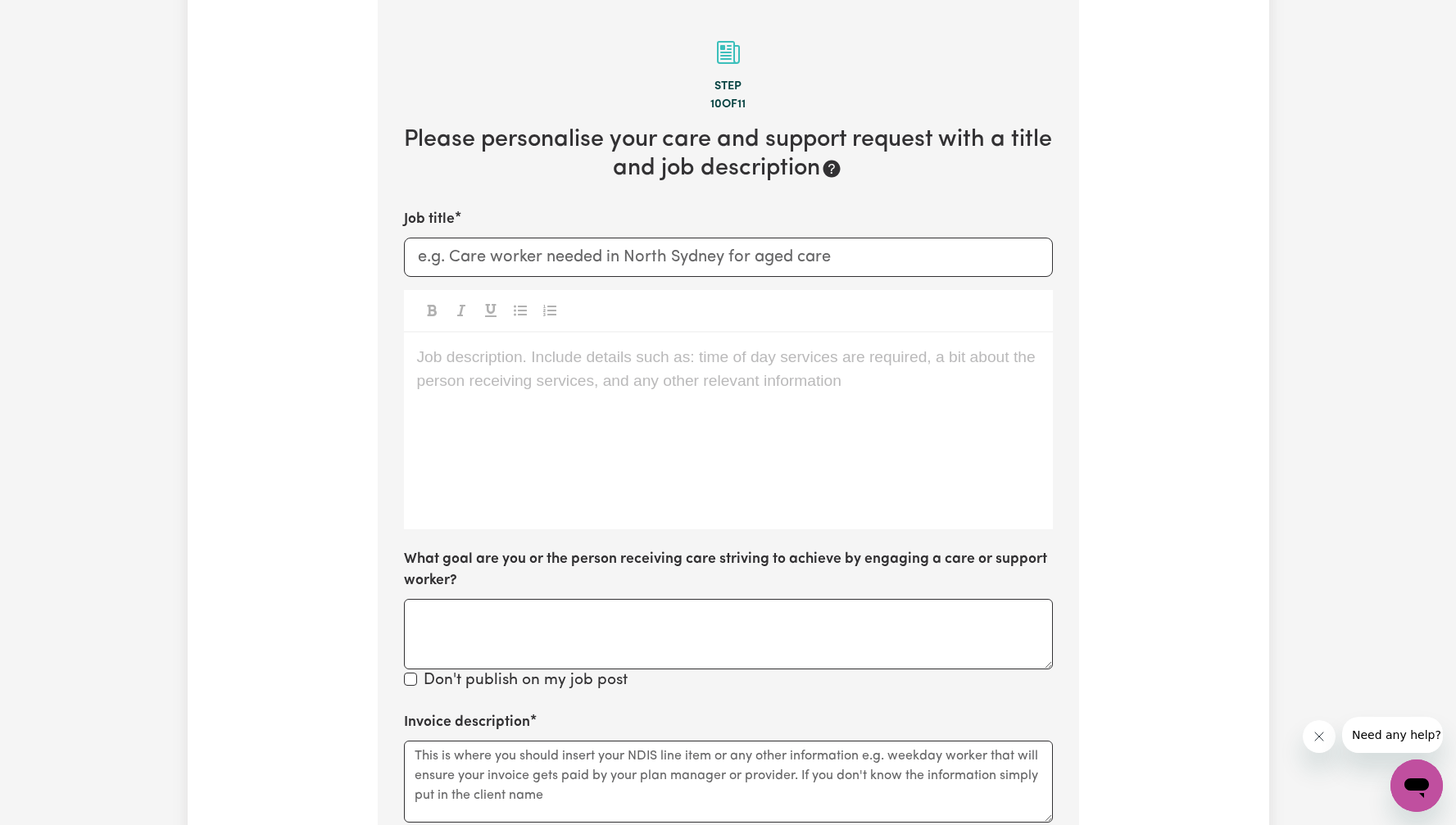
scroll to position [358, 0]
click at [588, 253] on input "Job title" at bounding box center [728, 257] width 649 height 39
paste input "need [DEMOGRAPHIC_DATA] worker"
type input "need [DEMOGRAPHIC_DATA] worker"
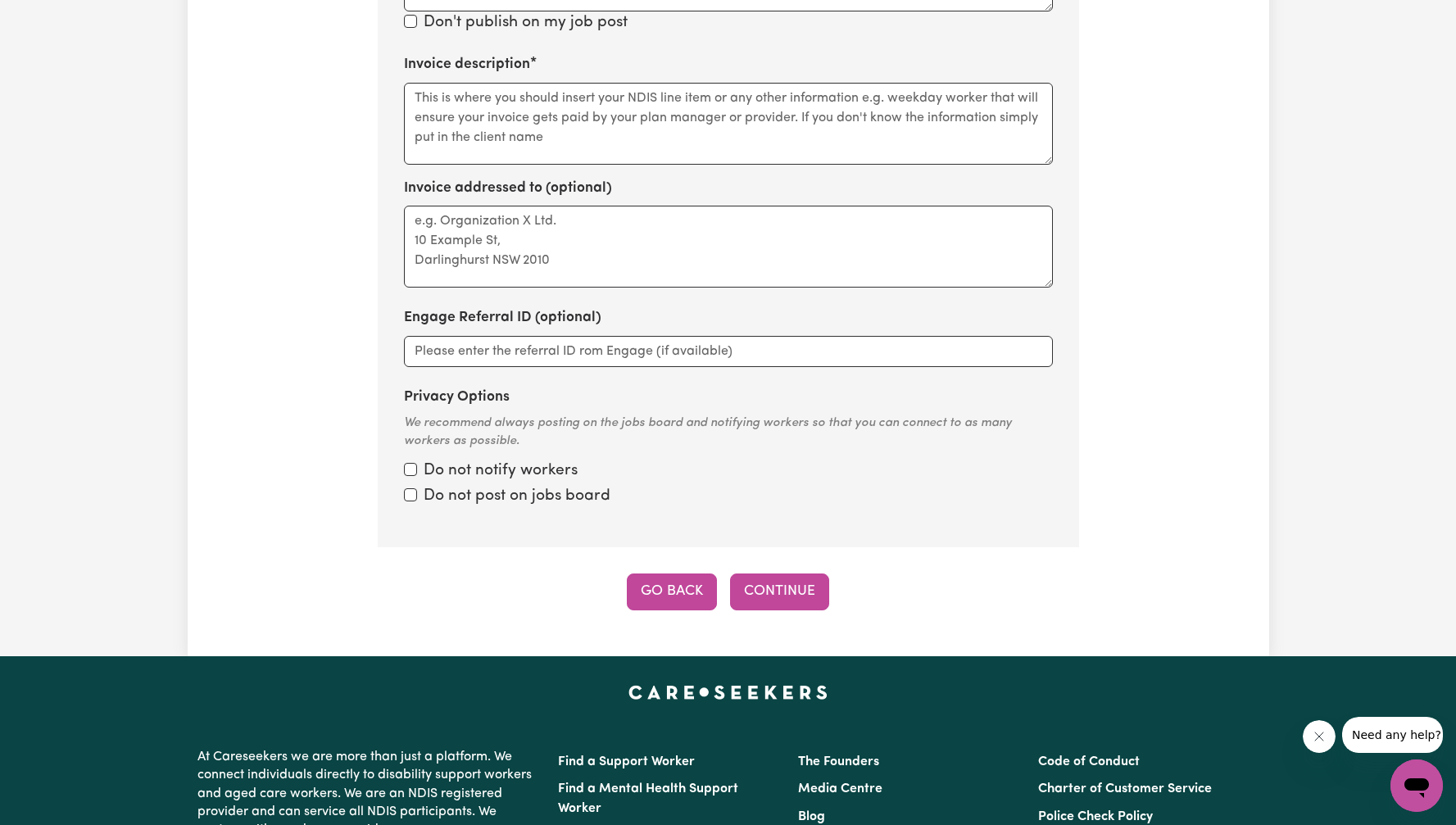
click at [670, 594] on button "Go Back" at bounding box center [672, 592] width 90 height 36
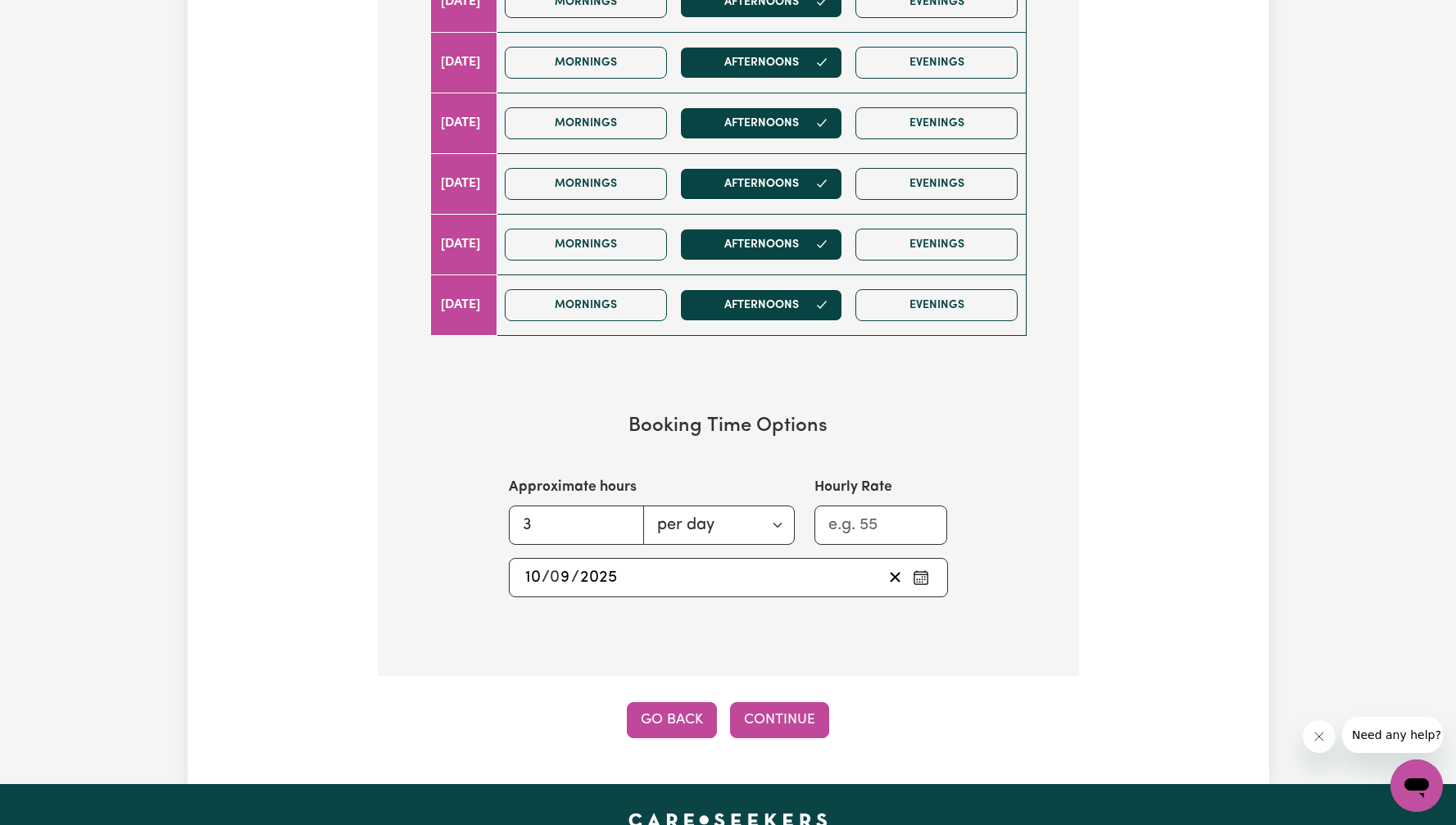
click at [673, 720] on button "Go Back" at bounding box center [672, 721] width 90 height 36
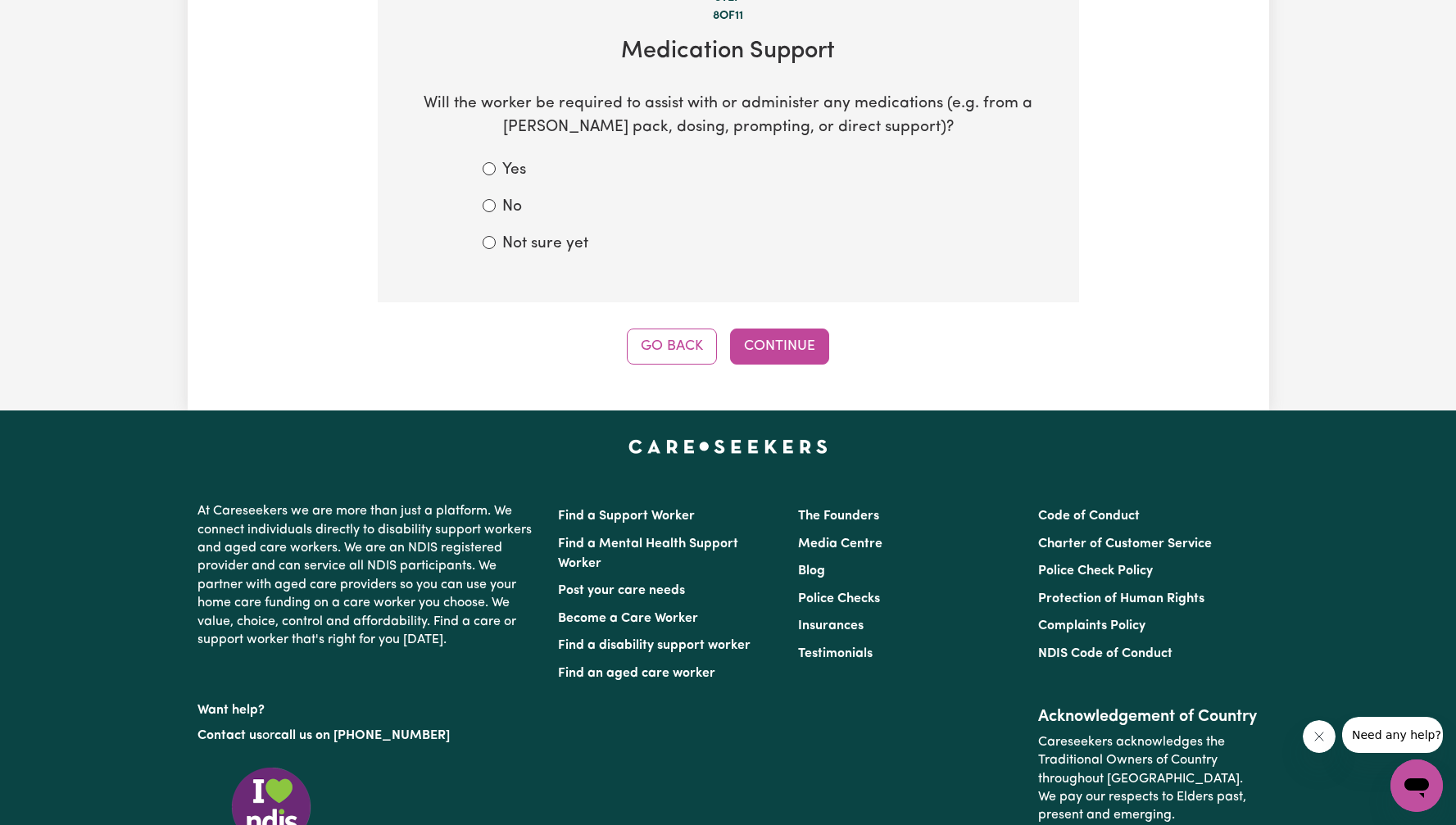
scroll to position [358, 0]
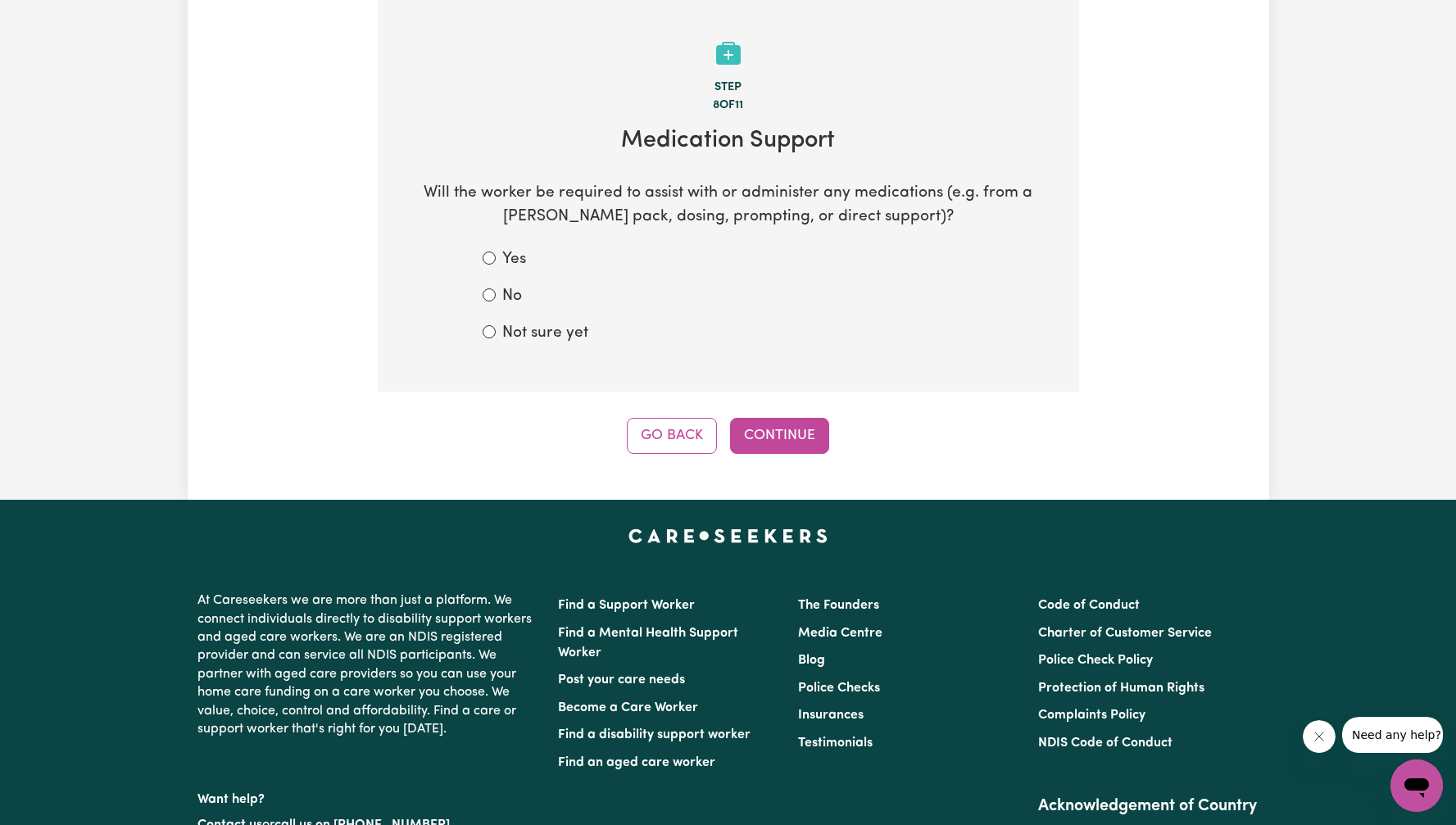
click at [496, 255] on div "Yes" at bounding box center [728, 260] width 491 height 24
drag, startPoint x: 489, startPoint y: 257, endPoint x: 498, endPoint y: 261, distance: 9.8
click at [489, 257] on input "Yes" at bounding box center [489, 258] width 13 height 13
radio input "true"
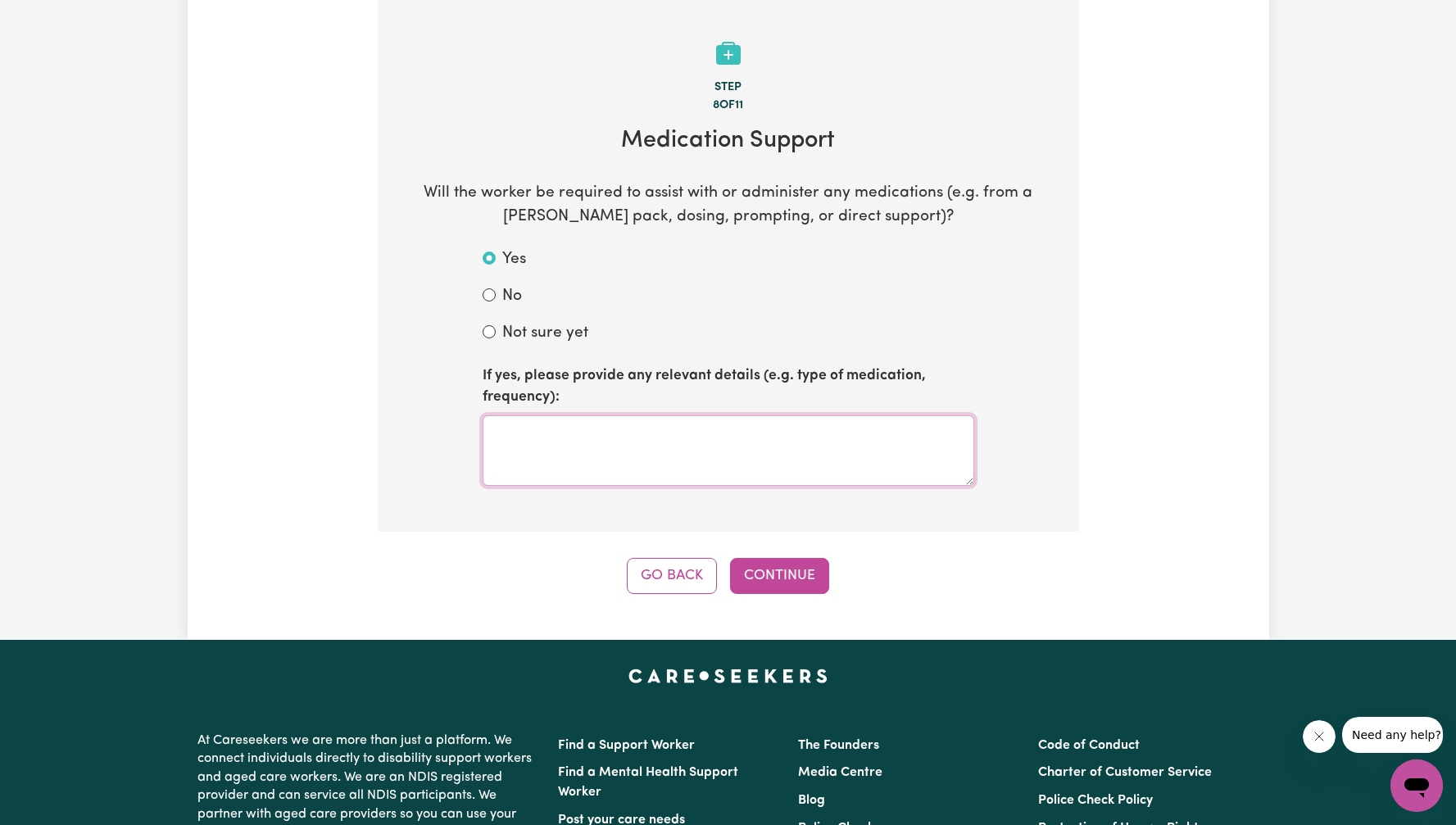
click at [594, 416] on textarea at bounding box center [728, 451] width 491 height 71
click at [554, 330] on label "Not sure yet" at bounding box center [545, 334] width 86 height 24
click at [496, 330] on input "Not sure yet" at bounding box center [489, 332] width 13 height 13
radio input "true"
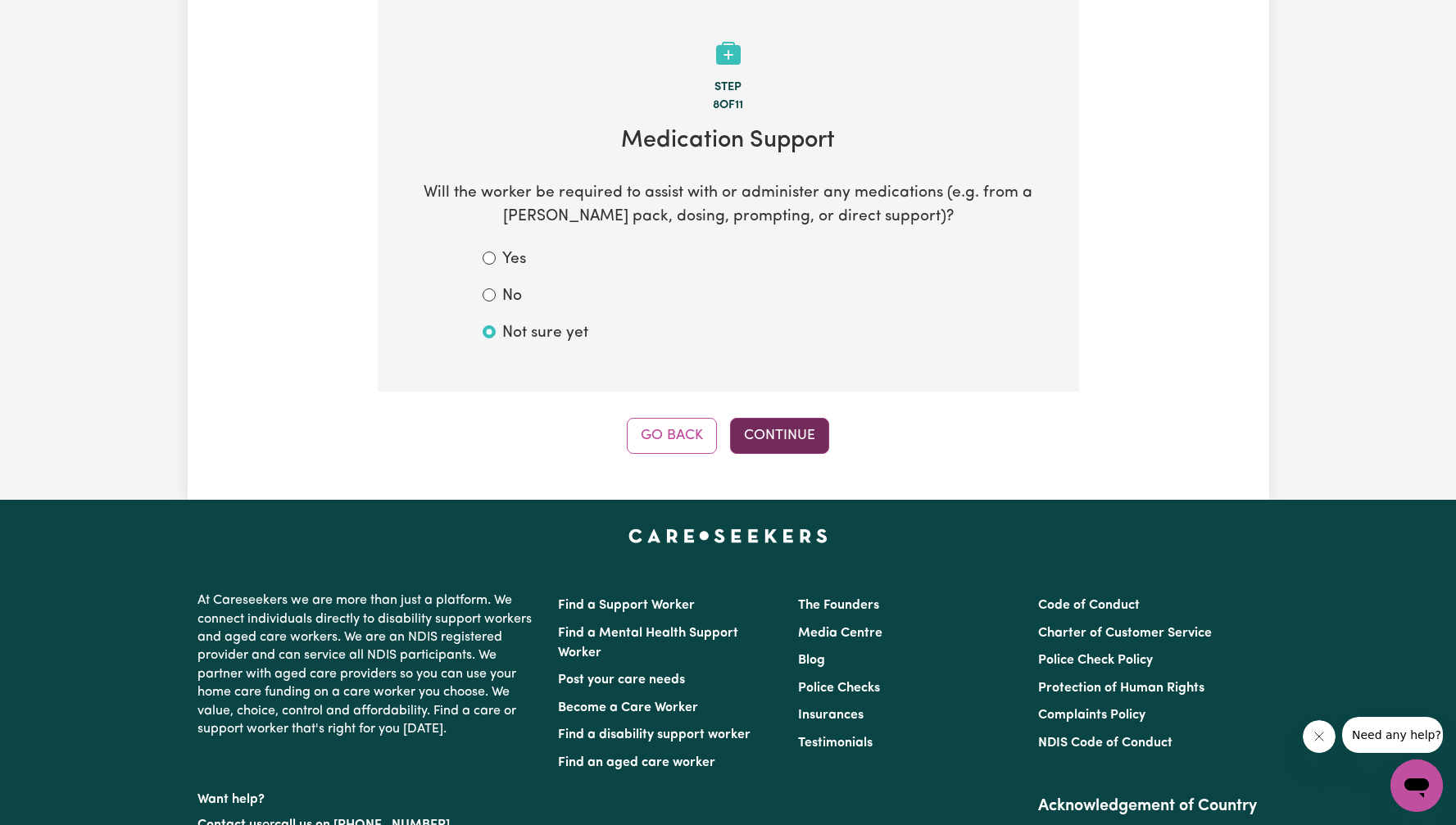
click at [784, 427] on button "Continue" at bounding box center [780, 436] width 99 height 36
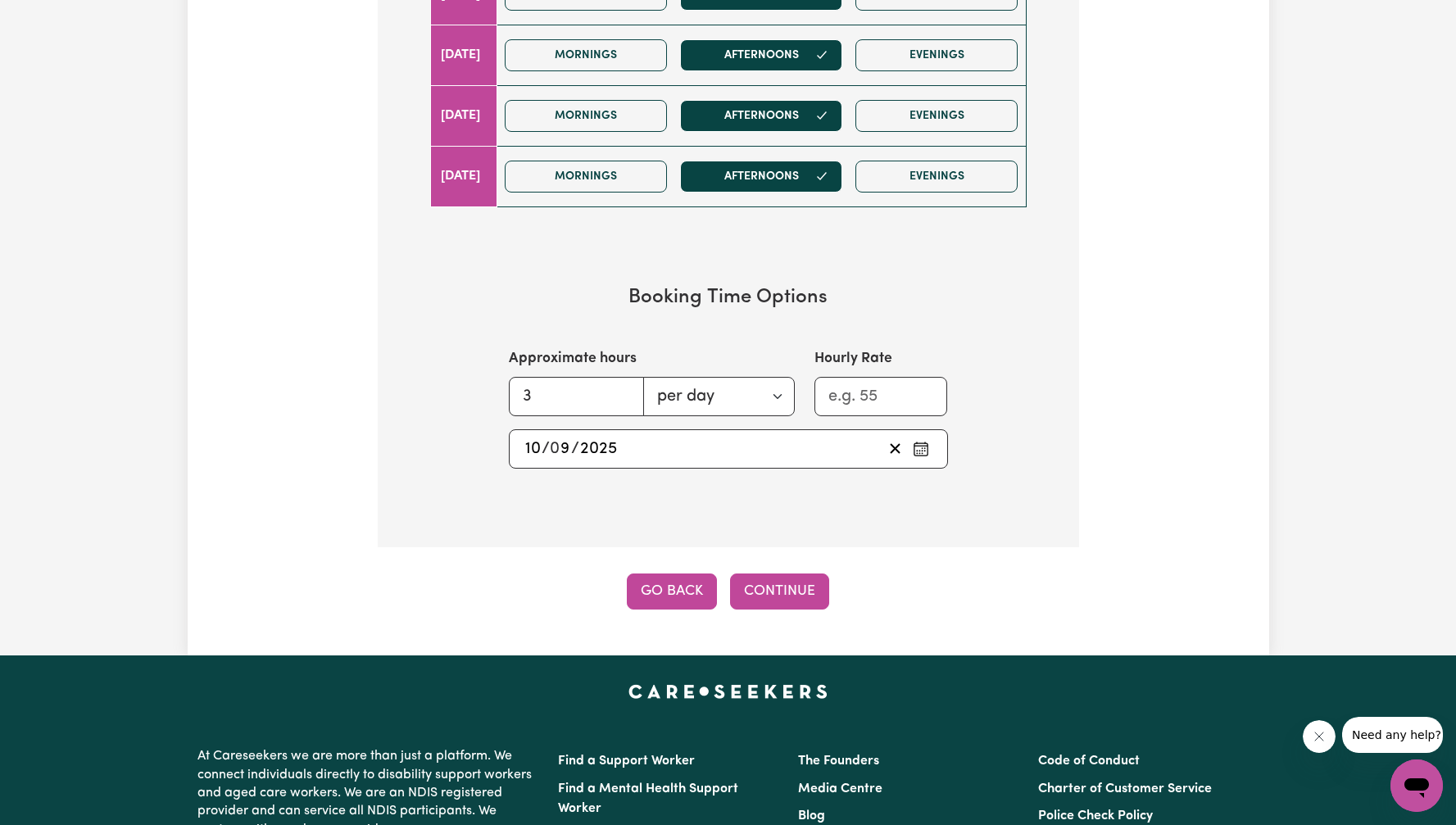
click at [692, 602] on button "Go Back" at bounding box center [672, 592] width 90 height 36
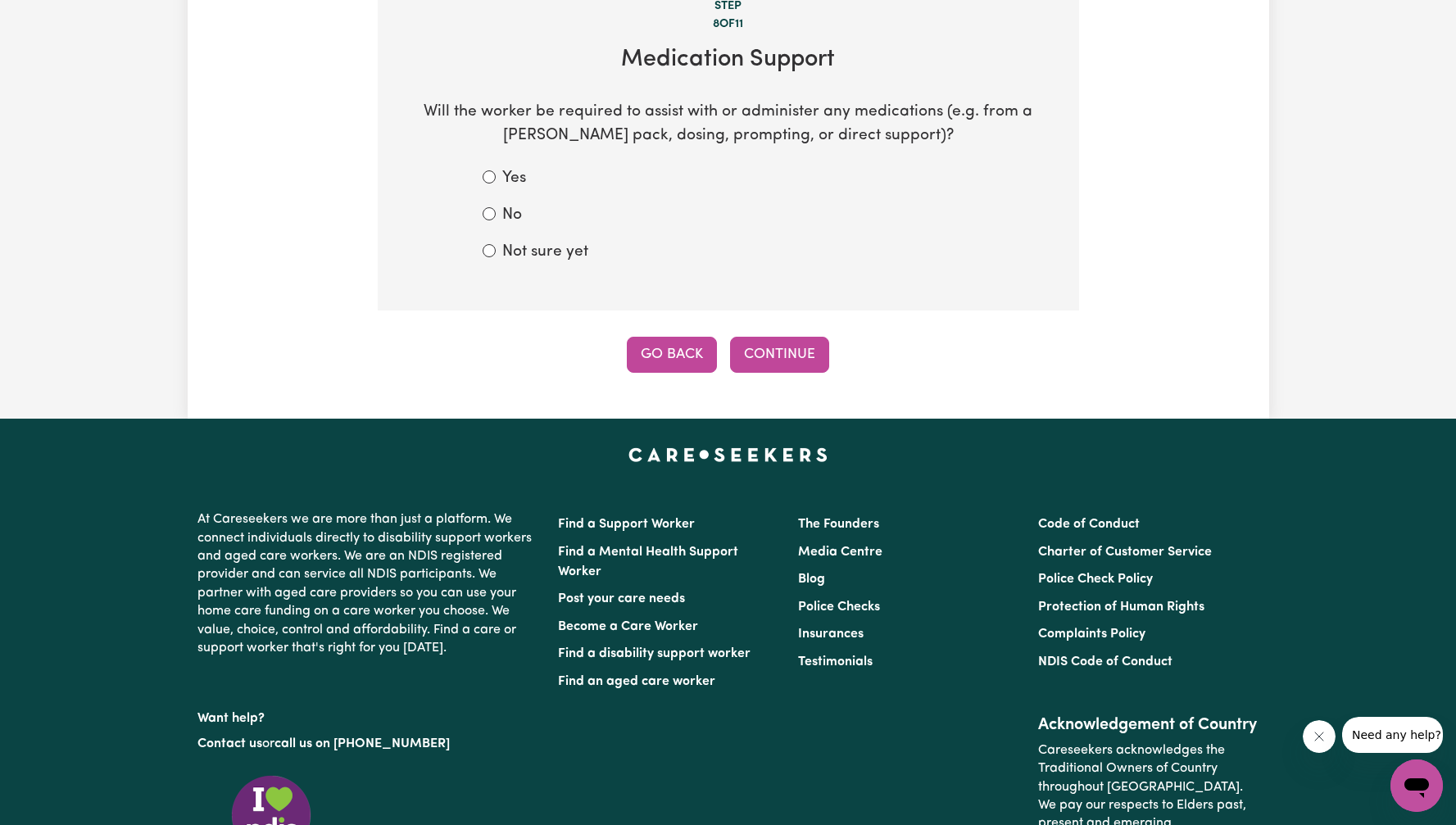
scroll to position [358, 0]
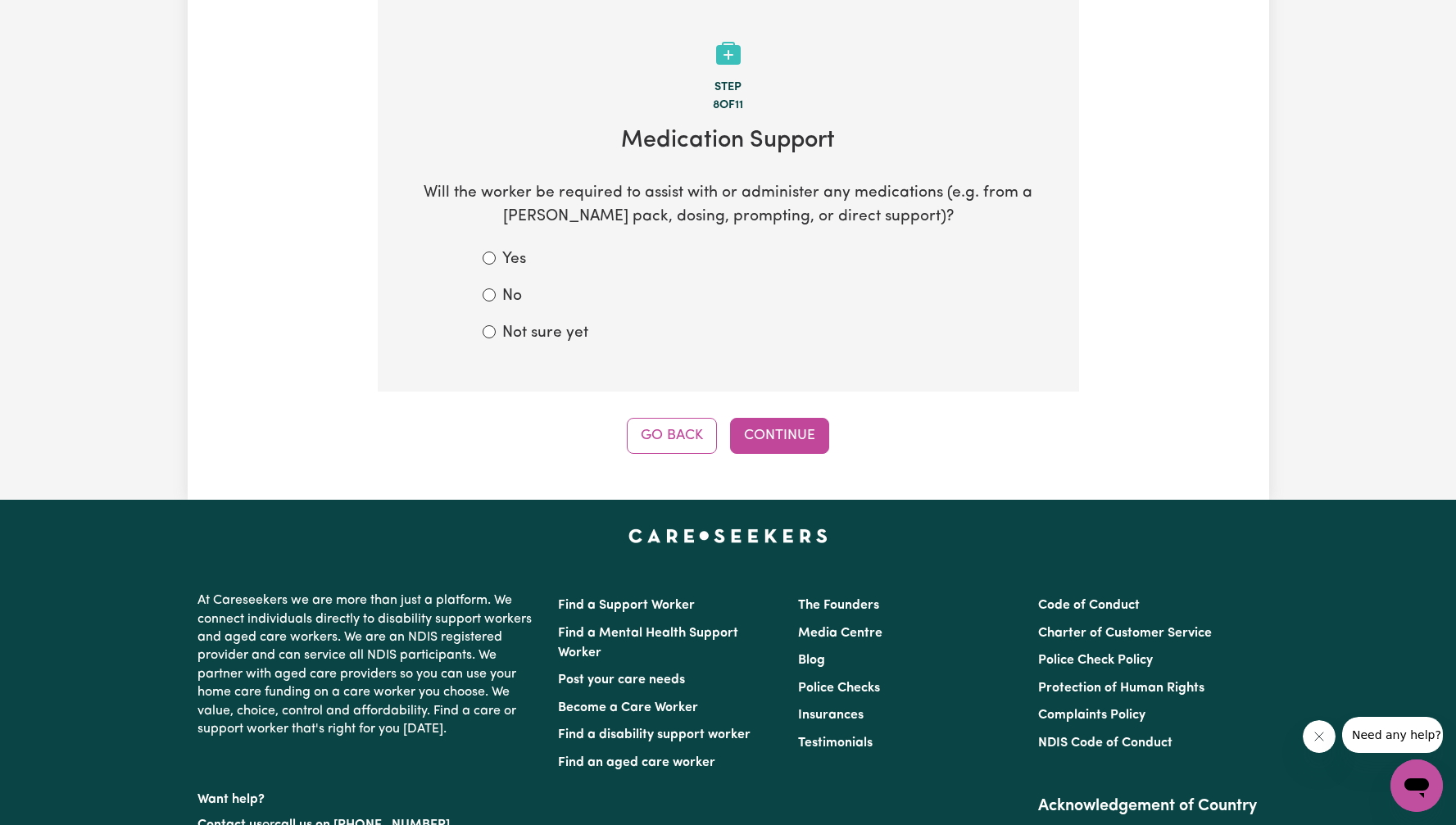
drag, startPoint x: 648, startPoint y: 432, endPoint x: 661, endPoint y: 433, distance: 13.0
click at [648, 431] on button "Go Back" at bounding box center [672, 436] width 90 height 36
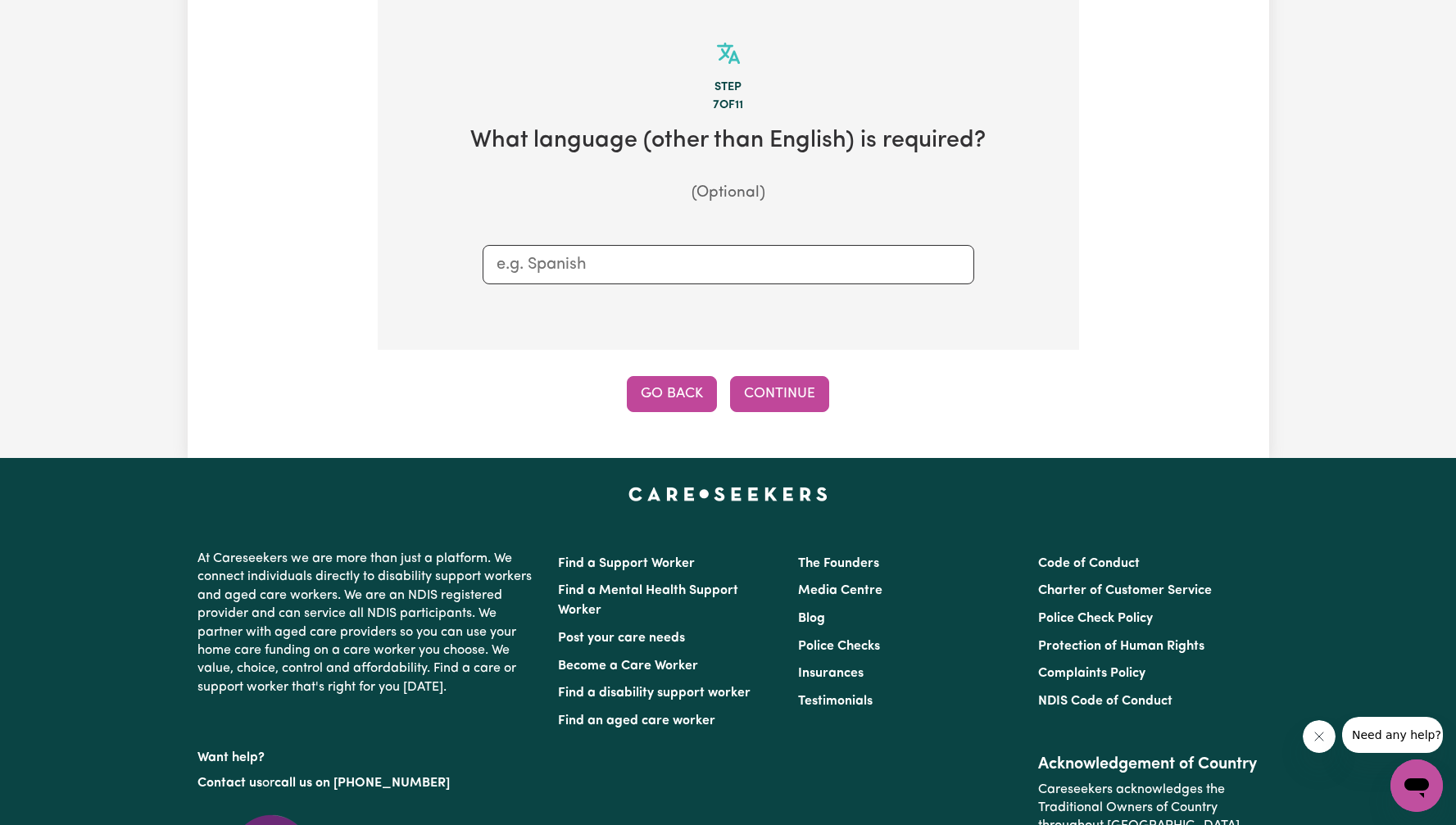
click at [679, 409] on button "Go Back" at bounding box center [672, 394] width 90 height 36
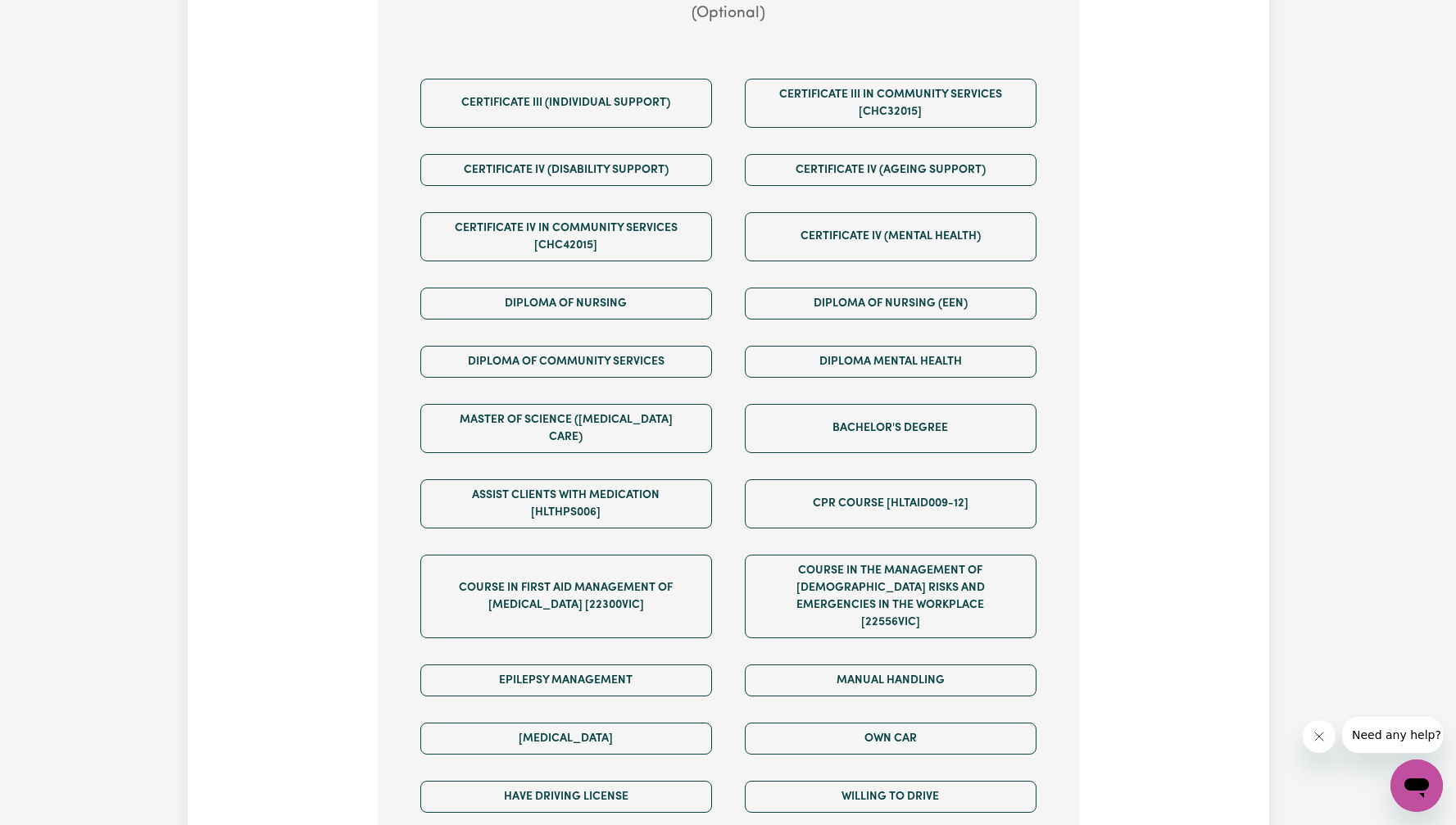
scroll to position [707, 0]
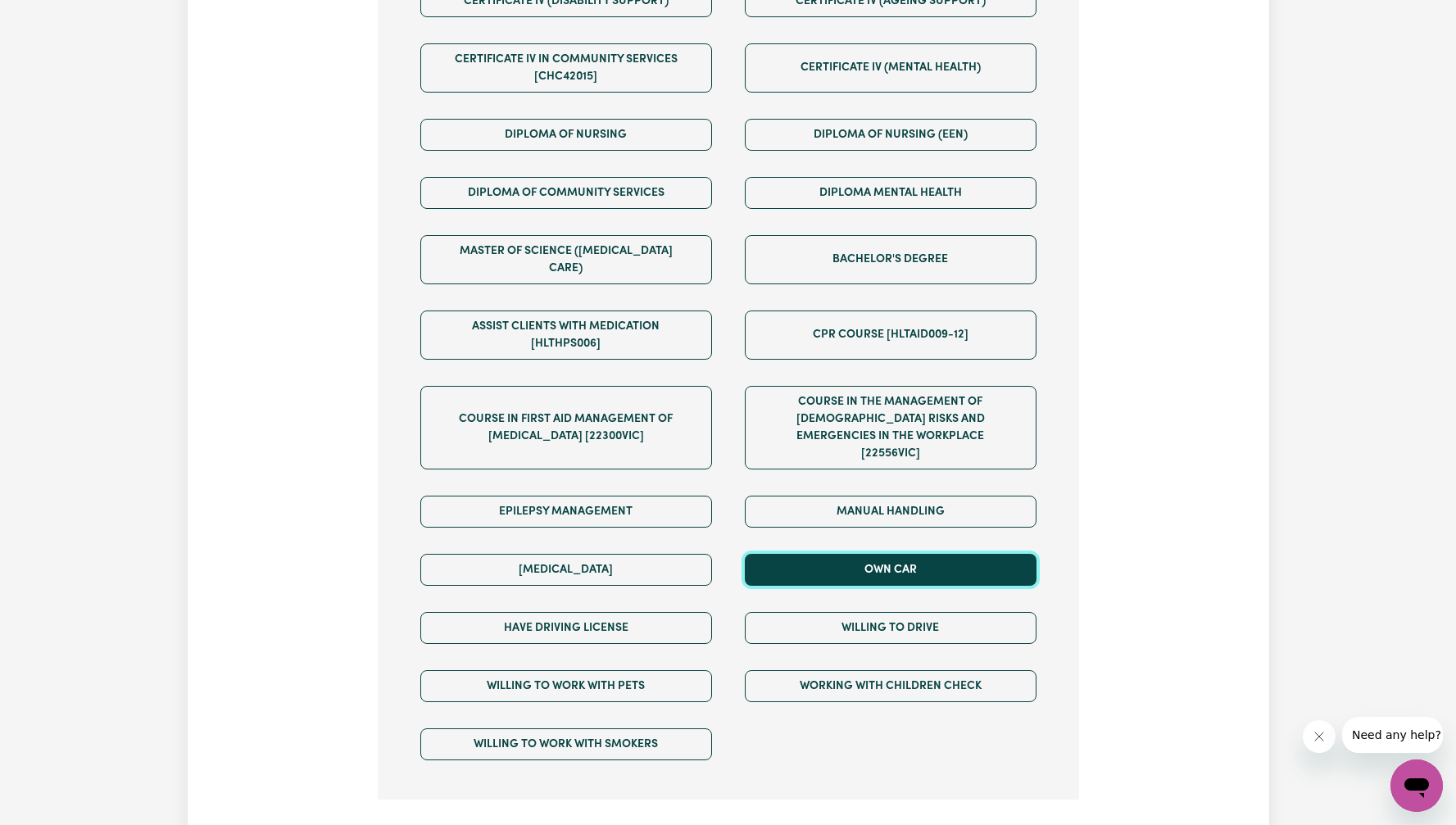
click at [917, 554] on button "Own Car" at bounding box center [890, 569] width 292 height 32
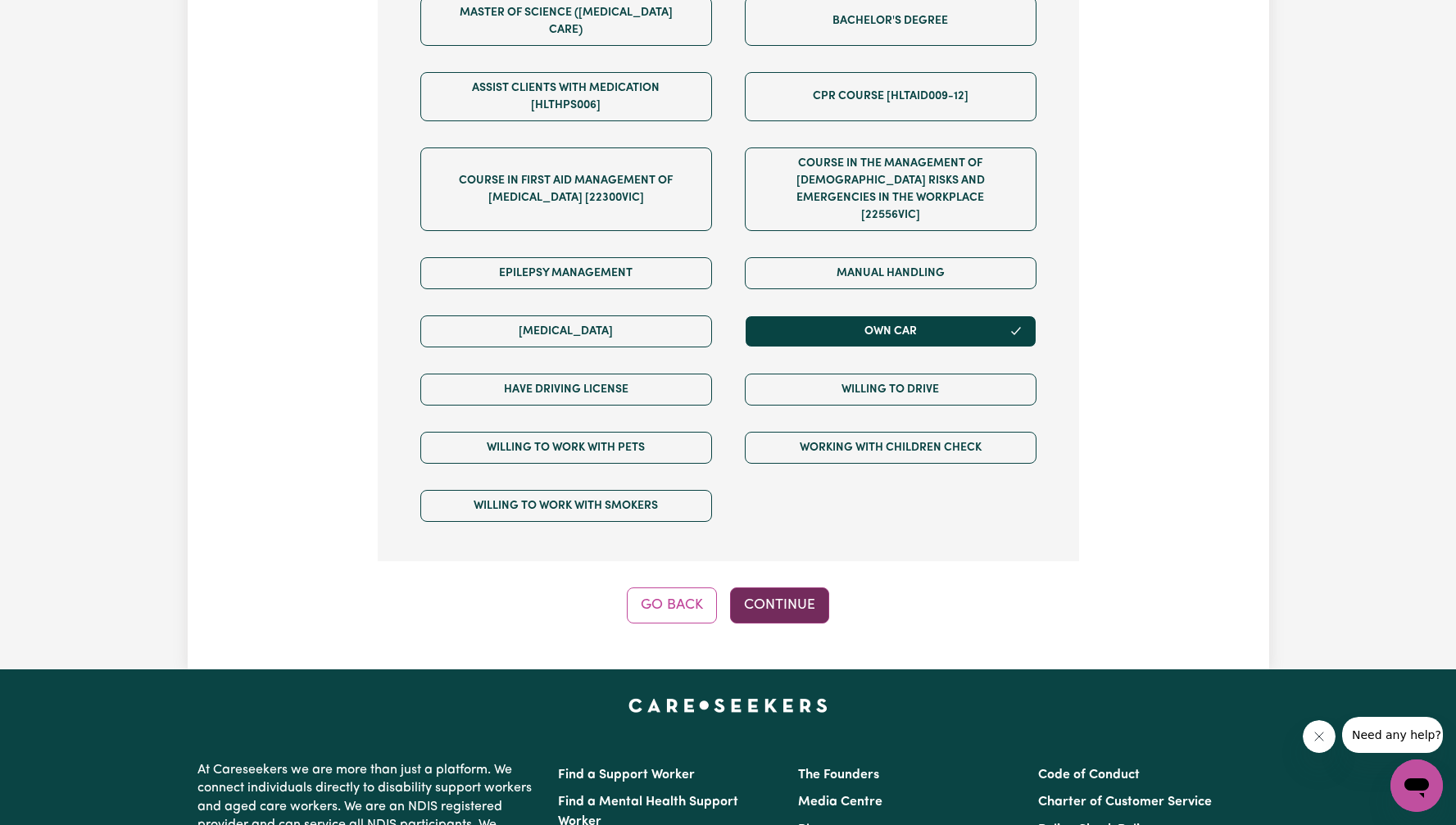
click at [793, 588] on button "Continue" at bounding box center [780, 606] width 99 height 36
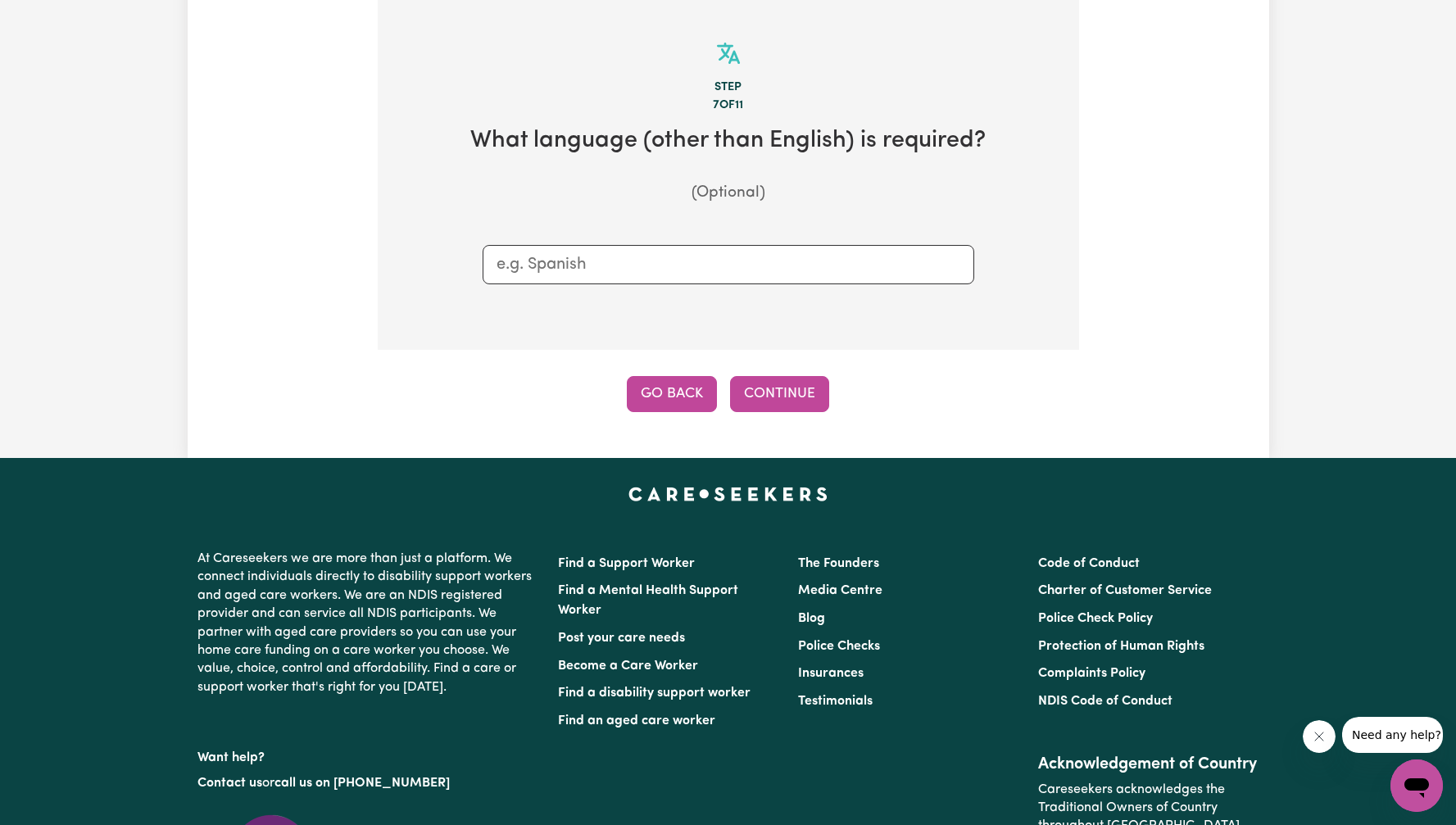
click at [692, 401] on button "Go Back" at bounding box center [672, 394] width 90 height 36
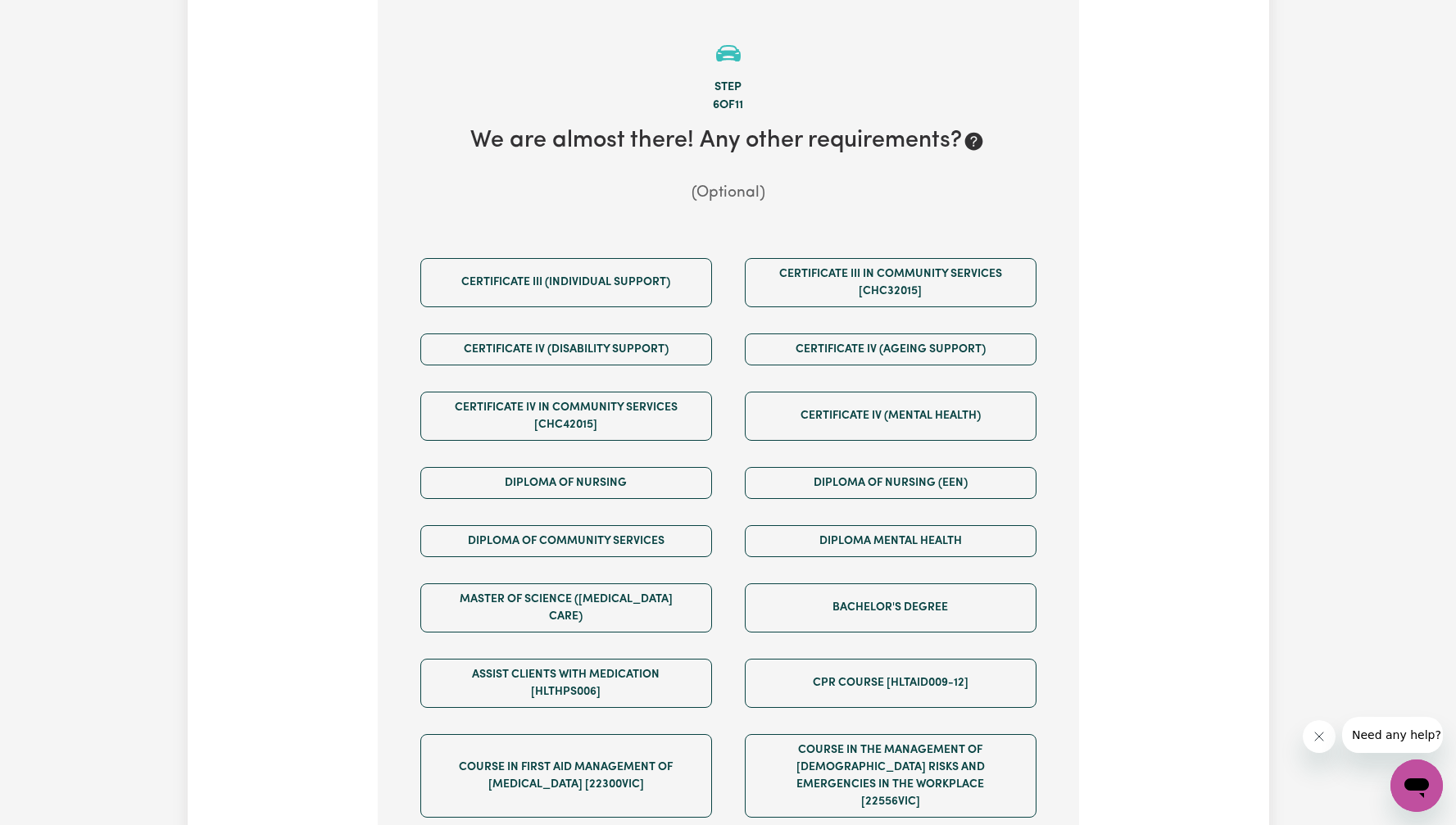
scroll to position [875, 0]
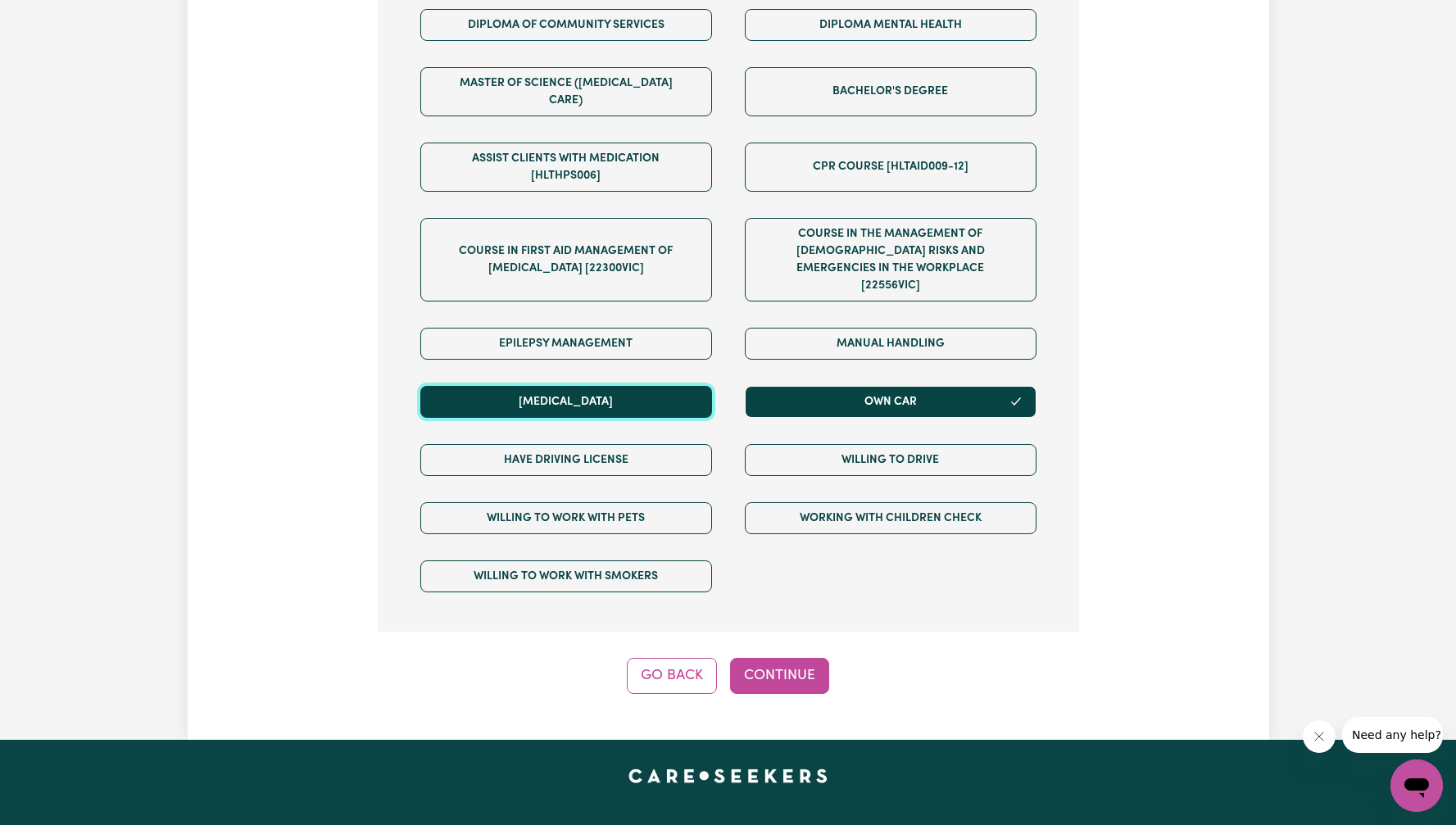
click at [683, 386] on button "[MEDICAL_DATA]" at bounding box center [566, 402] width 292 height 32
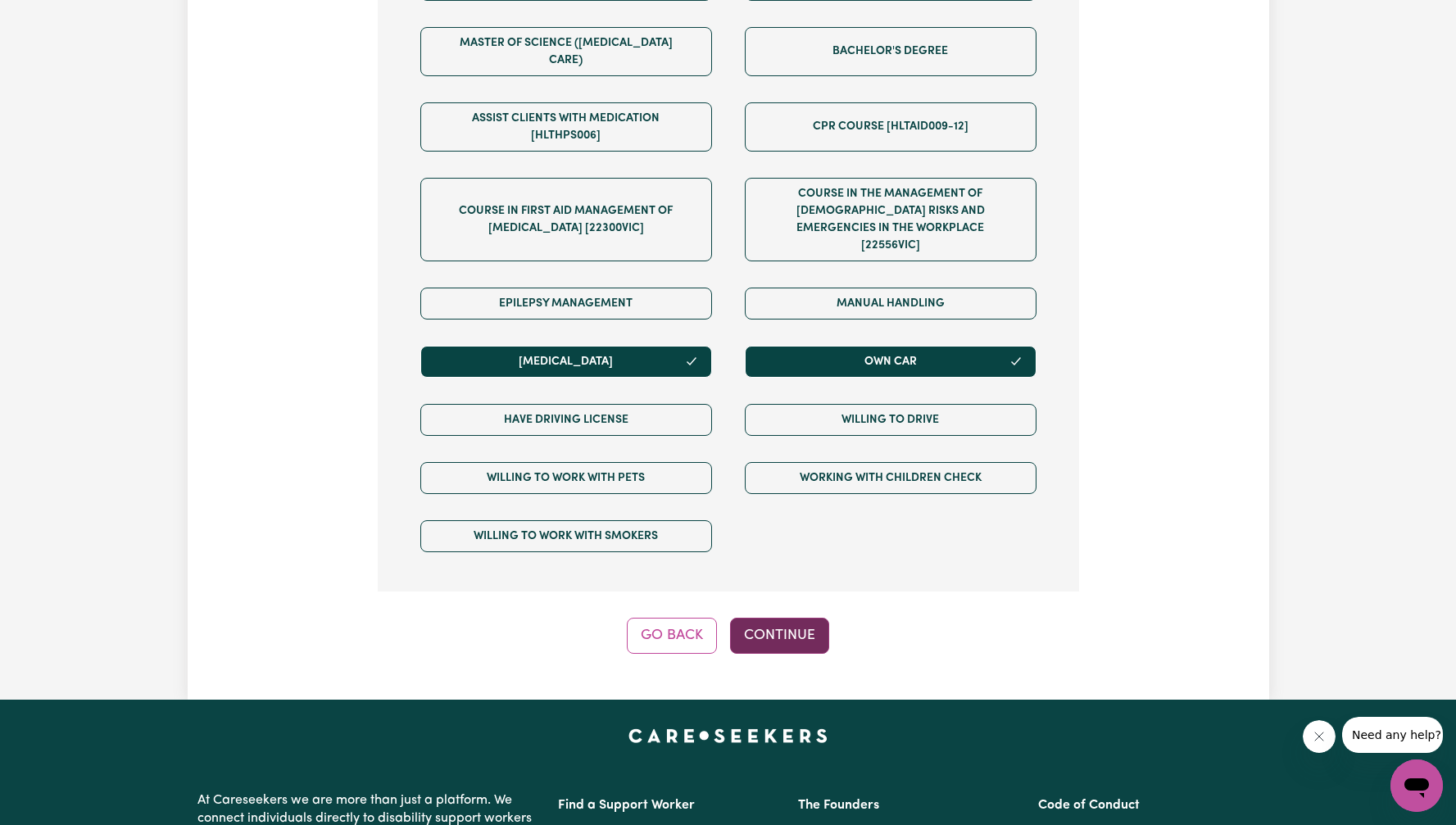
click at [806, 618] on button "Continue" at bounding box center [780, 636] width 99 height 36
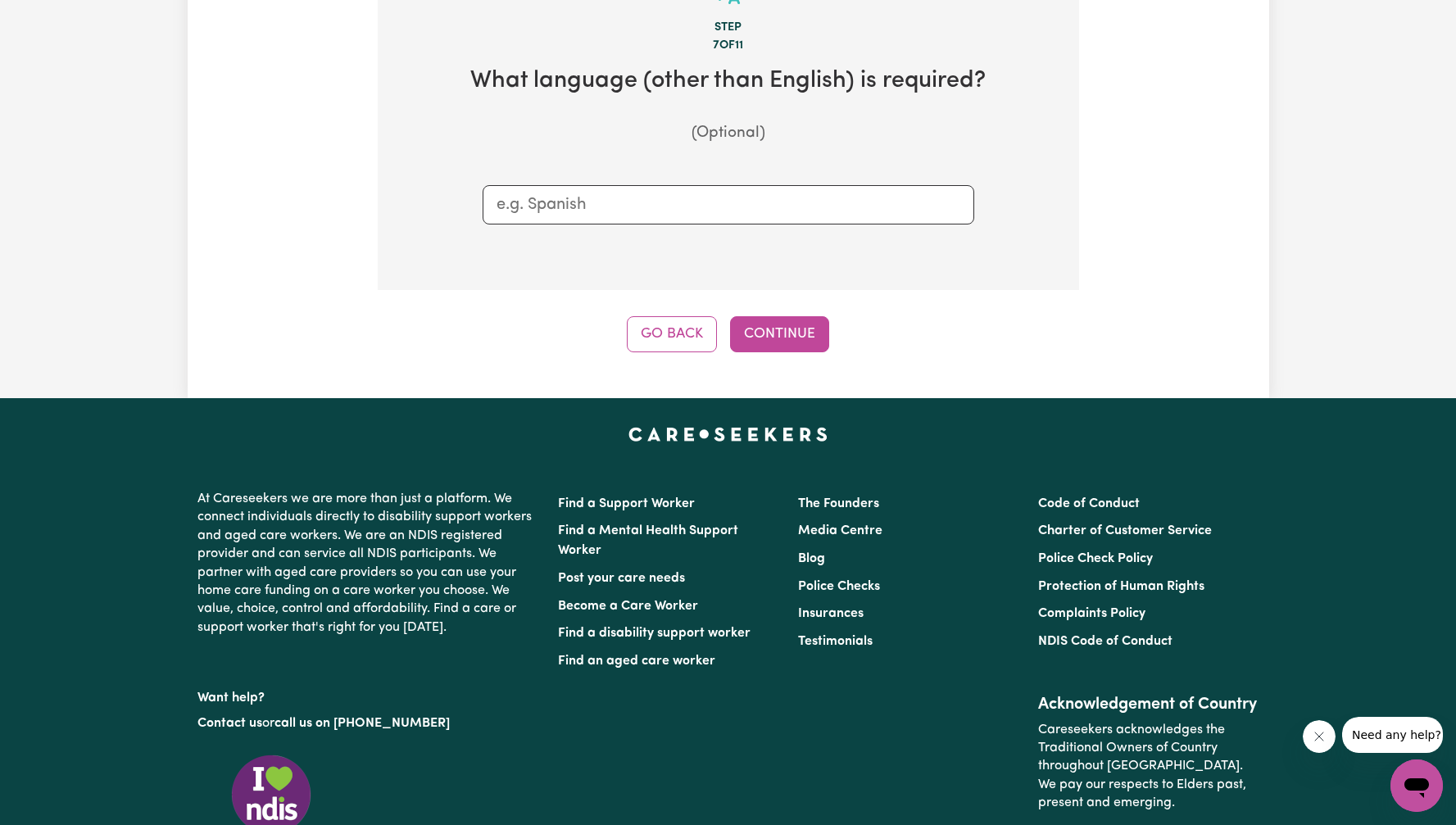
scroll to position [358, 0]
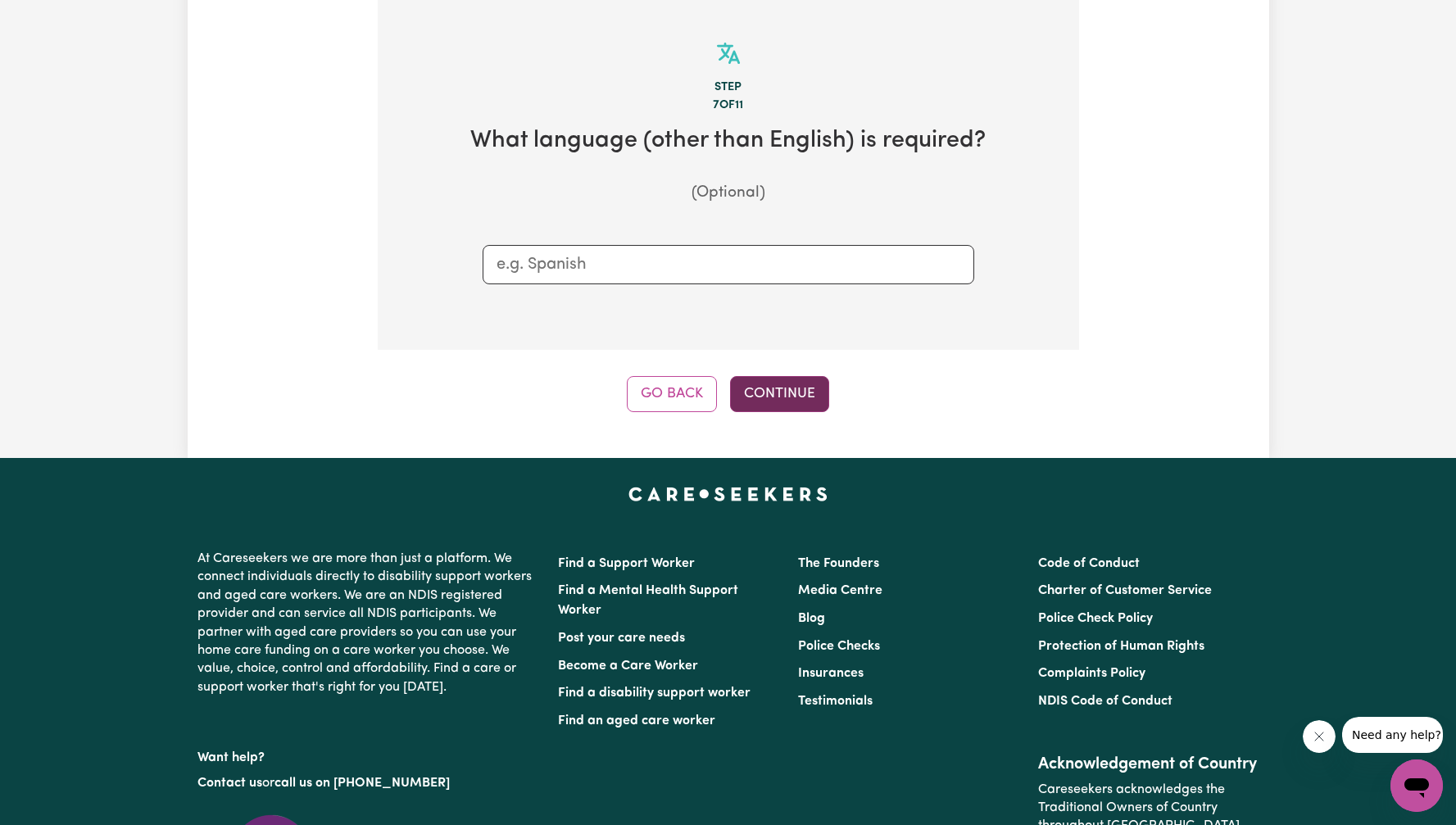
click at [800, 390] on button "Continue" at bounding box center [780, 394] width 99 height 36
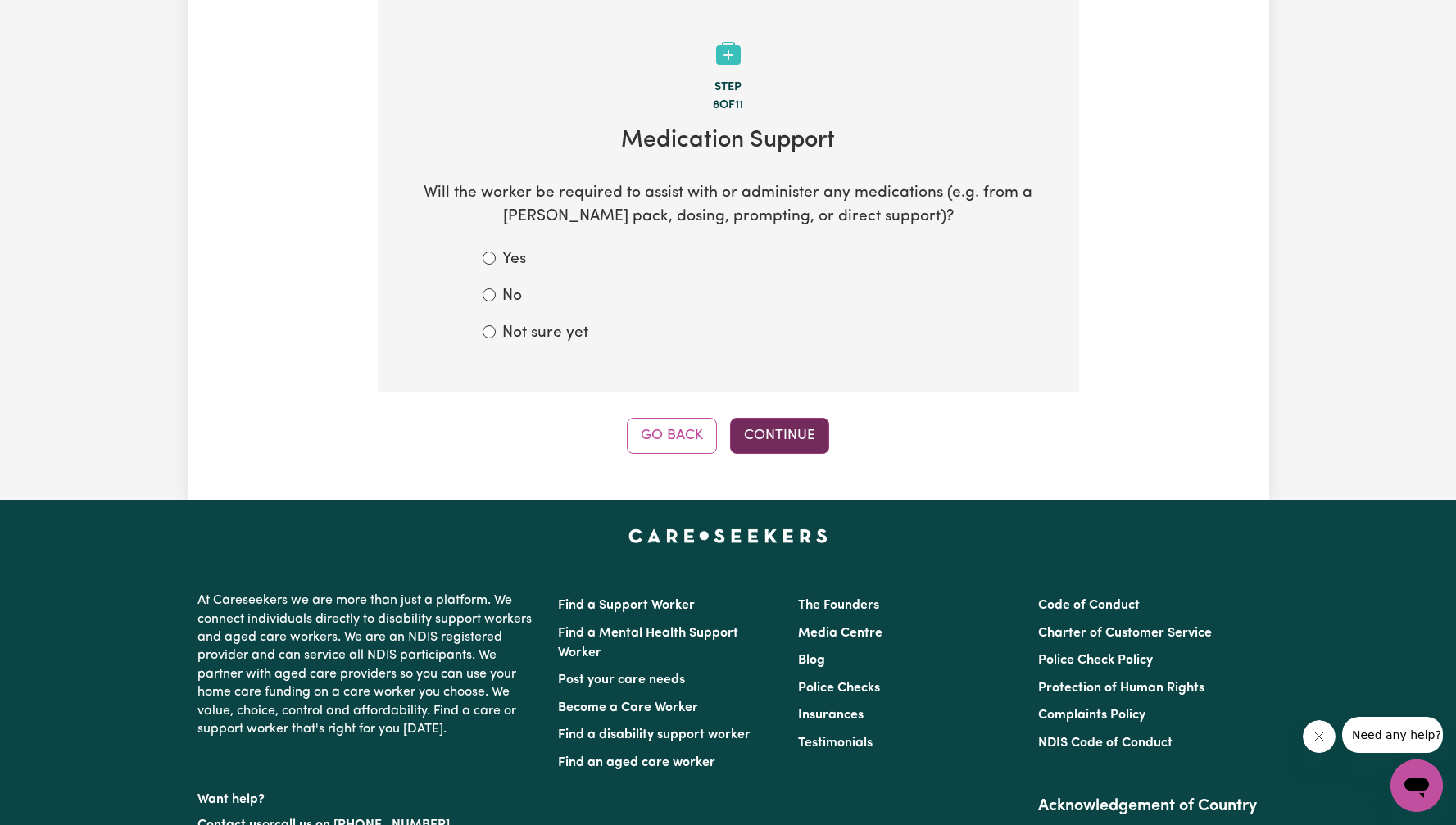
click at [800, 446] on button "Continue" at bounding box center [780, 436] width 99 height 36
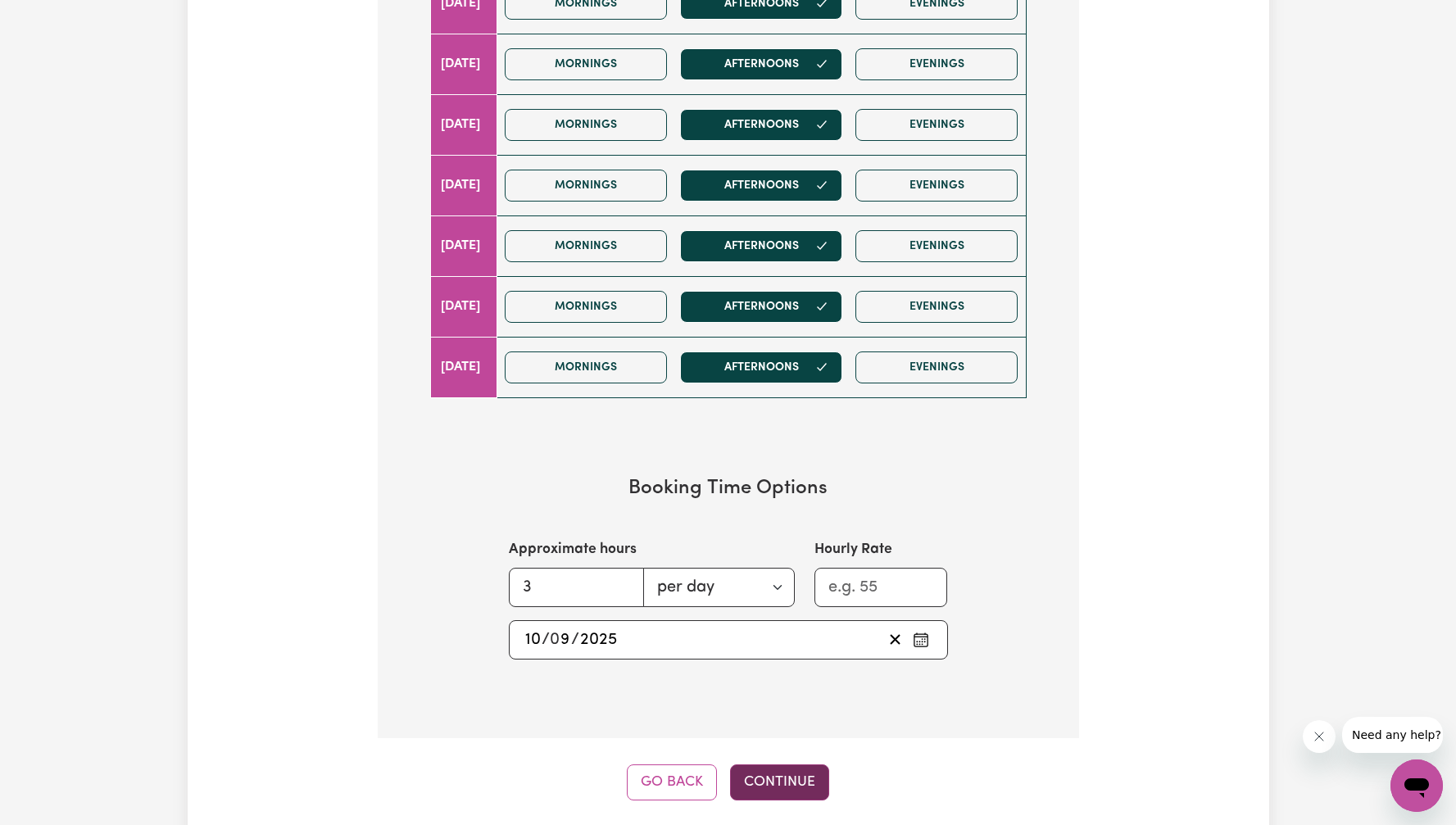
click at [816, 792] on button "Continue" at bounding box center [780, 783] width 99 height 36
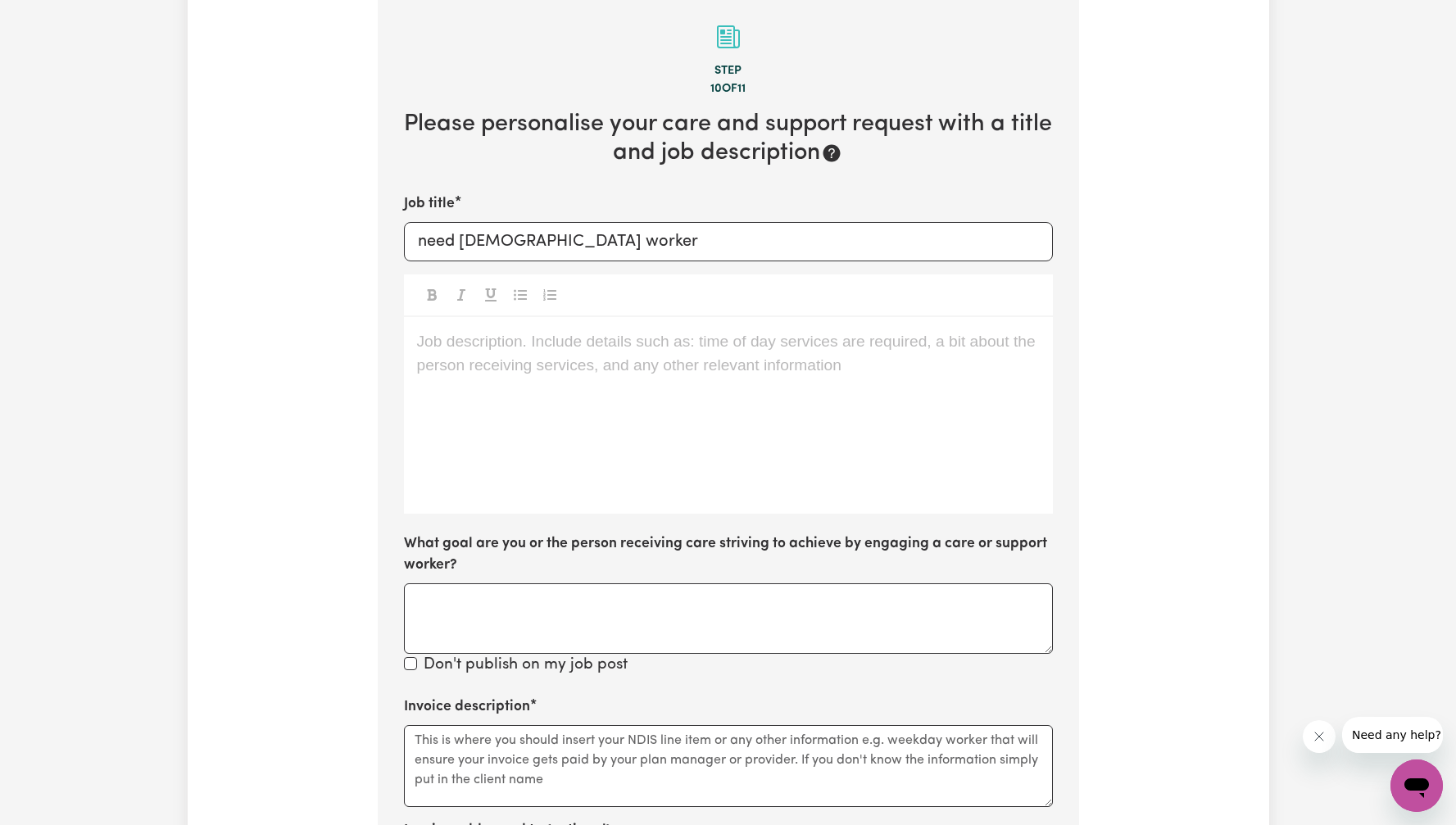
scroll to position [358, 0]
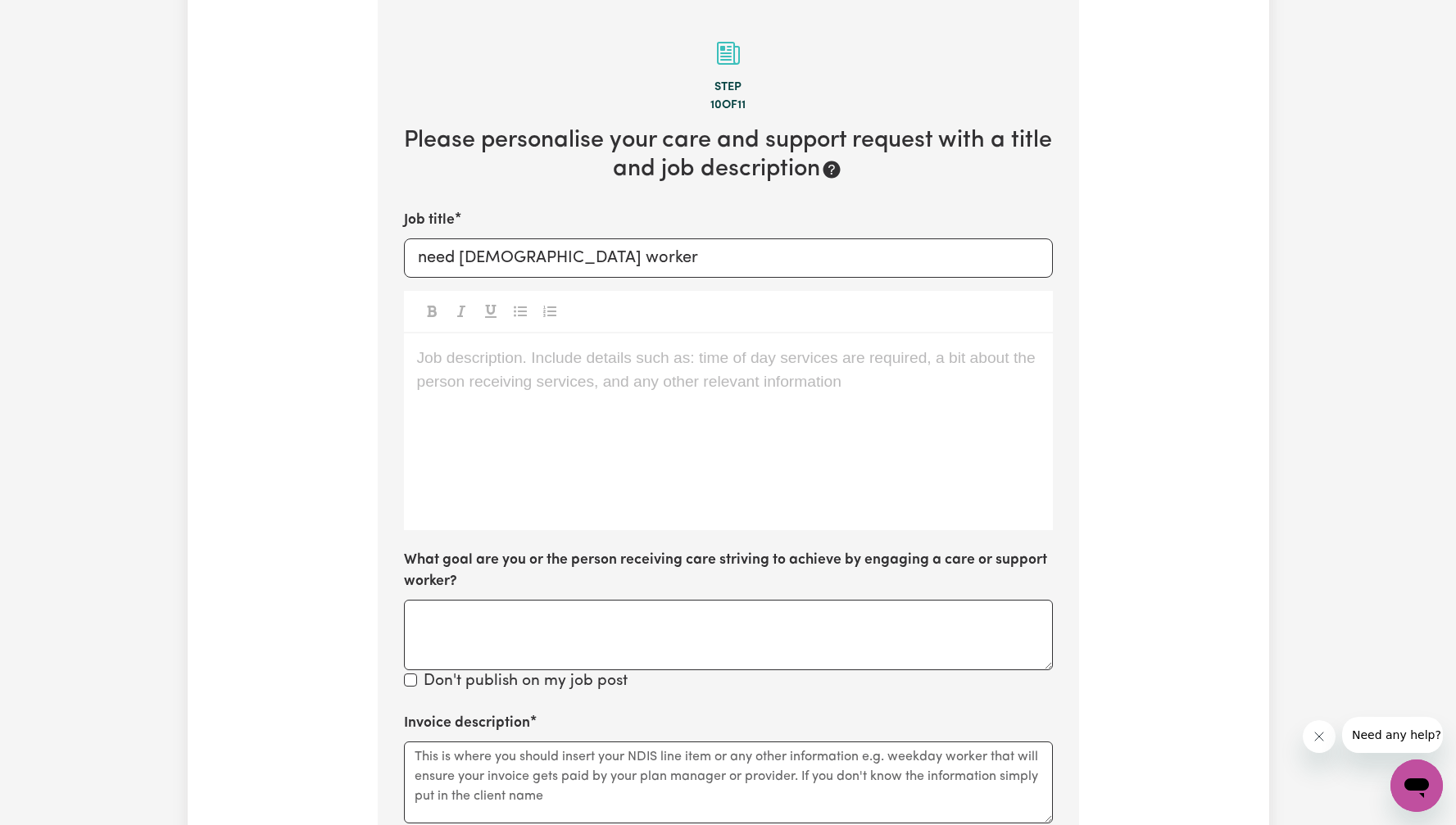
click at [651, 373] on div "Job description. Include details such as: time of day services are required, a …" at bounding box center [728, 432] width 649 height 197
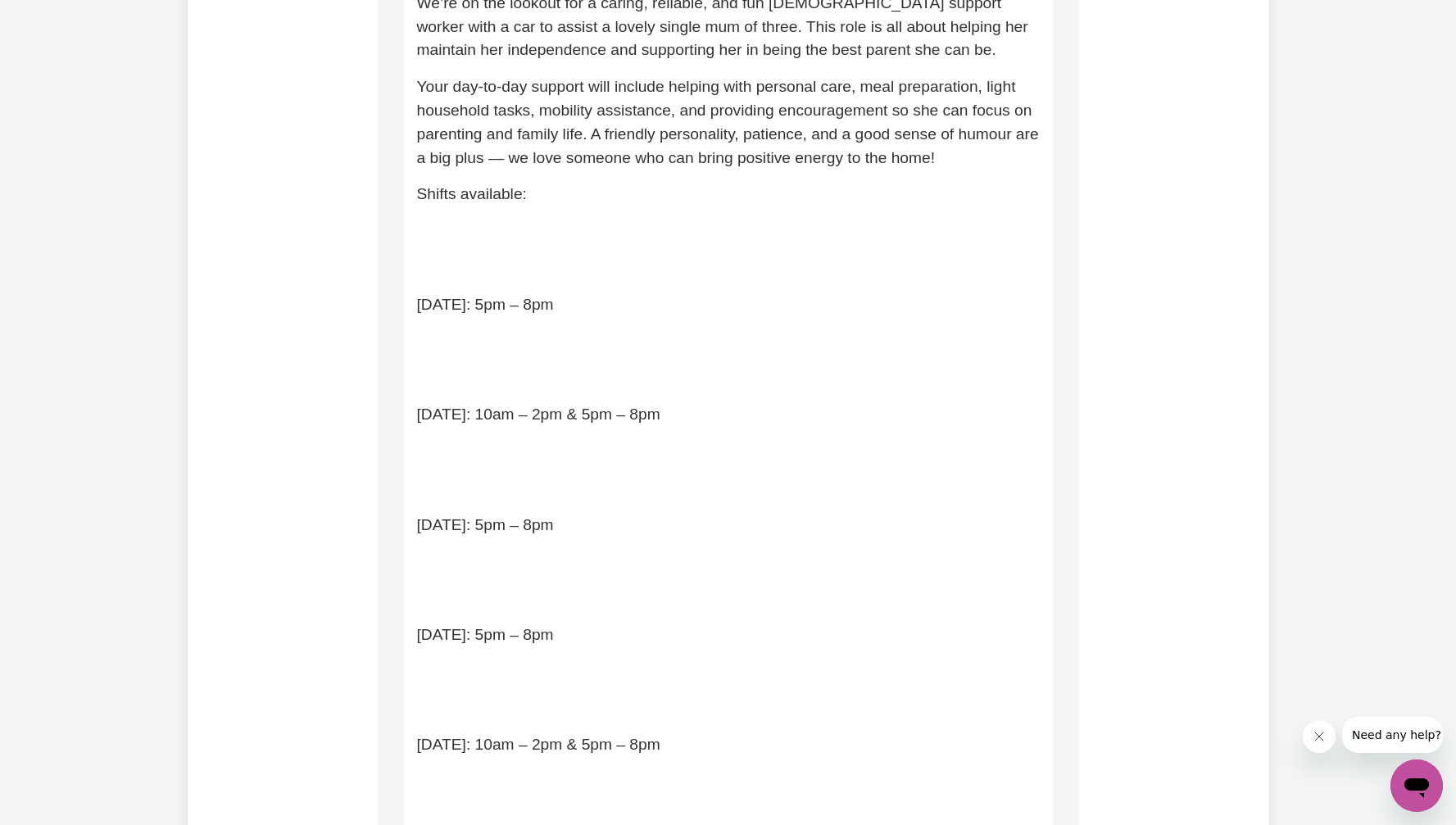
scroll to position [510, 0]
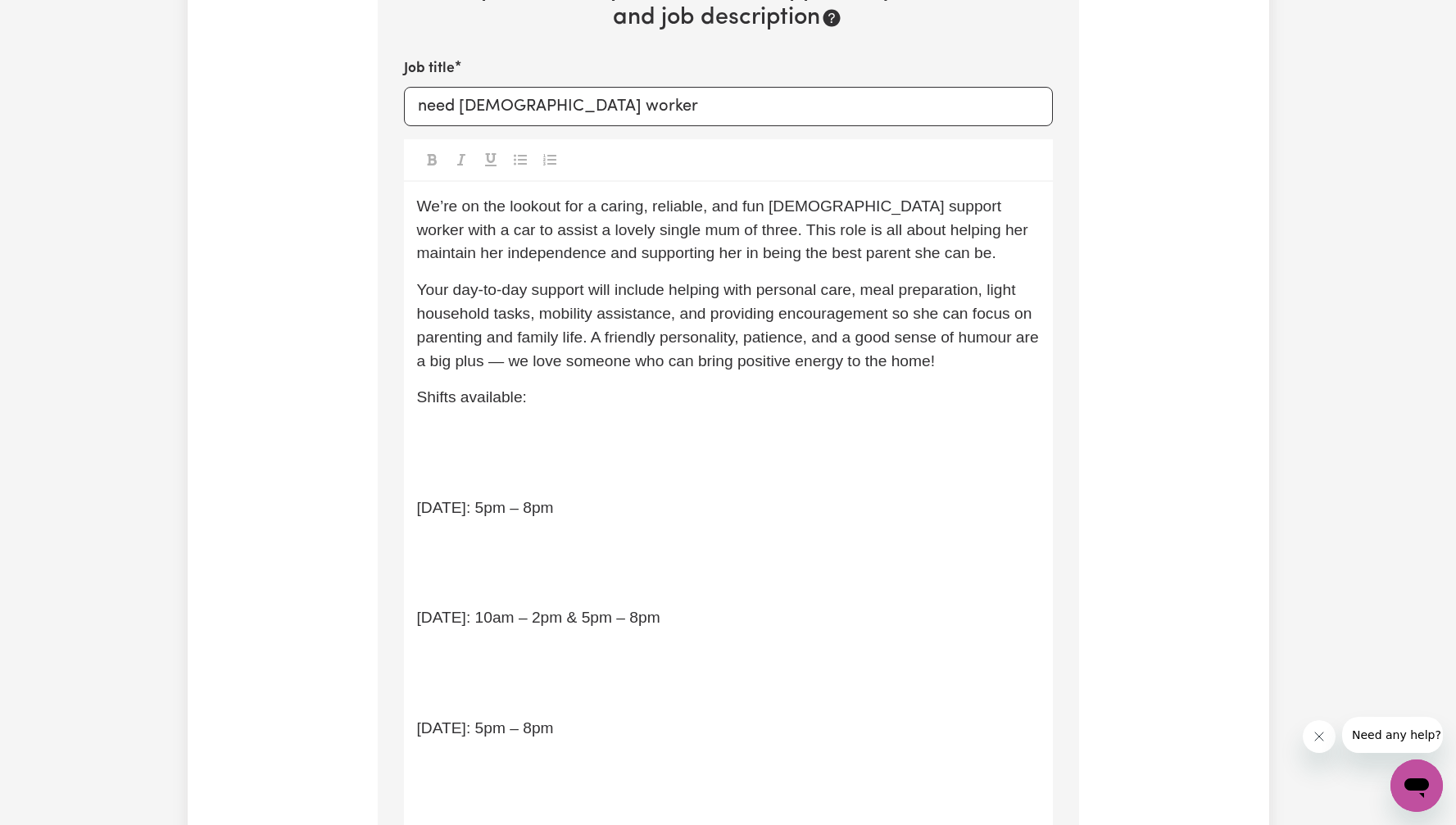
click at [495, 468] on p "﻿" at bounding box center [728, 471] width 622 height 24
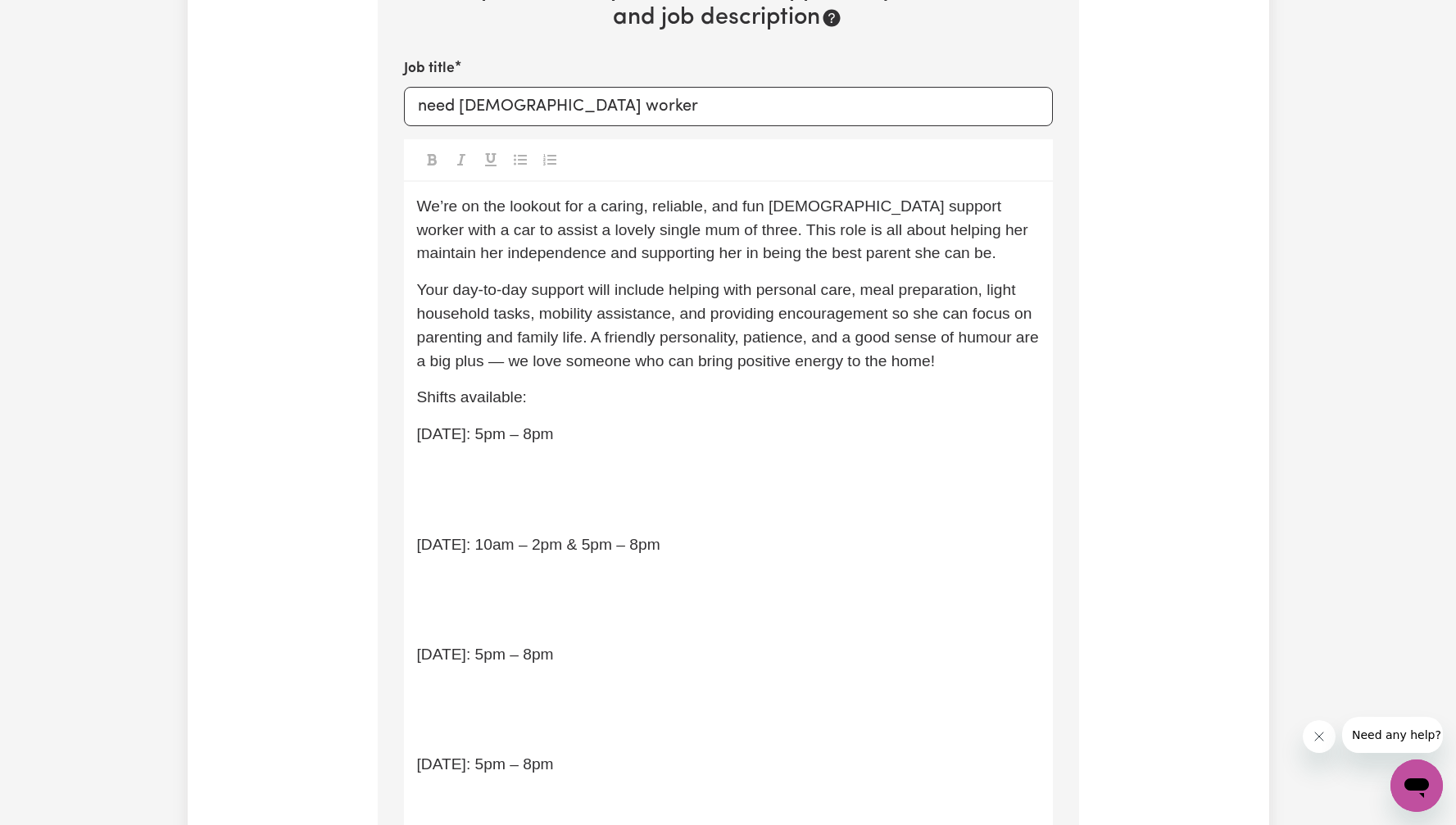
click at [455, 490] on div "We’re on the lookout for a caring, reliable, and fun [DEMOGRAPHIC_DATA] support…" at bounding box center [728, 658] width 649 height 952
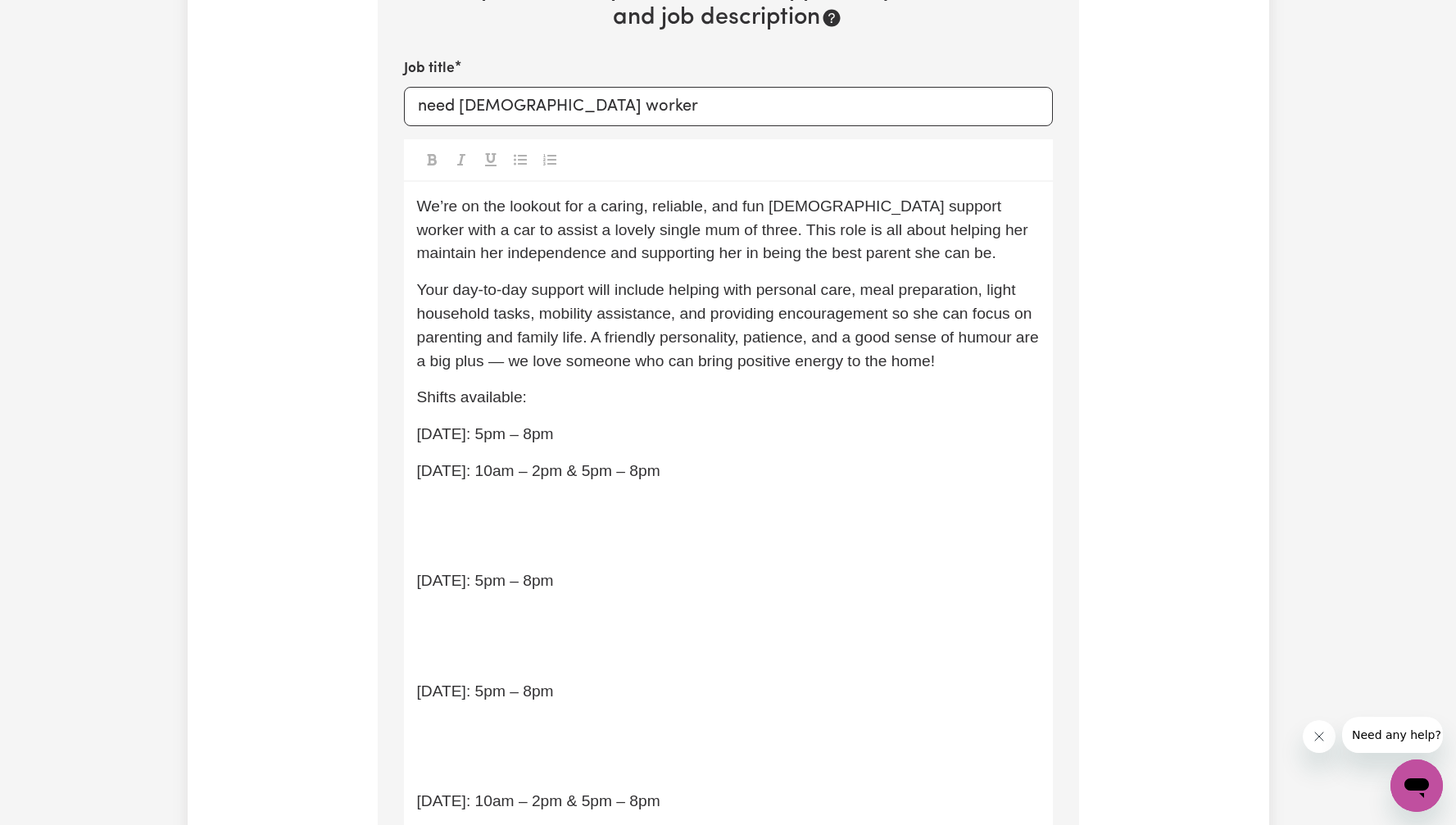
click at [474, 532] on div "We’re on the lookout for a caring, reliable, and fun [DEMOGRAPHIC_DATA] support…" at bounding box center [728, 620] width 649 height 879
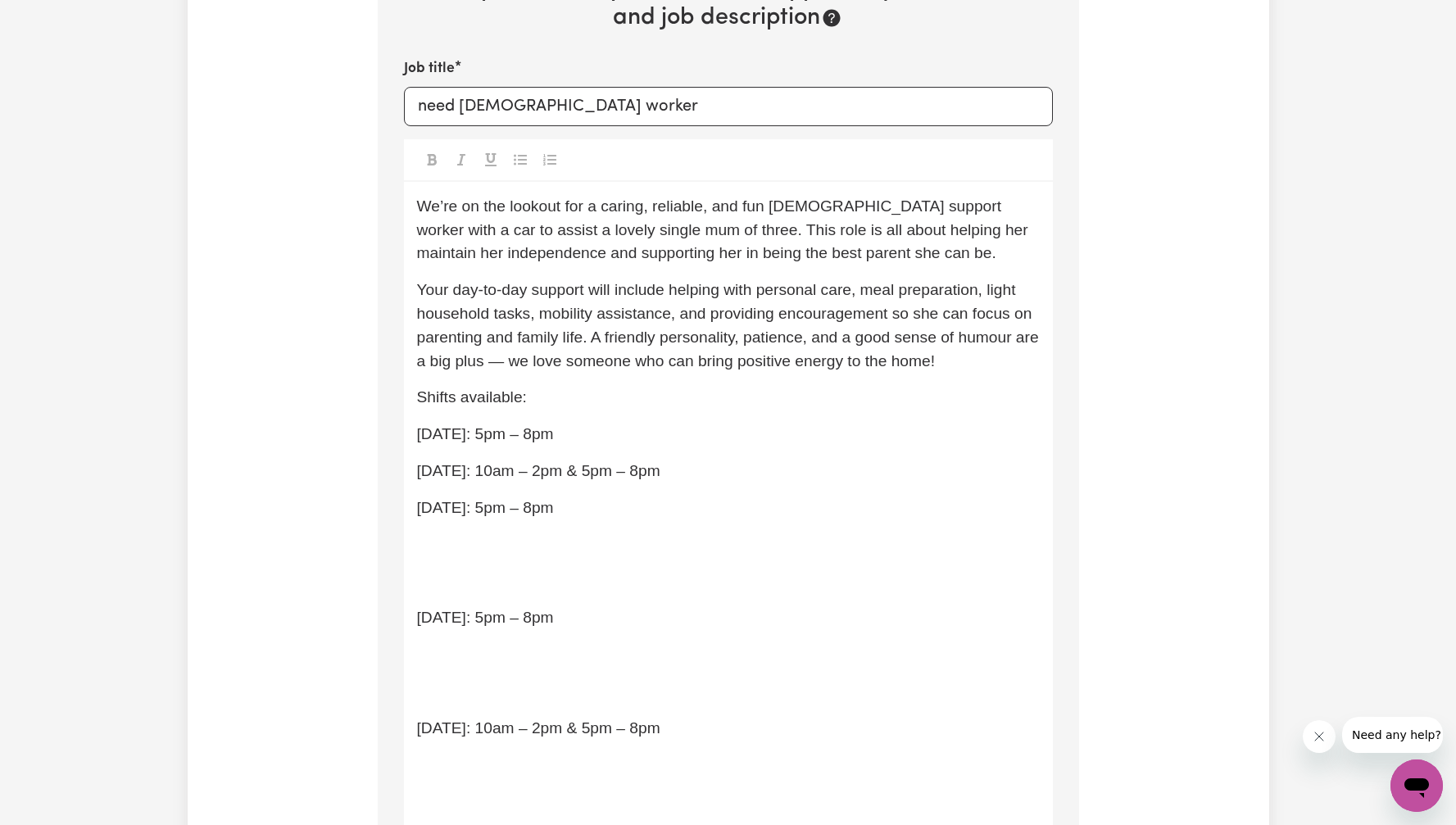
click at [485, 571] on p "﻿" at bounding box center [728, 581] width 622 height 24
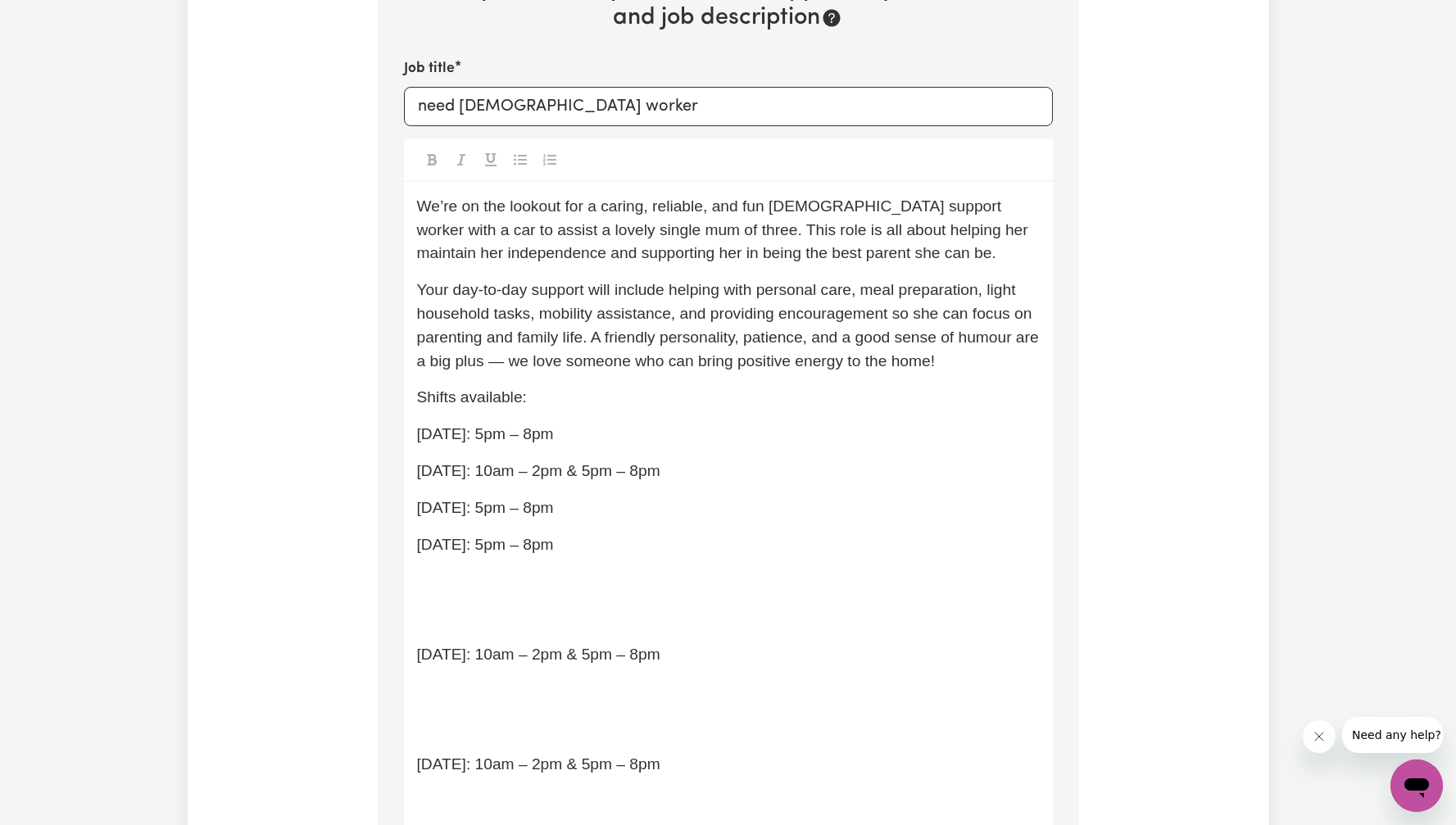
click at [467, 612] on p "﻿" at bounding box center [728, 618] width 622 height 24
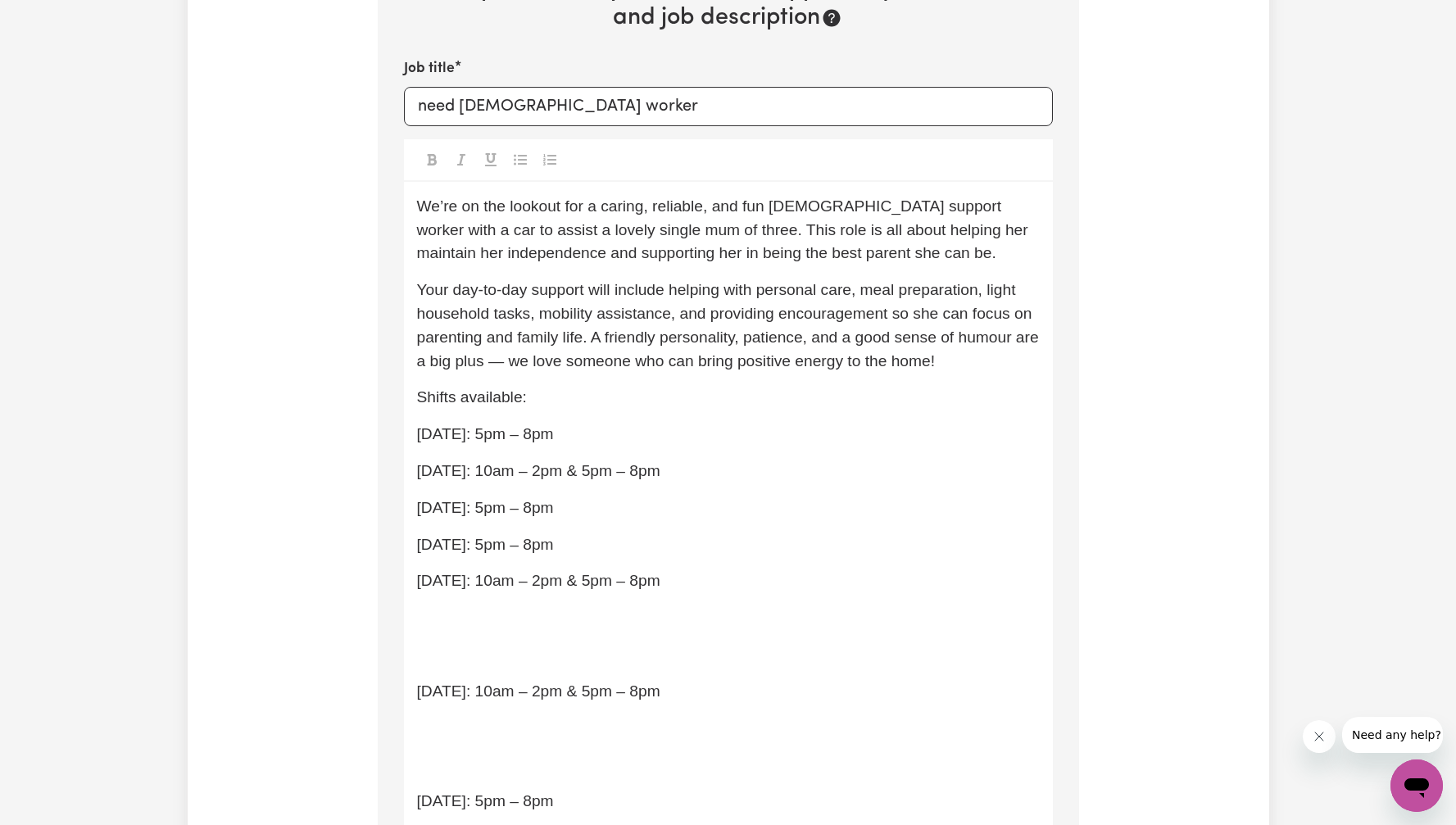
click at [458, 633] on div "We’re on the lookout for a caring, reliable, and fun [DEMOGRAPHIC_DATA] support…" at bounding box center [728, 510] width 649 height 658
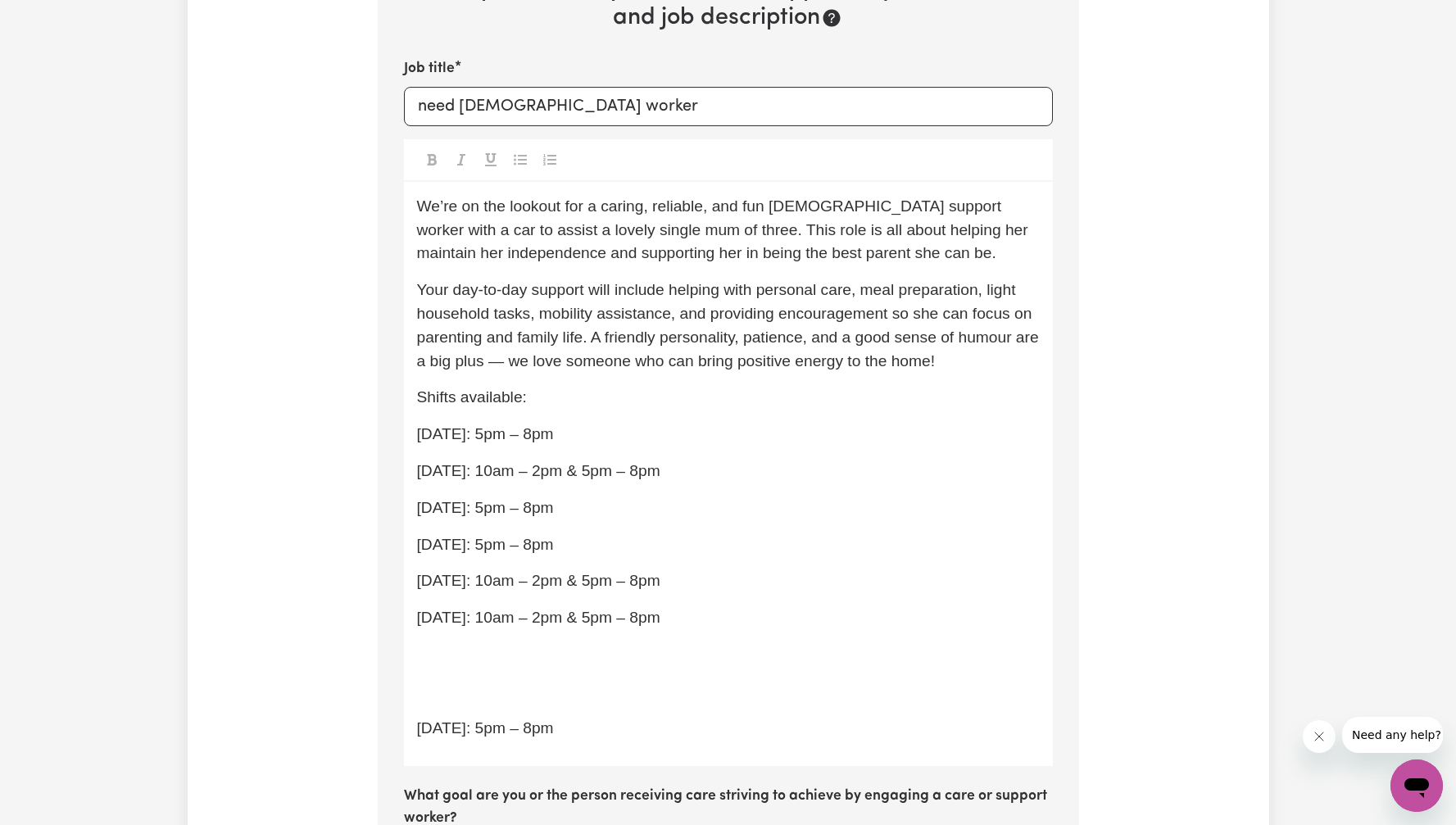
click at [463, 665] on p "﻿" at bounding box center [728, 655] width 622 height 24
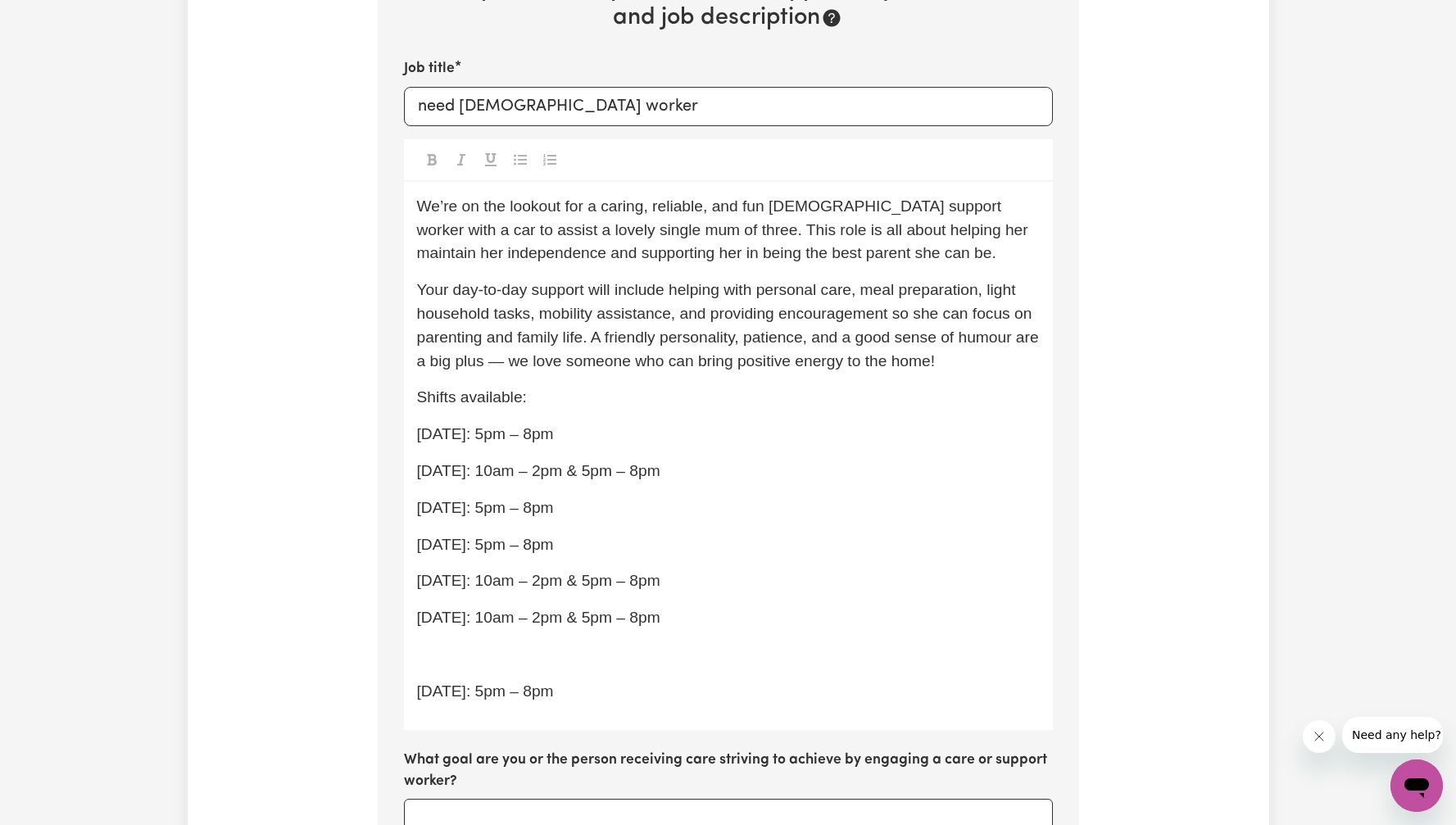
click at [503, 669] on div "We’re on the lookout for a caring, reliable, and fun [DEMOGRAPHIC_DATA] support…" at bounding box center [728, 455] width 649 height 548
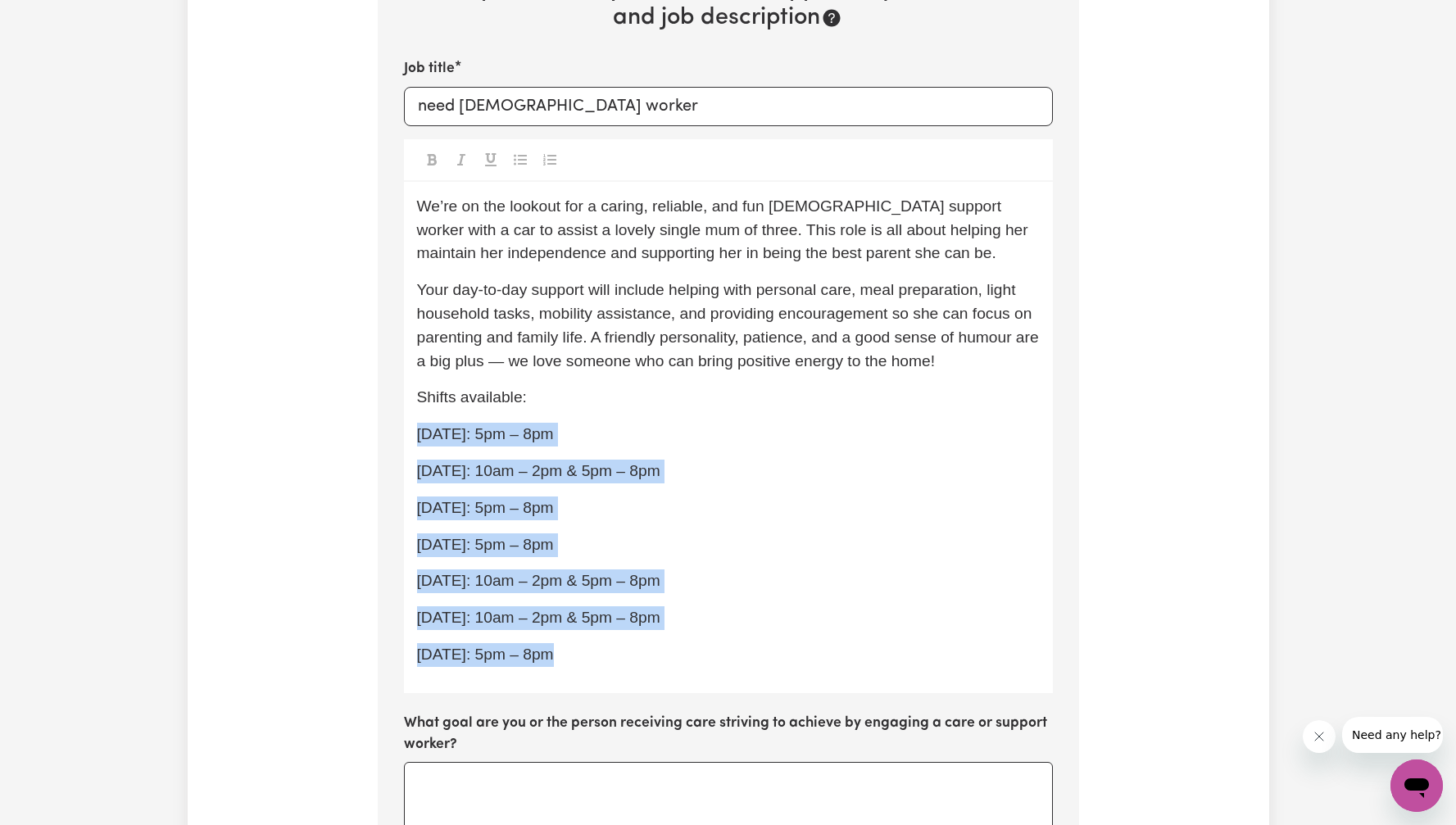
drag, startPoint x: 603, startPoint y: 657, endPoint x: 352, endPoint y: 429, distance: 339.1
click at [352, 429] on div "Tell us your care and support requirements Welcome to Careseekers. We are excit…" at bounding box center [728, 512] width 1081 height 1839
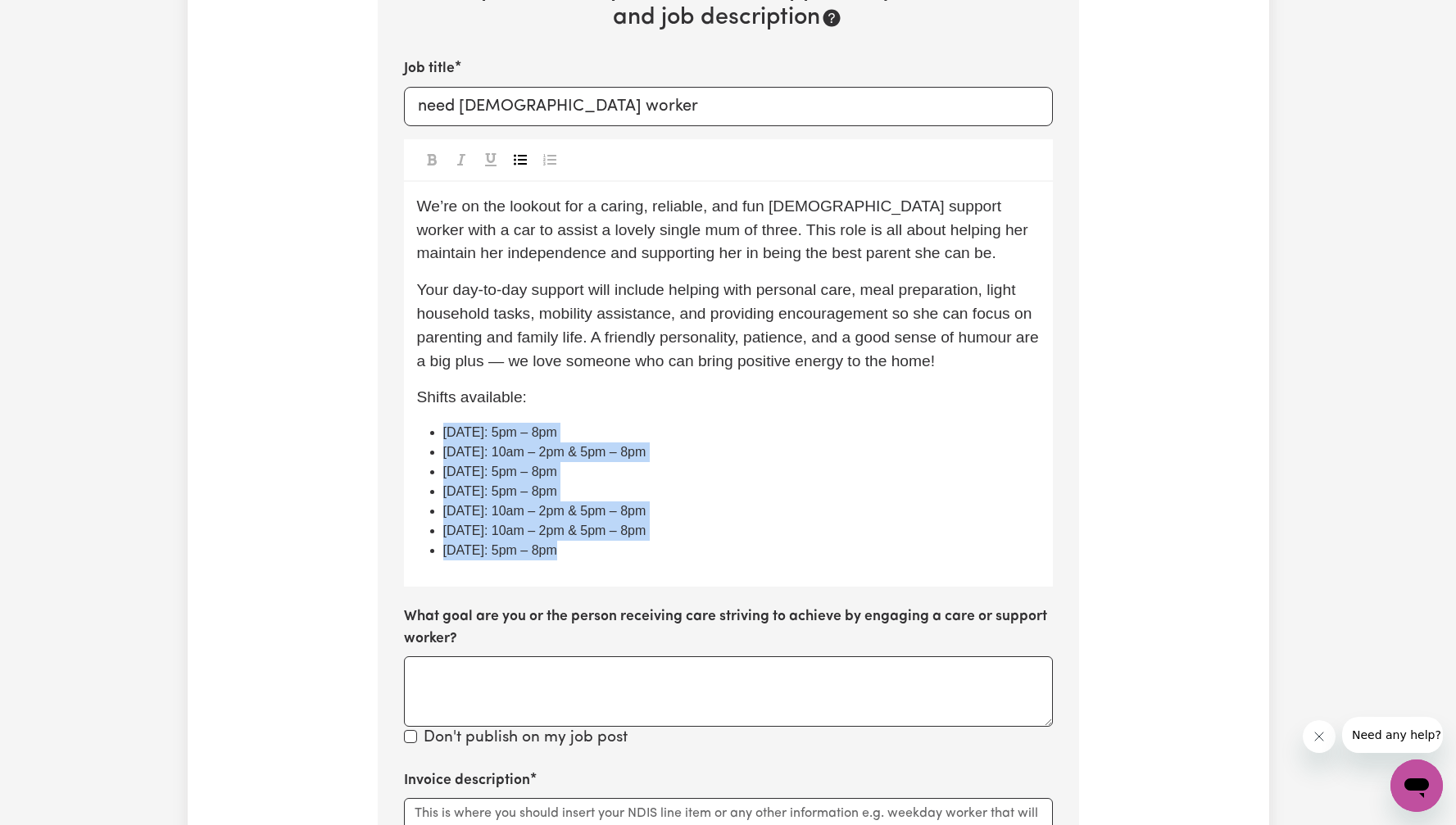
click at [529, 162] on button "Toggle undefined" at bounding box center [520, 160] width 23 height 21
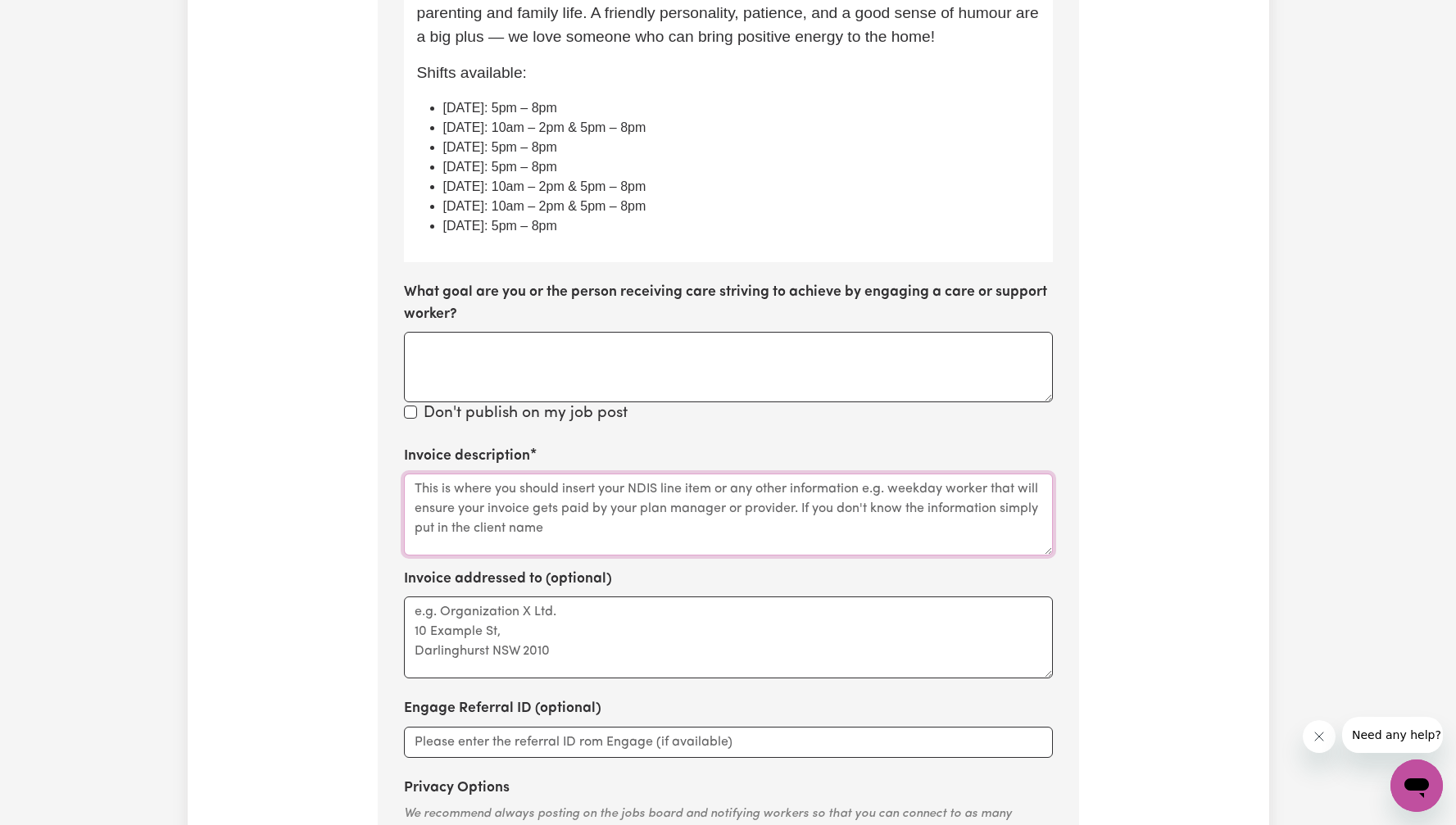
click at [559, 478] on textarea "Invoice description" at bounding box center [728, 514] width 649 height 82
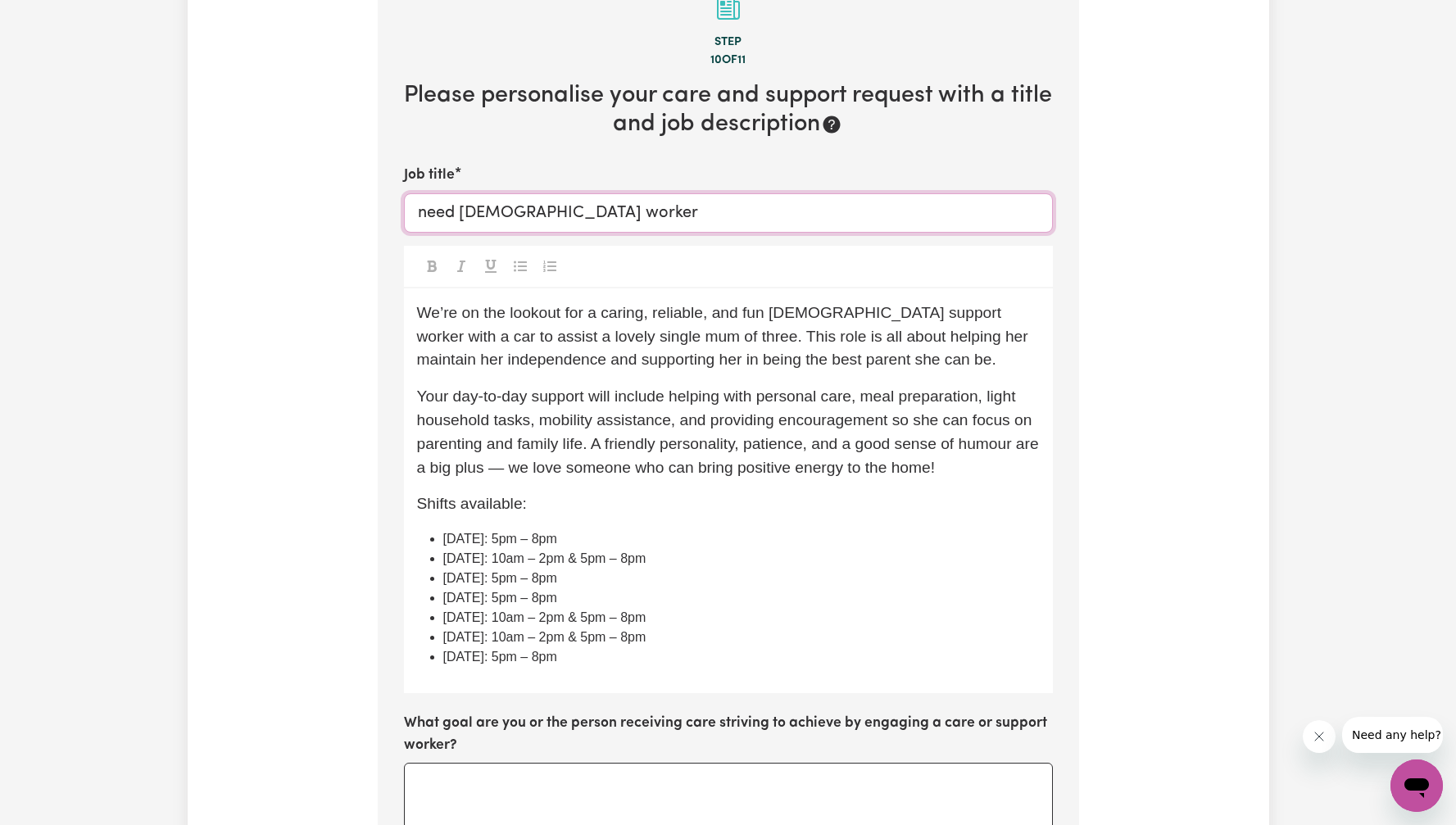
click at [628, 215] on input "need [DEMOGRAPHIC_DATA] worker" at bounding box center [728, 212] width 649 height 39
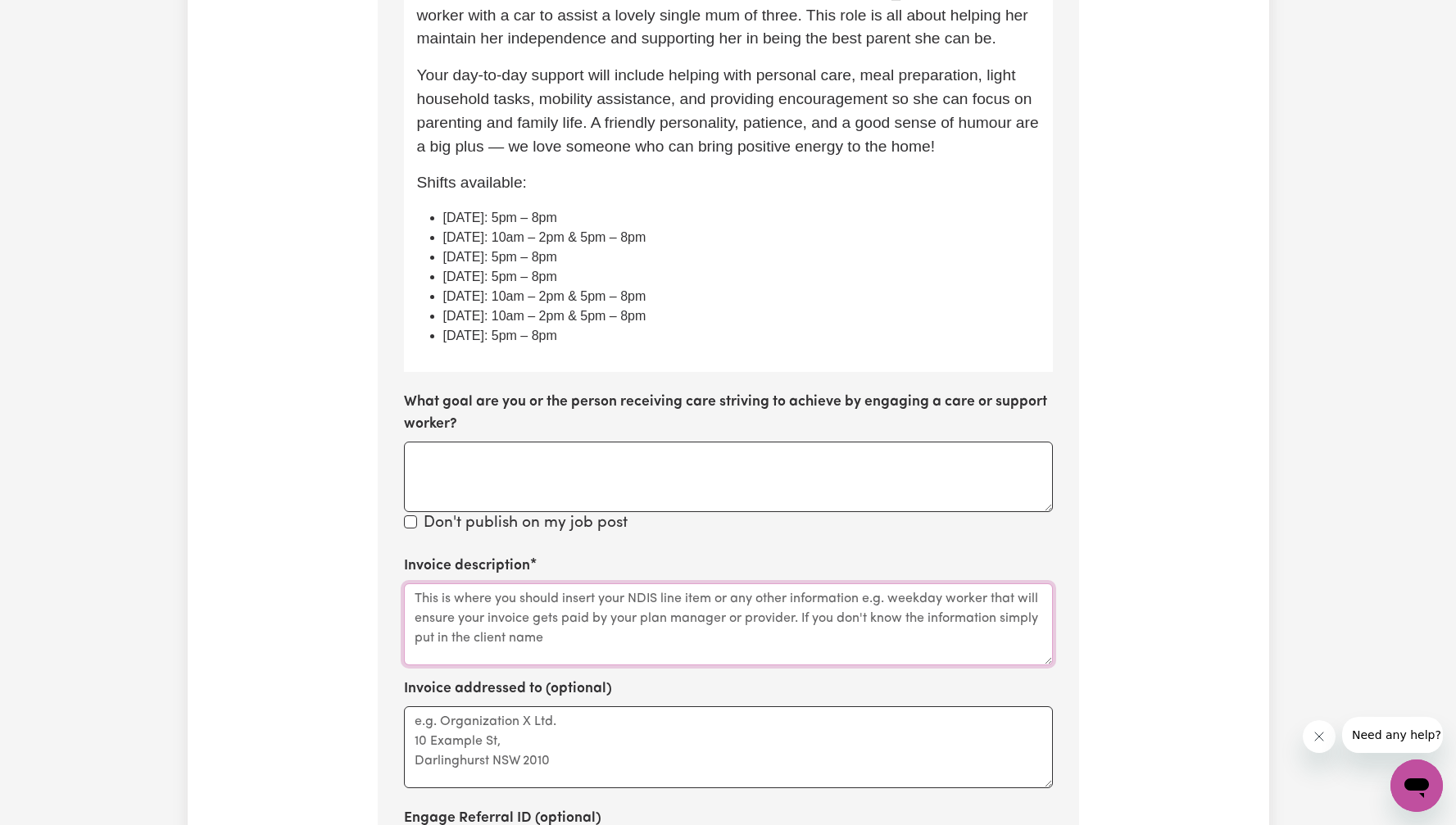
click at [674, 641] on textarea "Invoice description" at bounding box center [728, 624] width 649 height 82
paste textarea "need [DEMOGRAPHIC_DATA] worker"
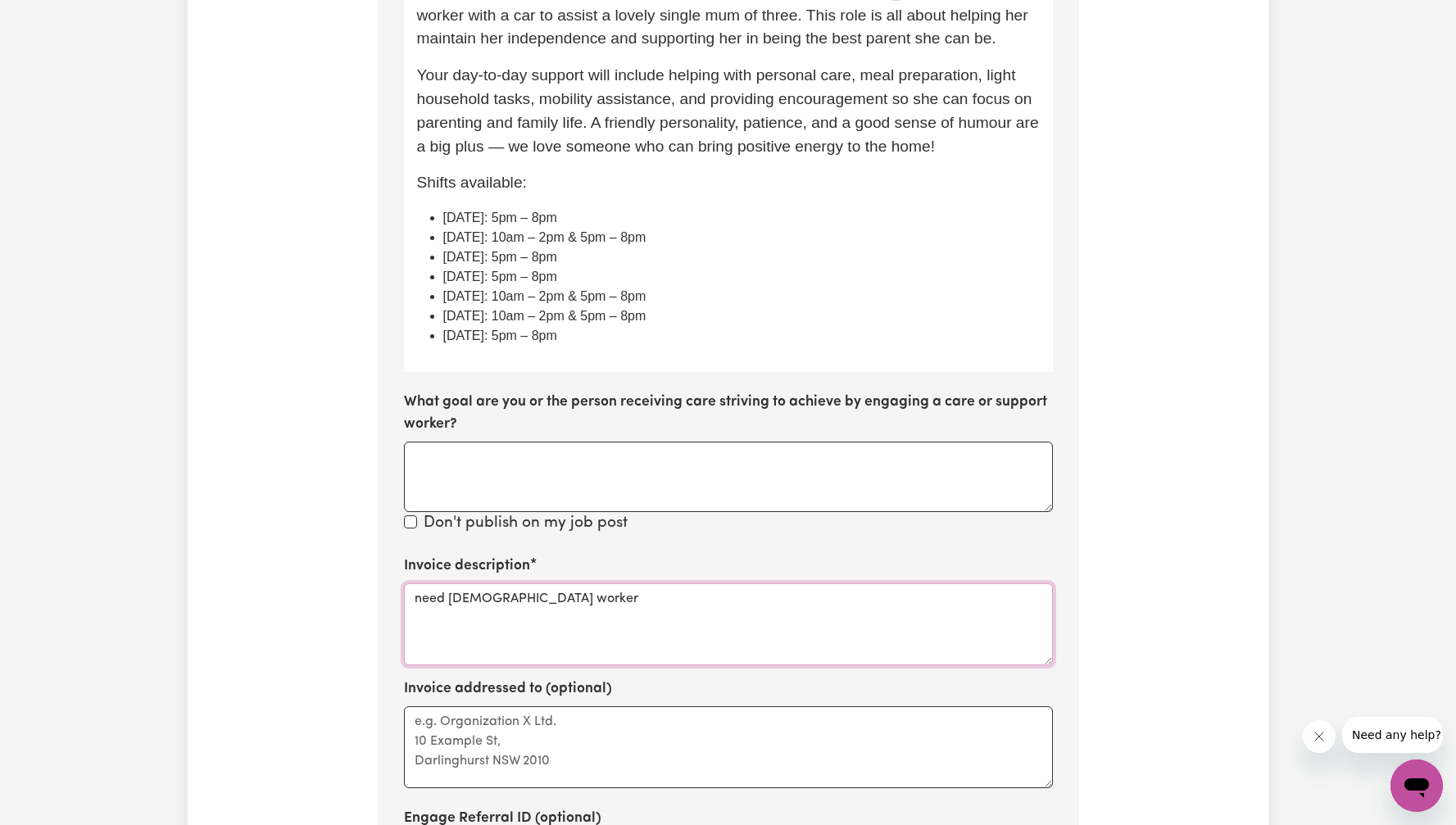
scroll to position [972, 0]
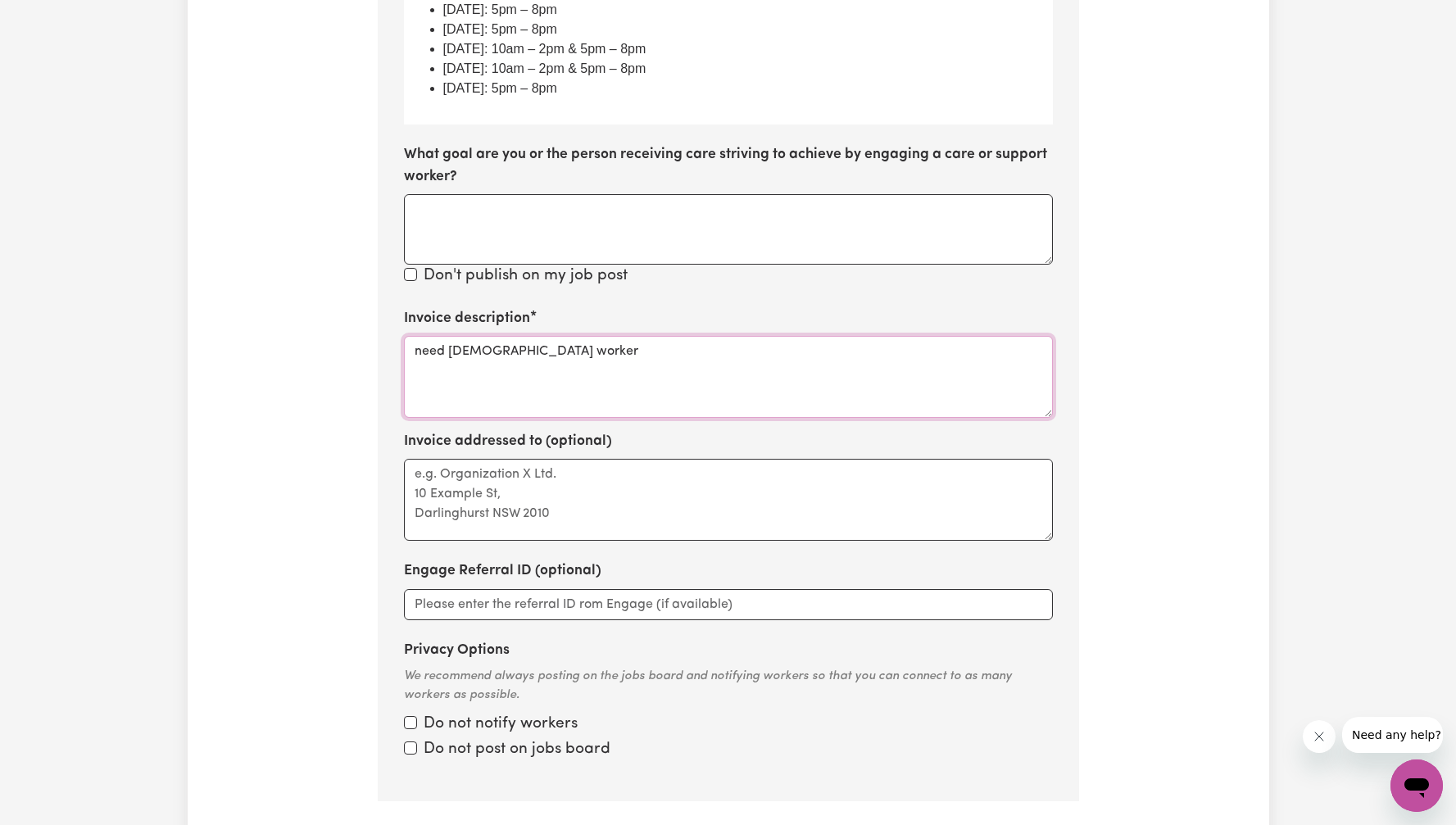
type textarea "need [DEMOGRAPHIC_DATA] worker"
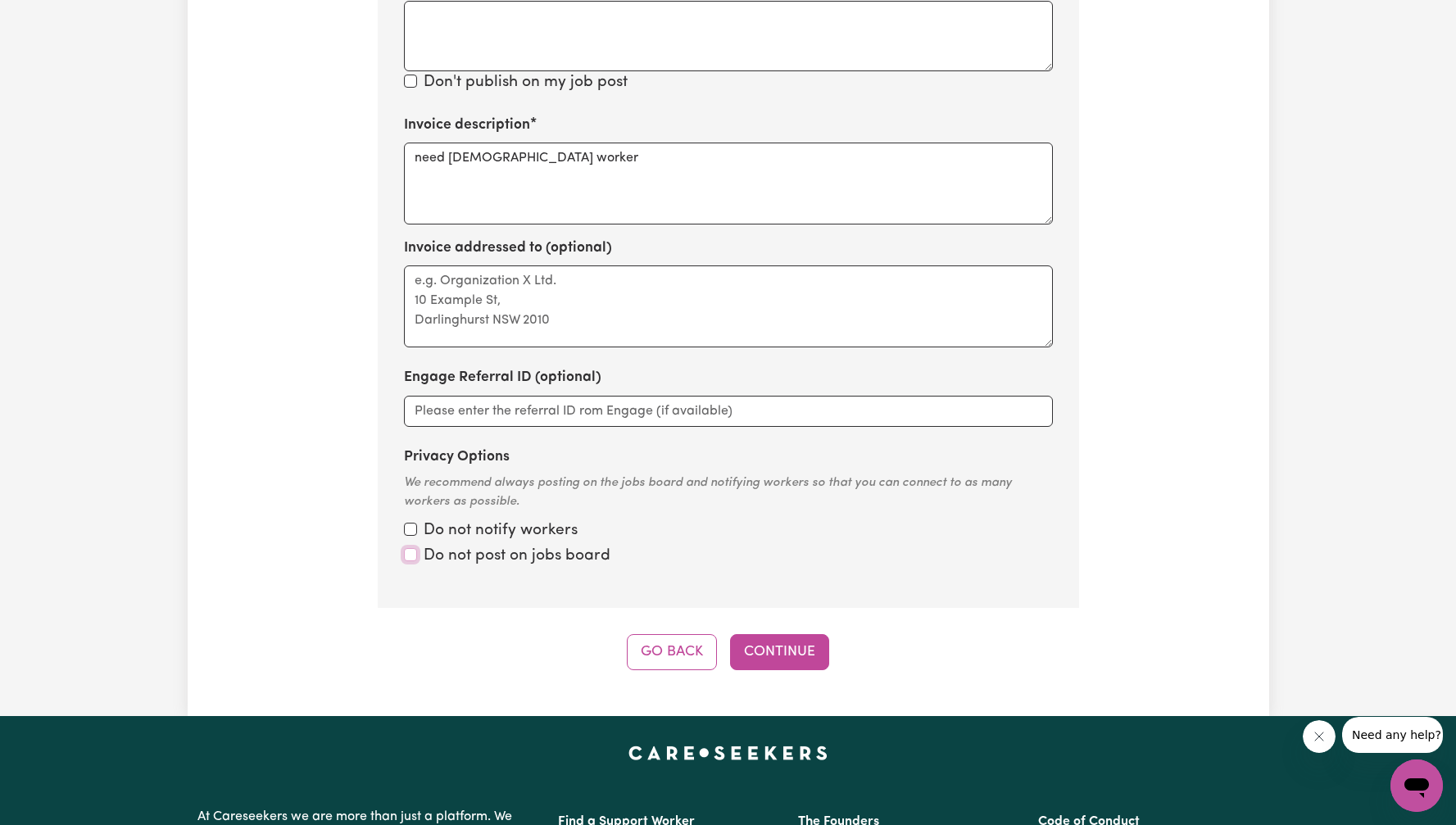
click at [411, 554] on input "Privacy Options" at bounding box center [411, 554] width 13 height 13
checkbox input "true"
click at [412, 532] on input "Privacy Options" at bounding box center [411, 530] width 13 height 13
checkbox input "true"
click at [778, 640] on button "Continue" at bounding box center [780, 652] width 99 height 36
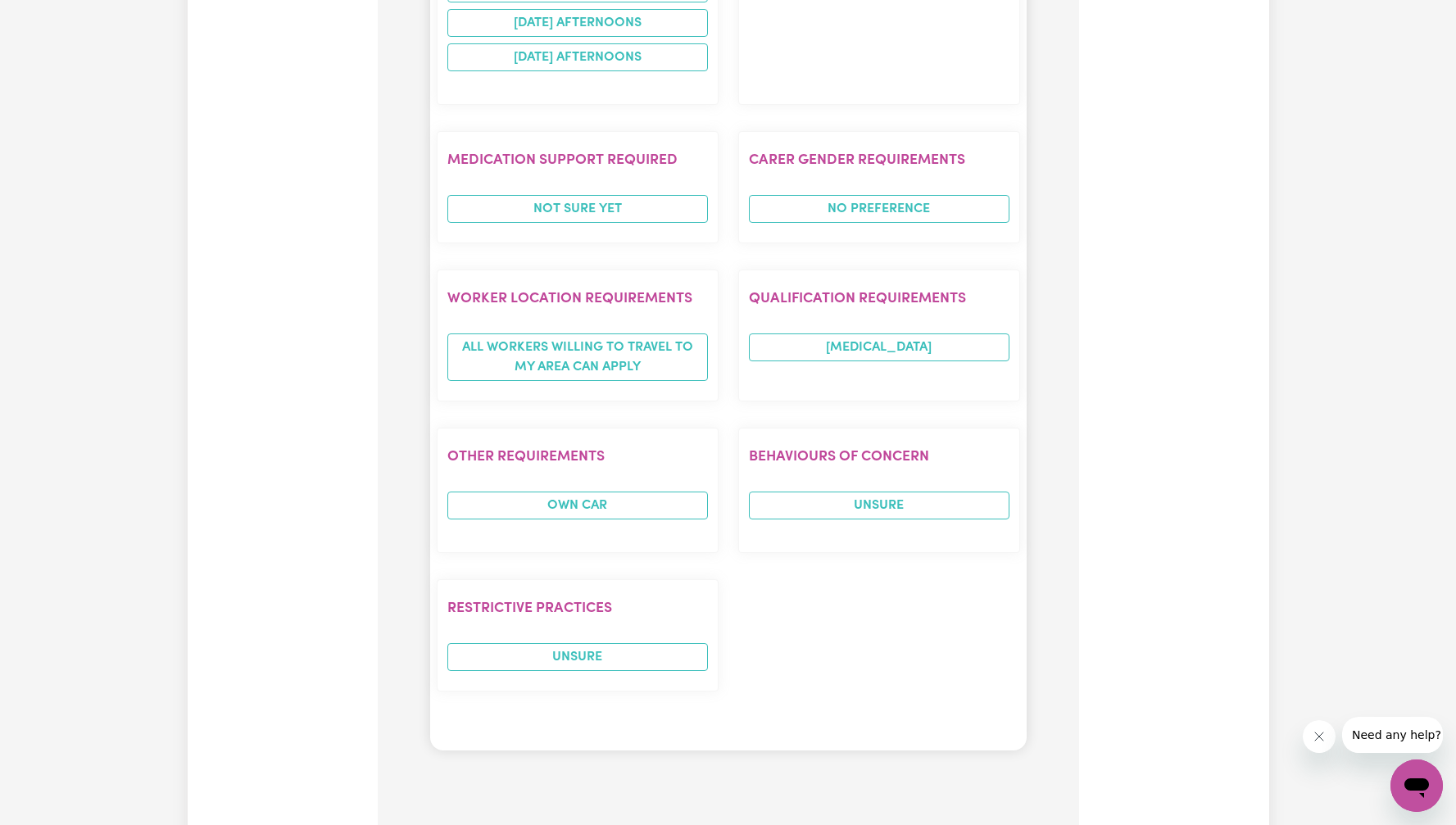
scroll to position [2216, 0]
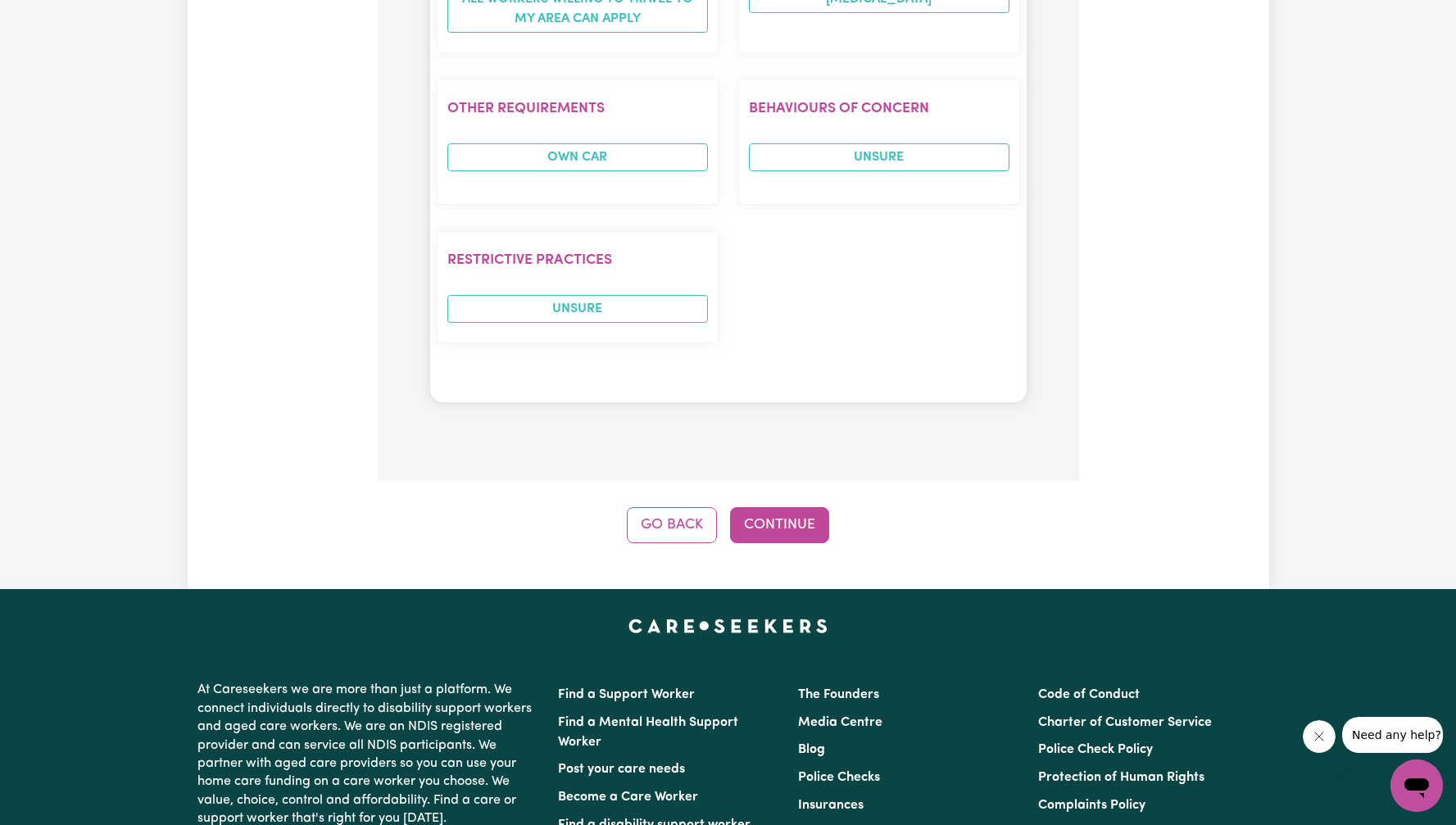
click at [800, 525] on button "Continue" at bounding box center [780, 526] width 99 height 36
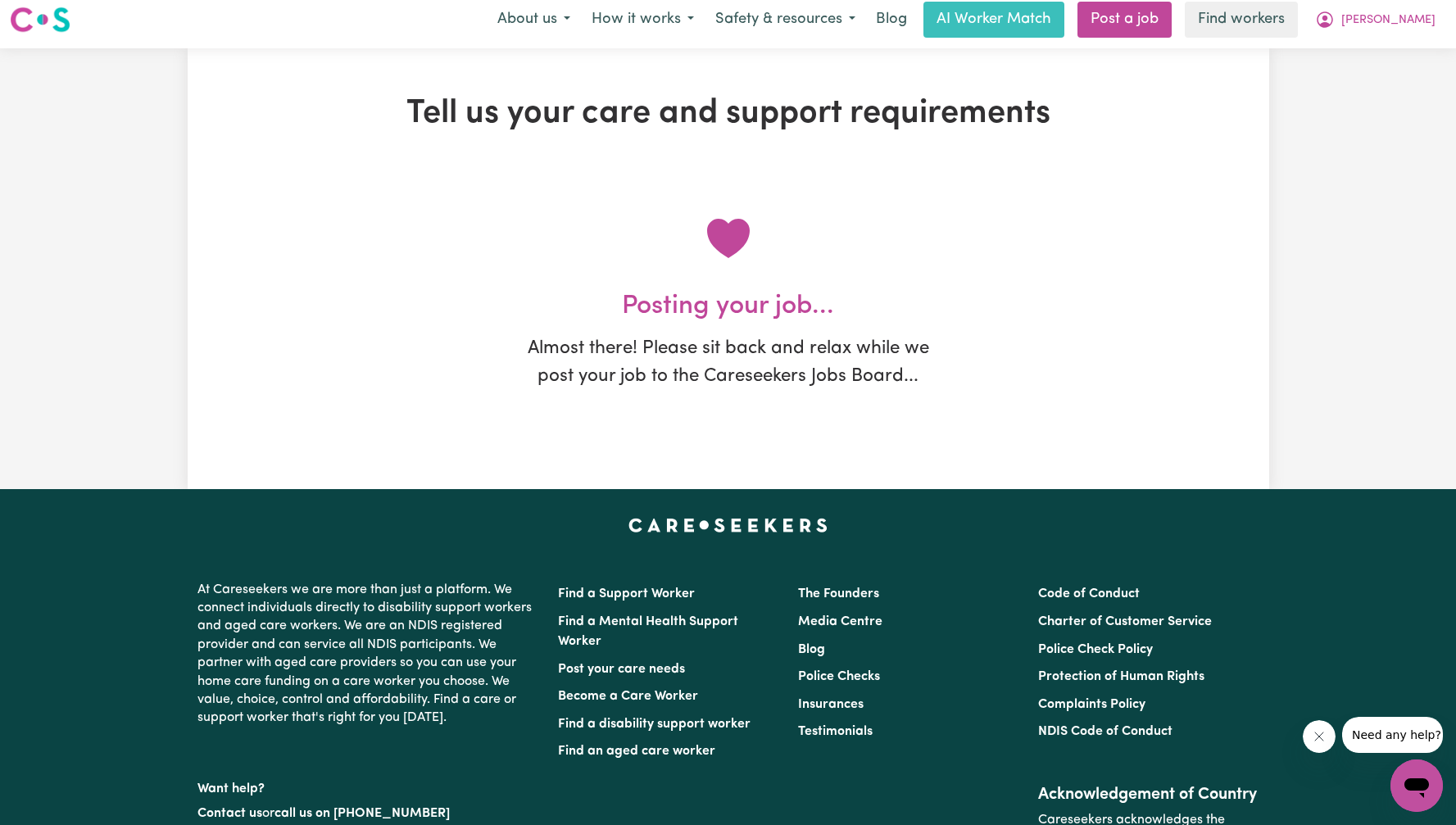
scroll to position [0, 0]
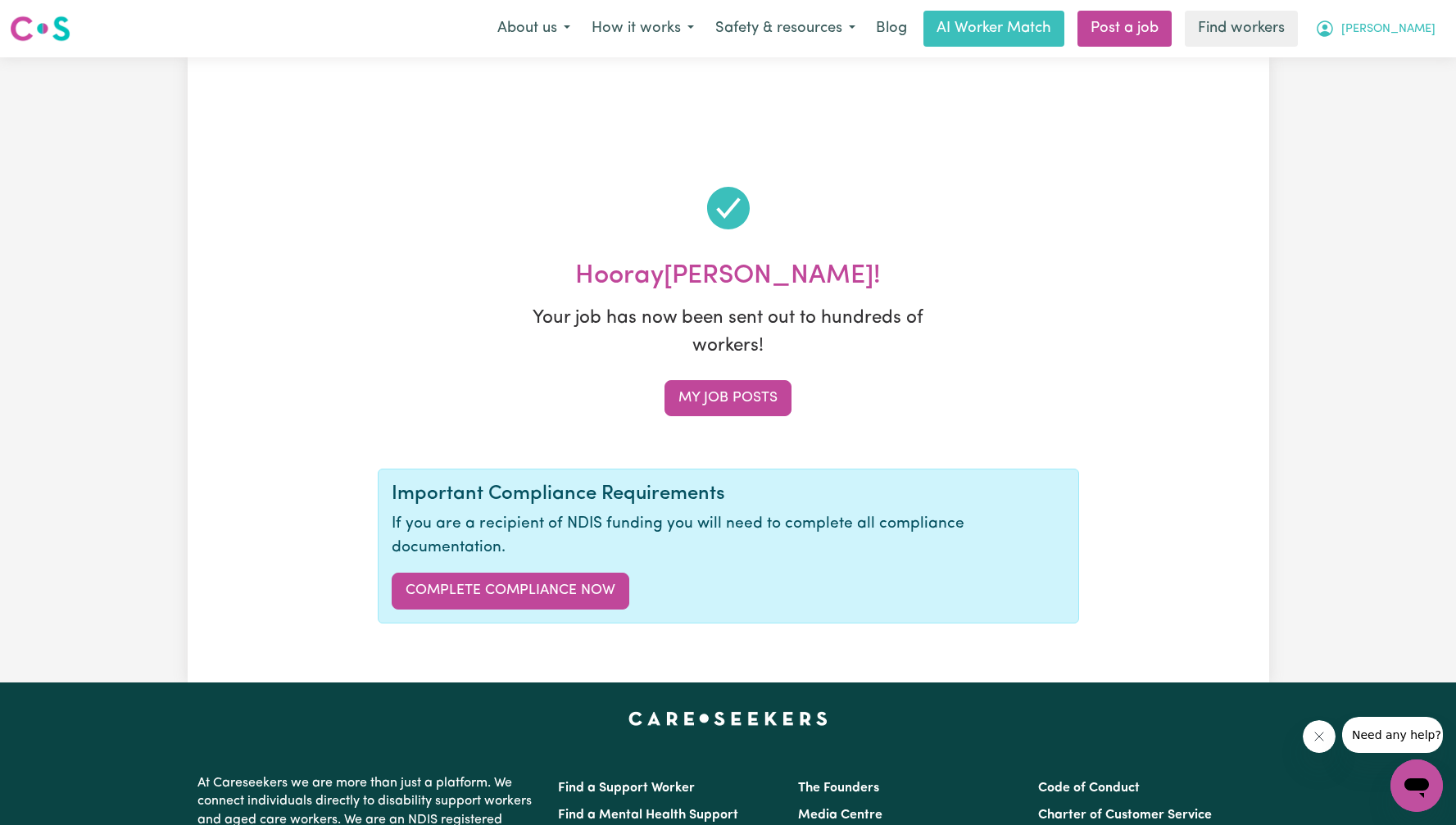
click at [1405, 37] on span "[PERSON_NAME]" at bounding box center [1388, 29] width 95 height 18
click at [1402, 43] on button "[PERSON_NAME]" at bounding box center [1376, 29] width 141 height 34
click at [1411, 34] on span "[PERSON_NAME]" at bounding box center [1388, 29] width 95 height 18
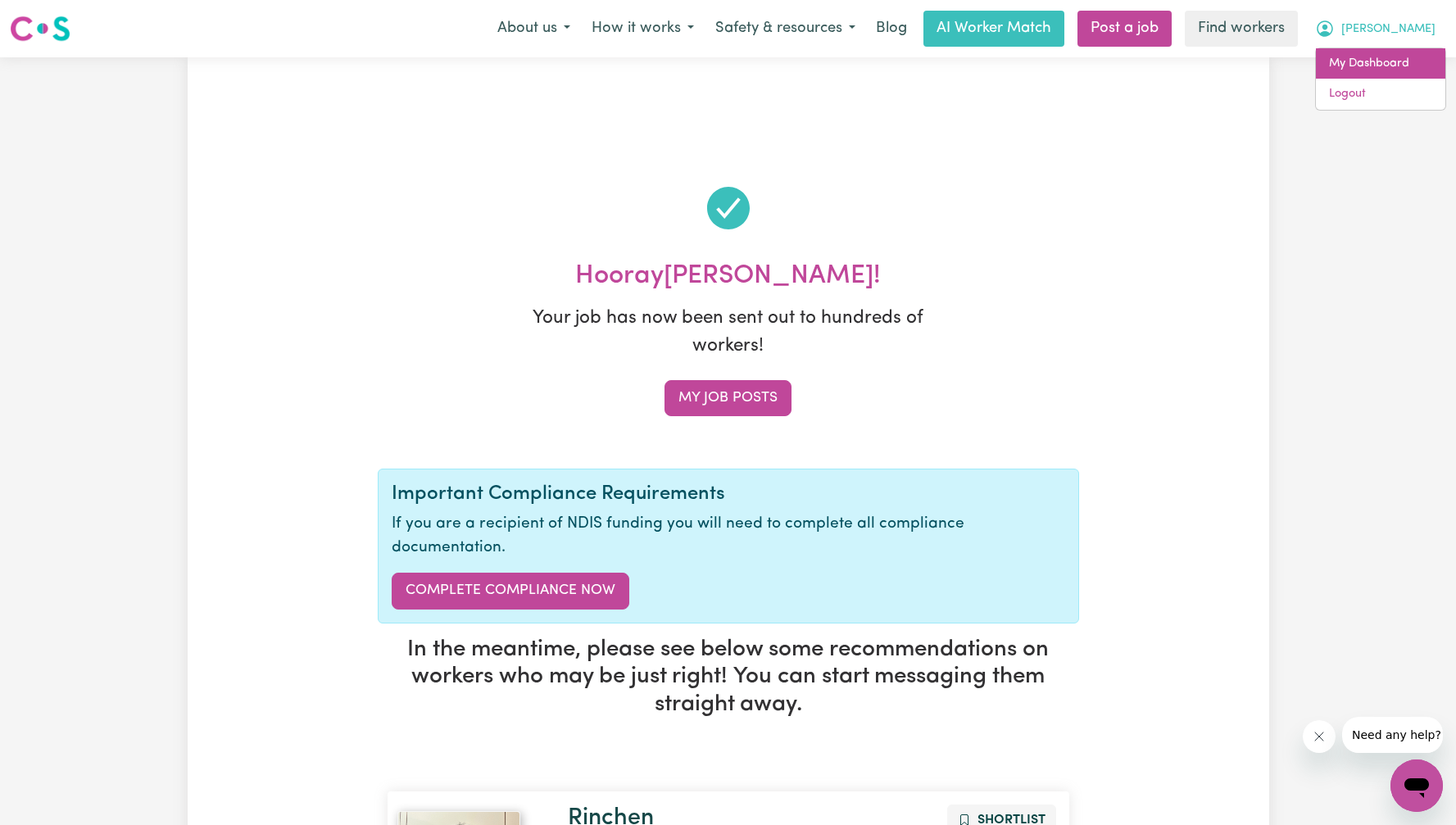
click at [1397, 67] on link "My Dashboard" at bounding box center [1380, 64] width 129 height 32
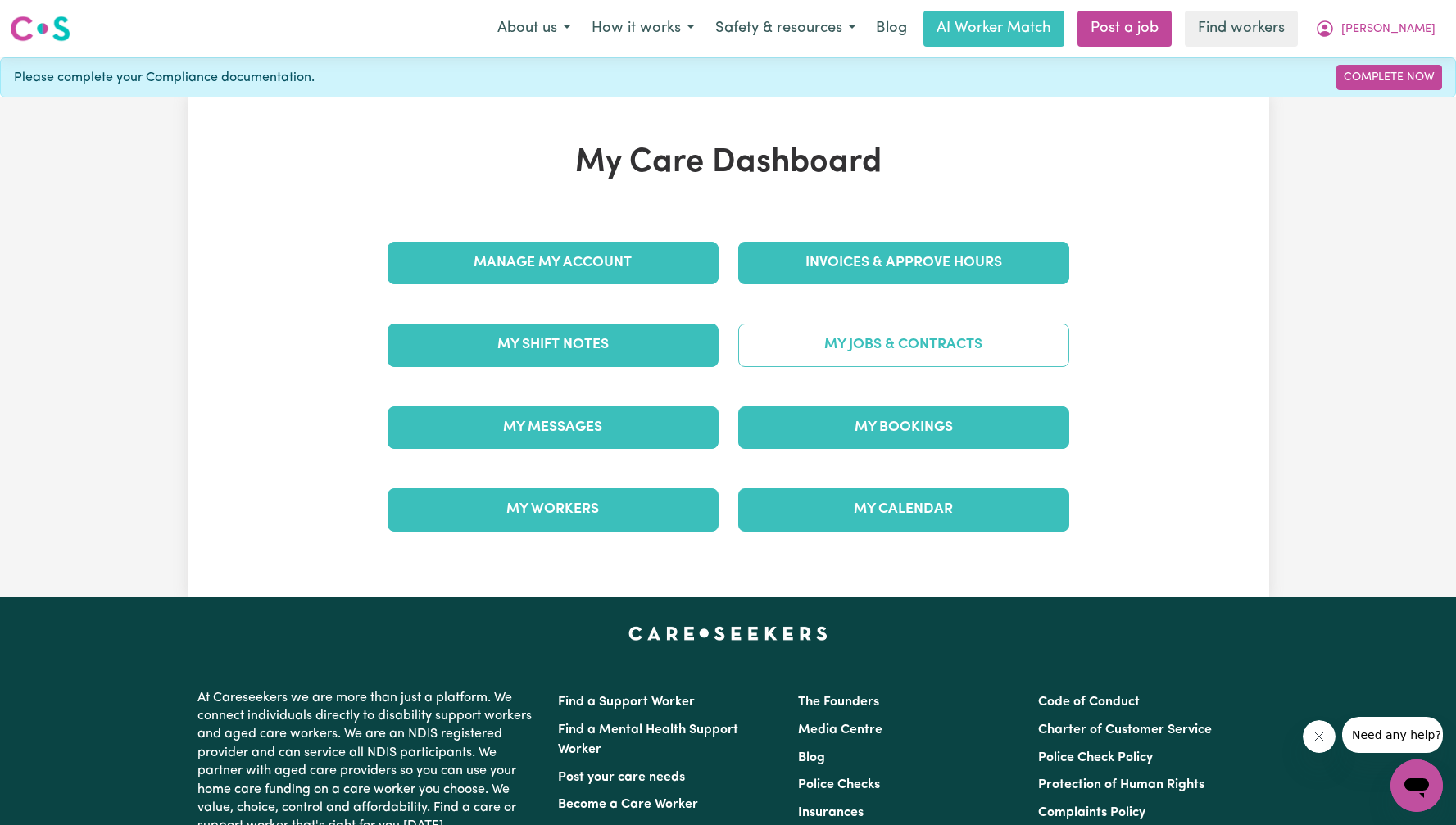
click at [875, 359] on link "My Jobs & Contracts" at bounding box center [903, 345] width 331 height 43
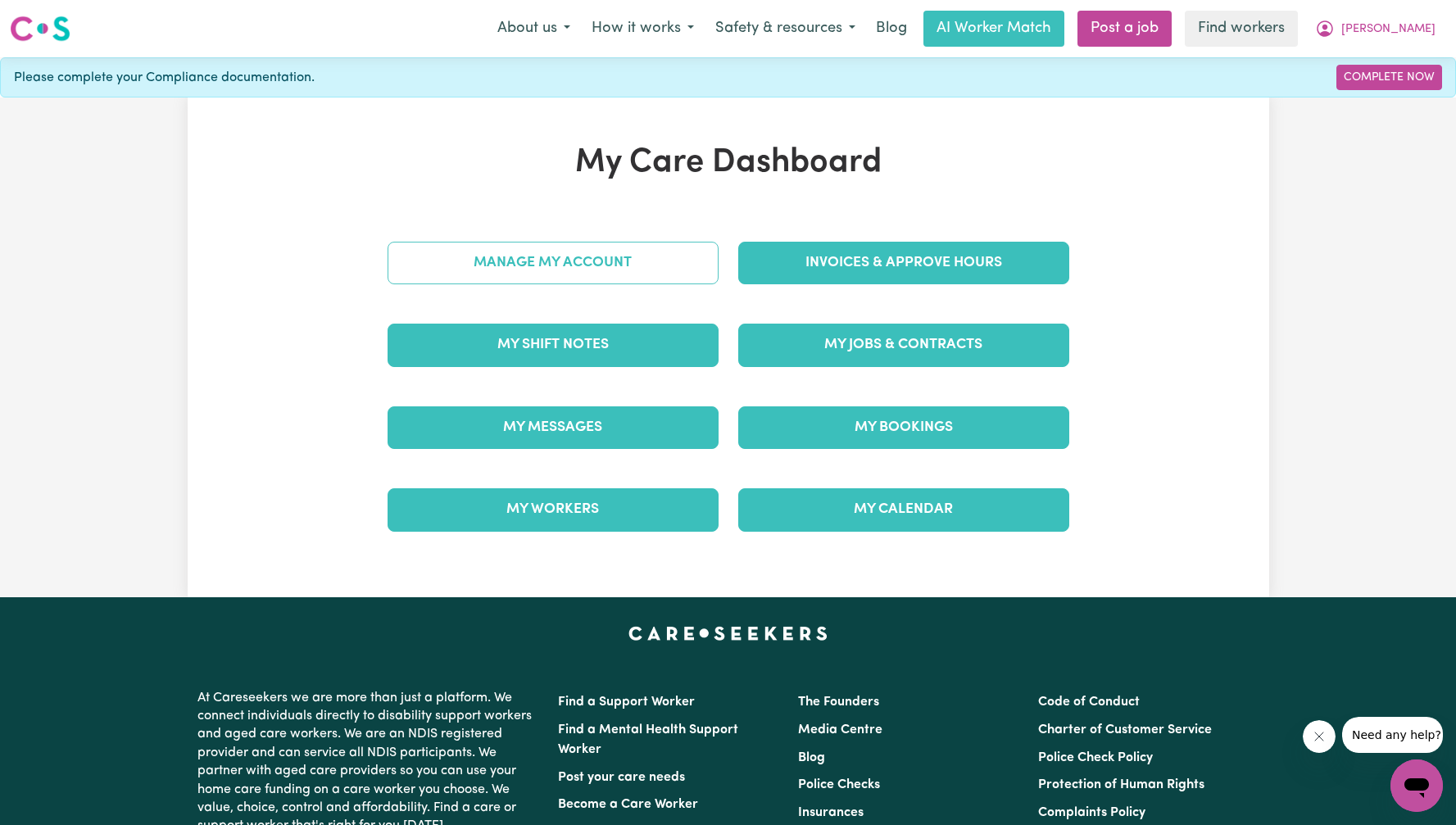
click at [555, 275] on link "Manage My Account" at bounding box center [553, 263] width 331 height 43
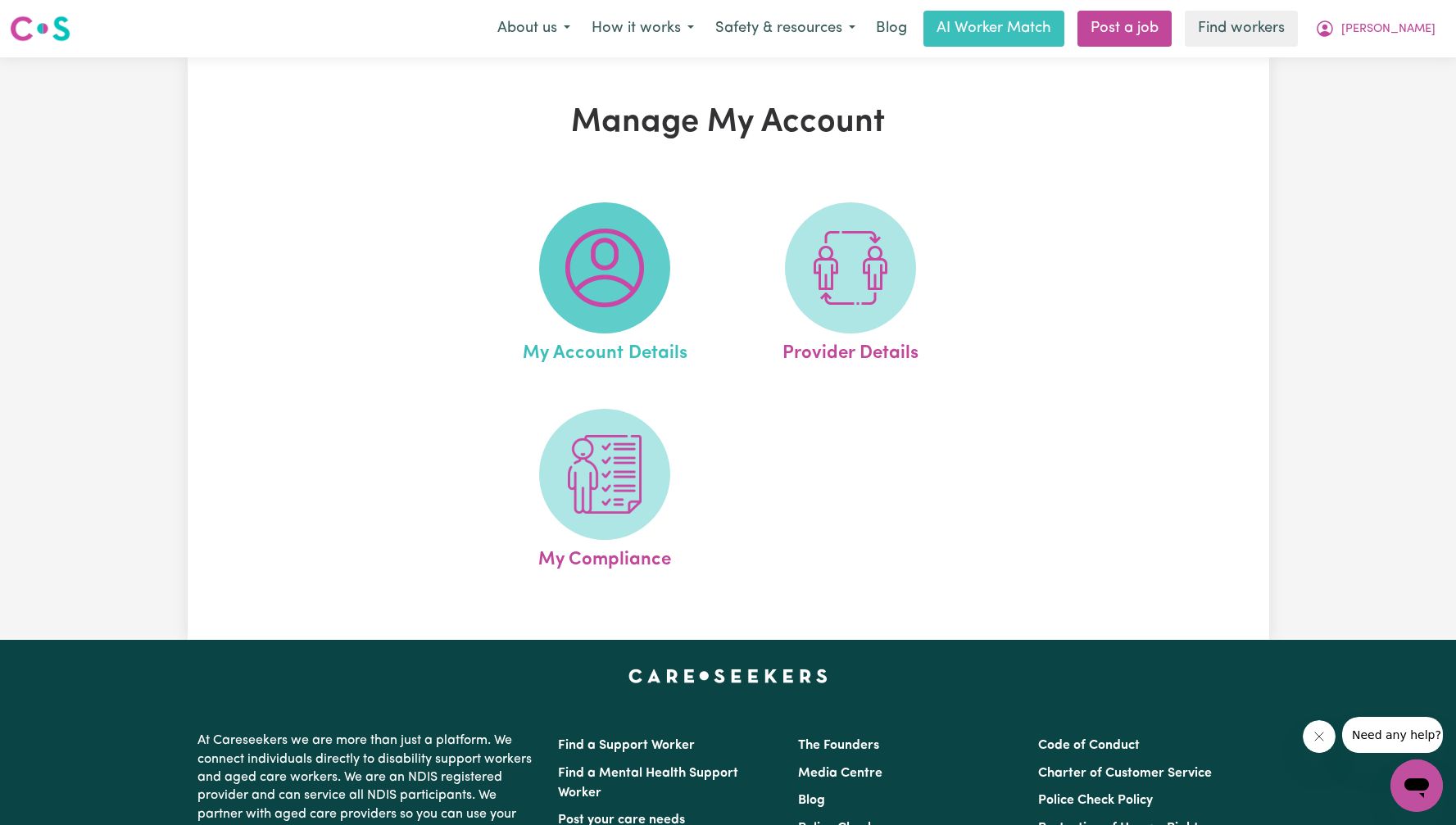
click at [612, 303] on img at bounding box center [604, 268] width 78 height 78
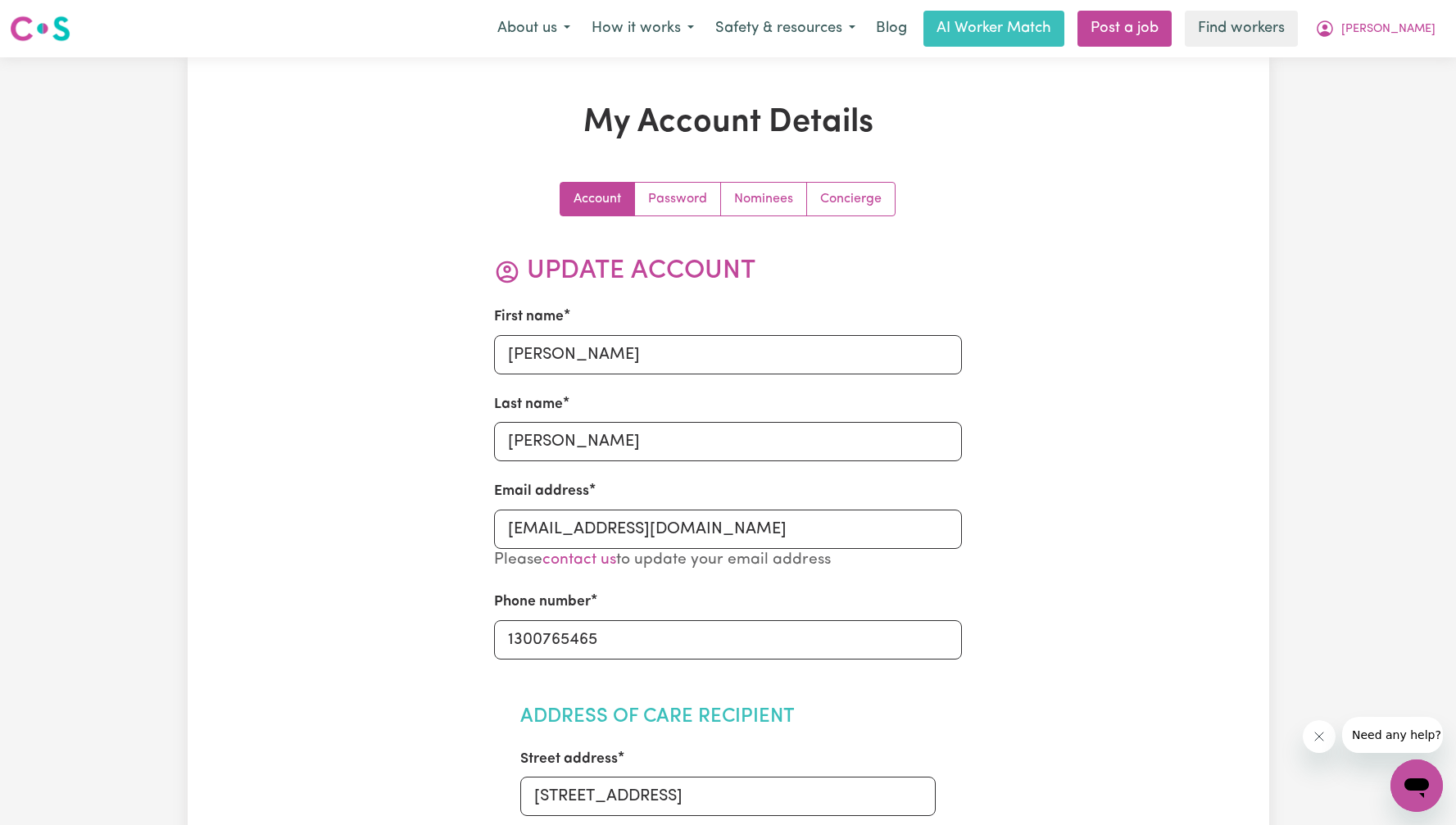
scroll to position [204, 0]
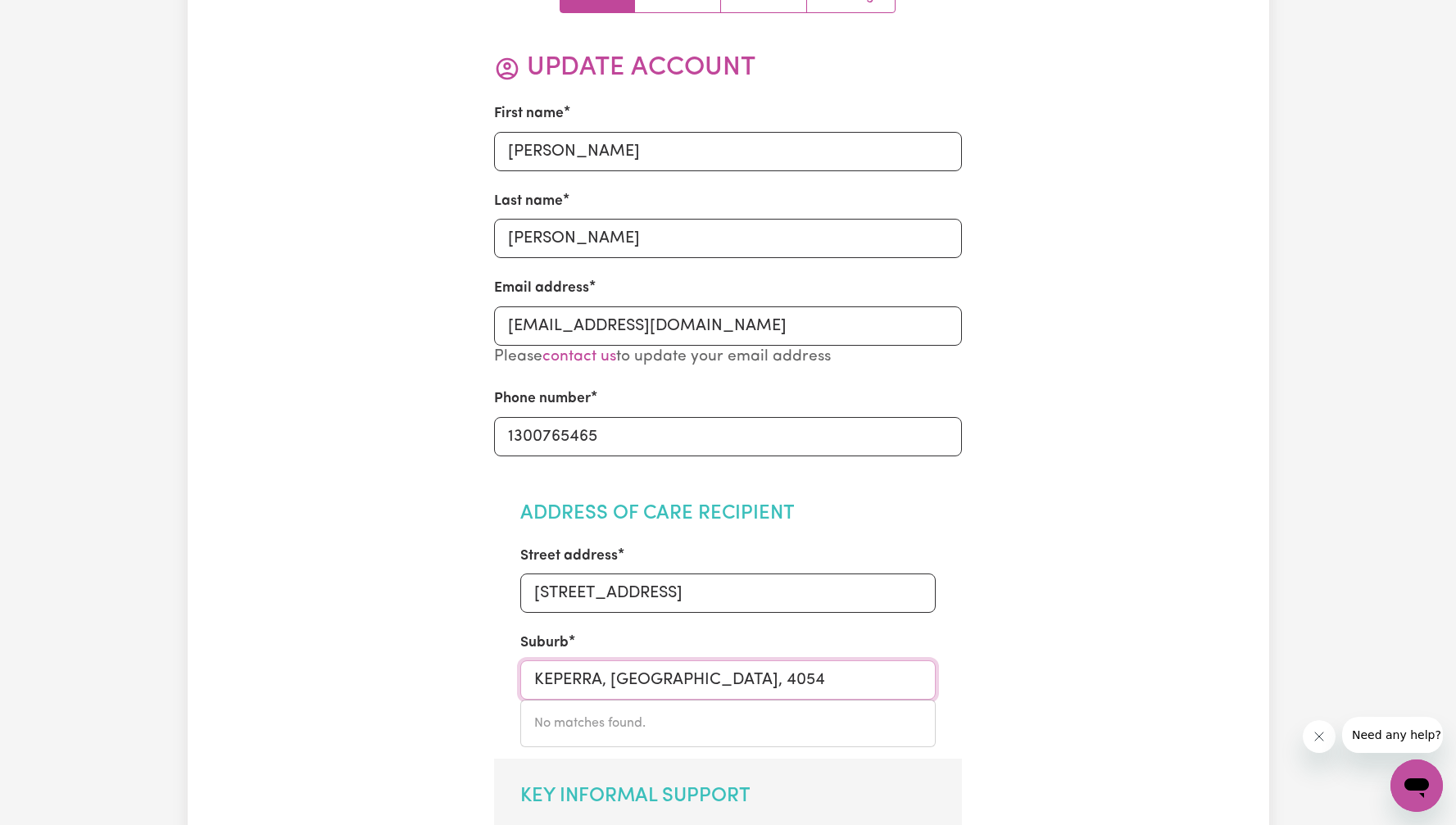
click at [584, 671] on input "KEPERRA, [GEOGRAPHIC_DATA], 4054" at bounding box center [728, 680] width 416 height 39
